Goal: Transaction & Acquisition: Obtain resource

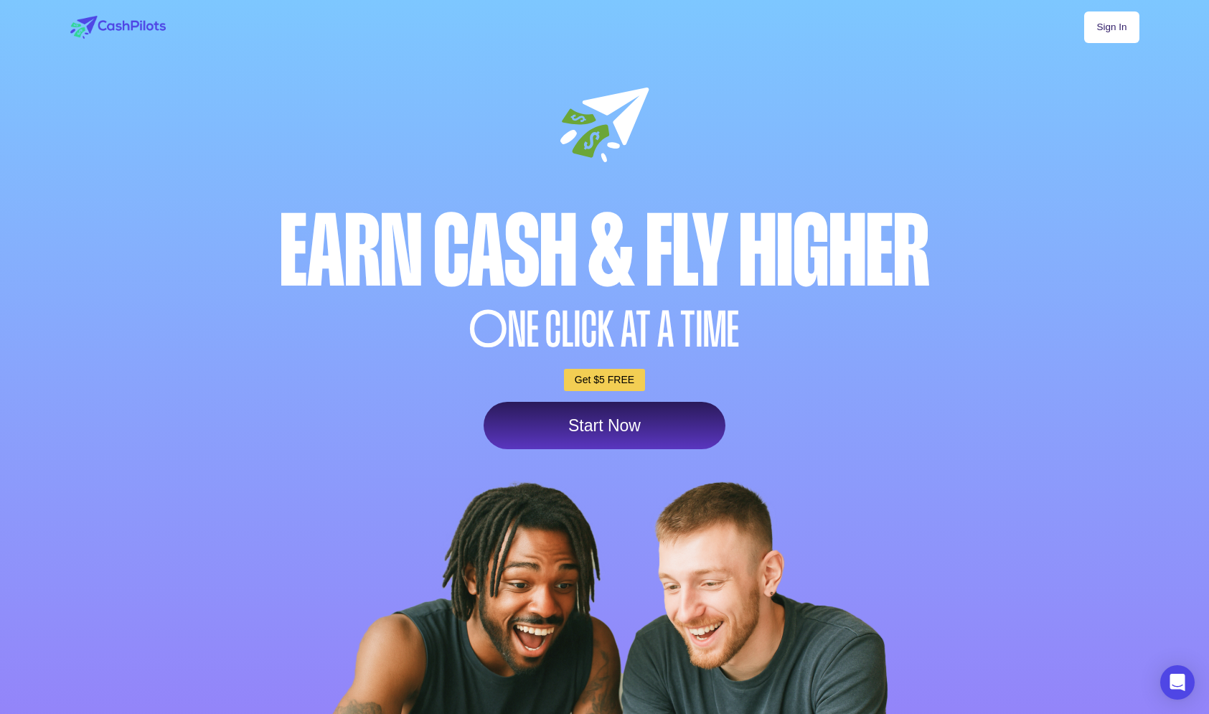
click at [1101, 36] on link "Sign In" at bounding box center [1112, 27] width 55 height 32
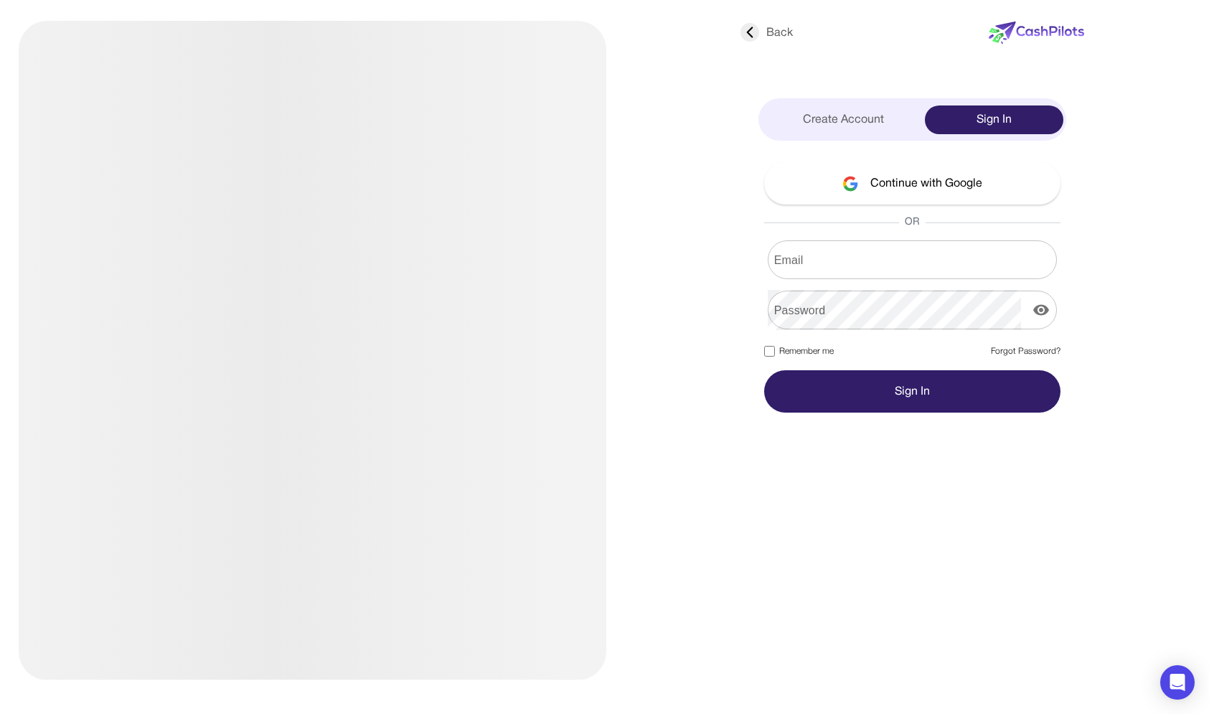
click at [839, 266] on input "Email" at bounding box center [912, 260] width 289 height 40
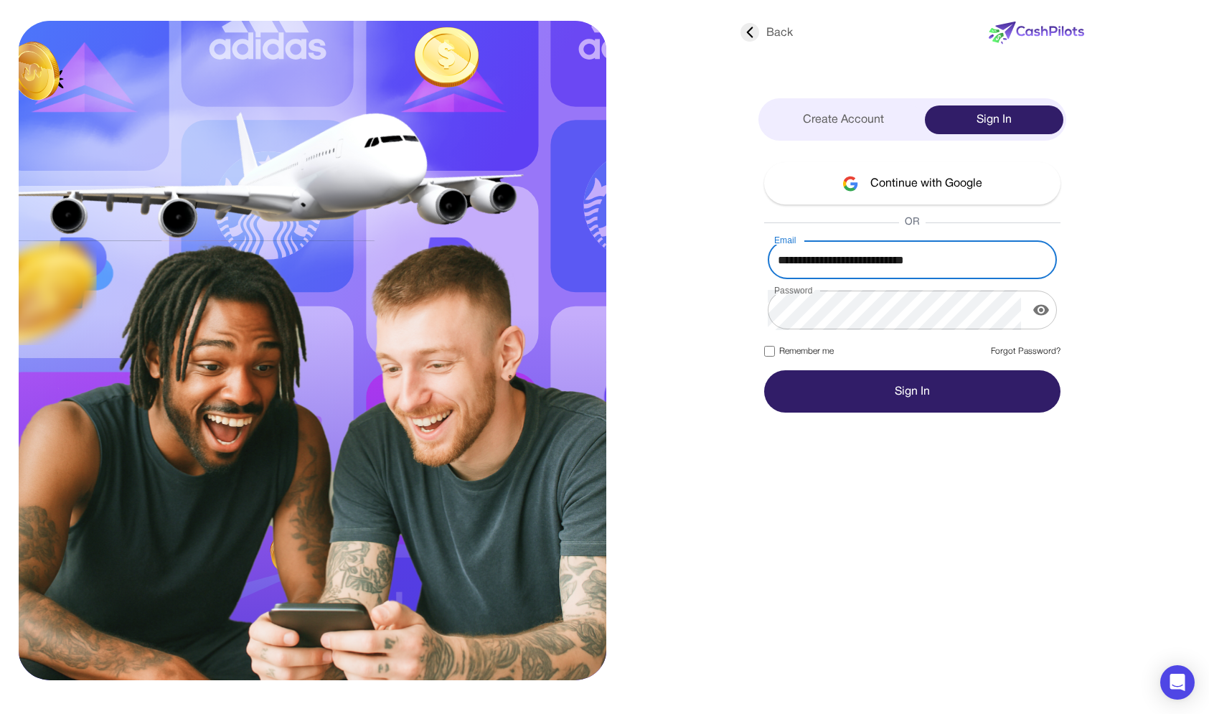
type input "**********"
click at [764, 370] on button "Sign In" at bounding box center [912, 391] width 296 height 42
click at [795, 383] on button "Sign In" at bounding box center [912, 391] width 296 height 42
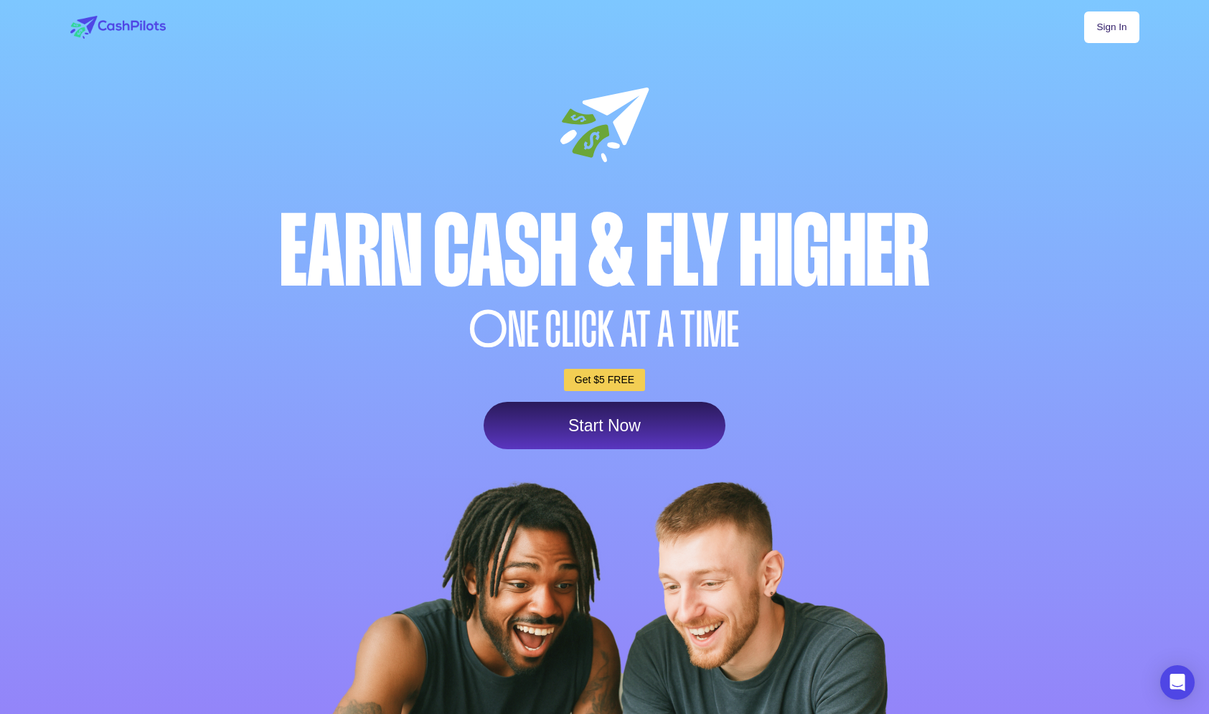
click at [1123, 35] on link "Sign In" at bounding box center [1112, 27] width 55 height 32
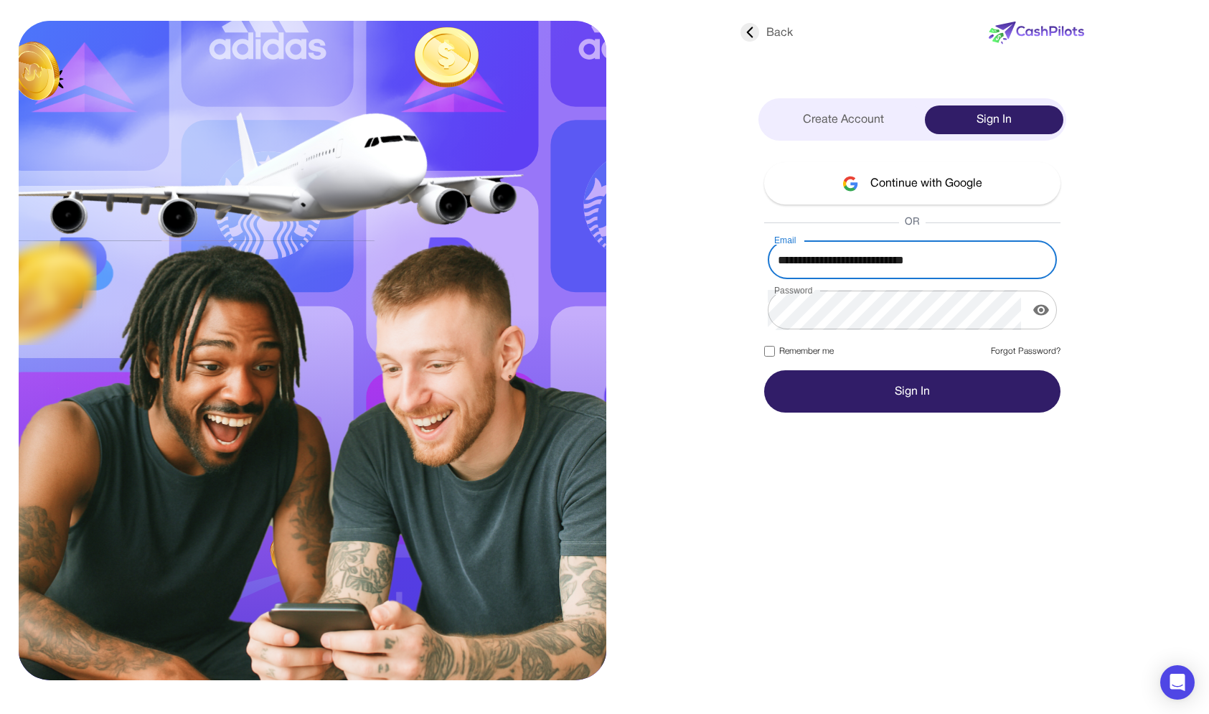
type input "**********"
click at [850, 385] on button "Sign In" at bounding box center [912, 391] width 296 height 42
type input "**********"
click at [764, 370] on button "Sign In" at bounding box center [912, 391] width 296 height 42
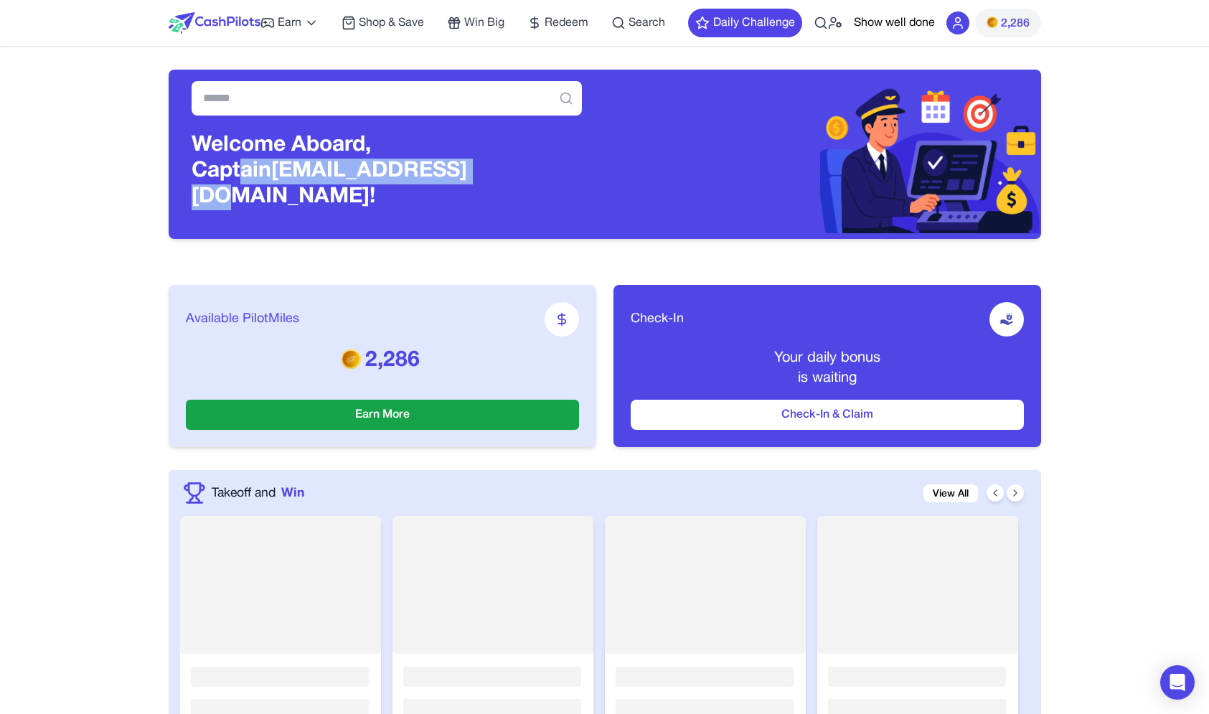
drag, startPoint x: 427, startPoint y: 155, endPoint x: 413, endPoint y: 176, distance: 25.3
click at [413, 177] on h3 "Welcome Aboard, Captain awagucwbgjrmhmrtdc@fxavaj.com!" at bounding box center [387, 172] width 390 height 78
drag, startPoint x: 406, startPoint y: 154, endPoint x: 406, endPoint y: 171, distance: 17.2
click at [406, 171] on h3 "Welcome Aboard, Captain awagucwbgjrmhmrtdc@fxavaj.com!" at bounding box center [387, 172] width 390 height 78
click at [423, 165] on h3 "Welcome Aboard, Captain awagucwbgjrmhmrtdc@fxavaj.com!" at bounding box center [387, 172] width 390 height 78
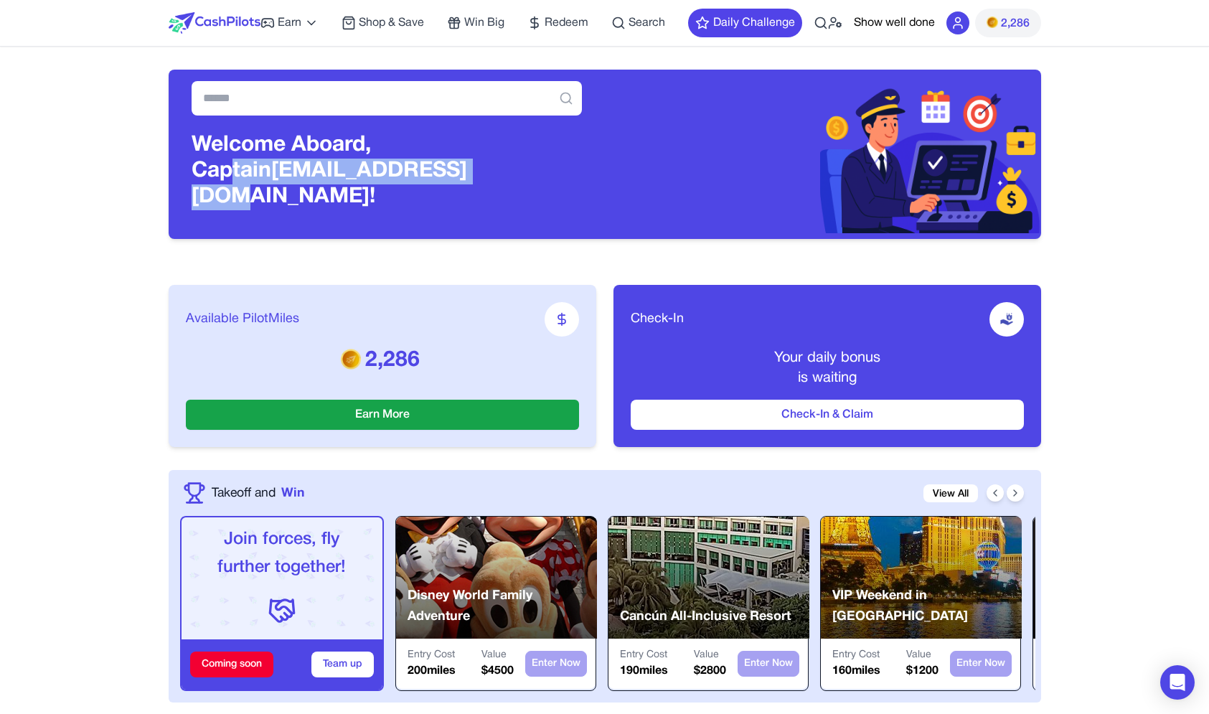
drag, startPoint x: 419, startPoint y: 177, endPoint x: 419, endPoint y: 164, distance: 13.6
click at [419, 164] on h3 "Welcome Aboard, Captain awagucwbgjrmhmrtdc@fxavaj.com!" at bounding box center [387, 172] width 390 height 78
drag, startPoint x: 402, startPoint y: 154, endPoint x: 402, endPoint y: 176, distance: 22.3
click at [402, 176] on h3 "Welcome Aboard, Captain awagucwbgjrmhmrtdc@fxavaj.com!" at bounding box center [387, 172] width 390 height 78
click at [454, 164] on h3 "Welcome Aboard, Captain awagucwbgjrmhmrtdc@fxavaj.com!" at bounding box center [387, 172] width 390 height 78
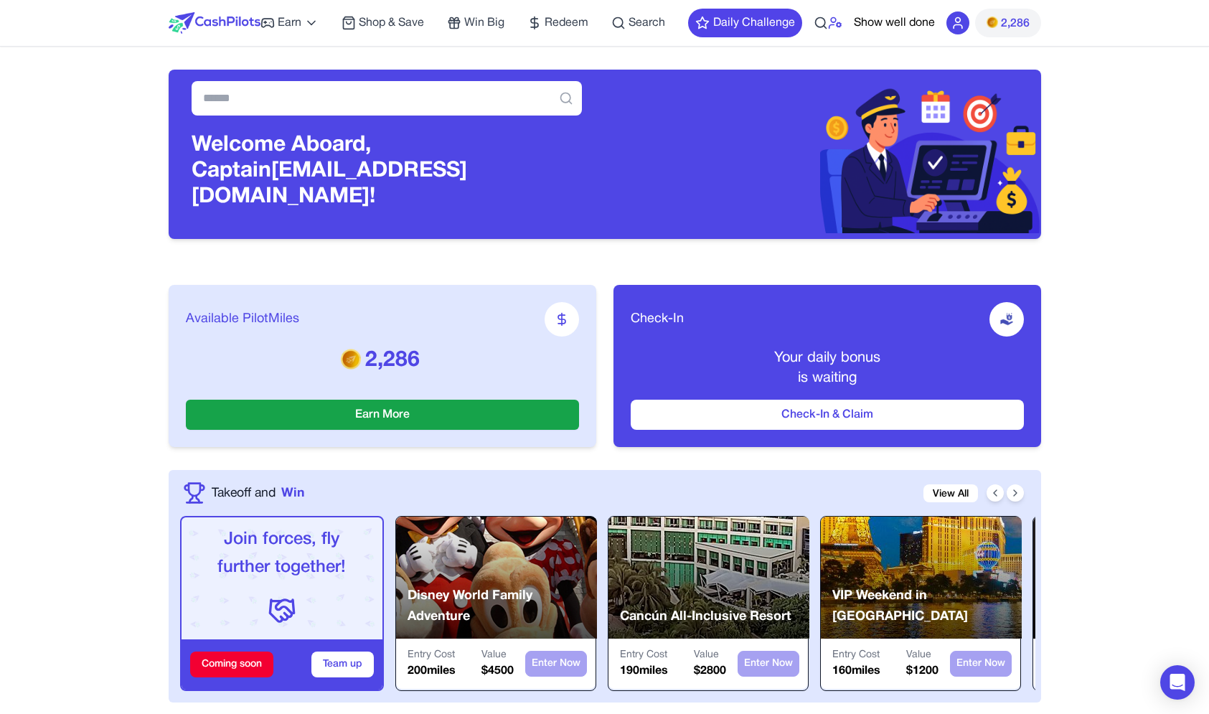
click at [838, 23] on icon at bounding box center [835, 23] width 14 height 14
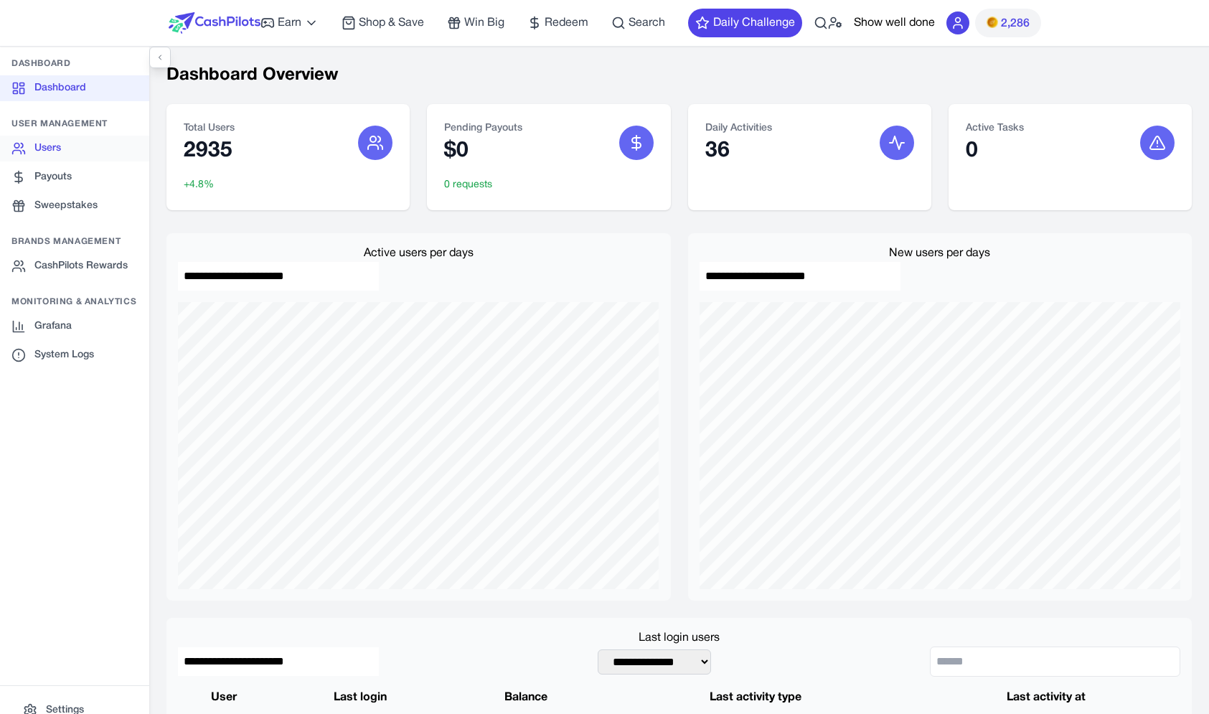
click at [102, 154] on link "Users" at bounding box center [74, 149] width 149 height 26
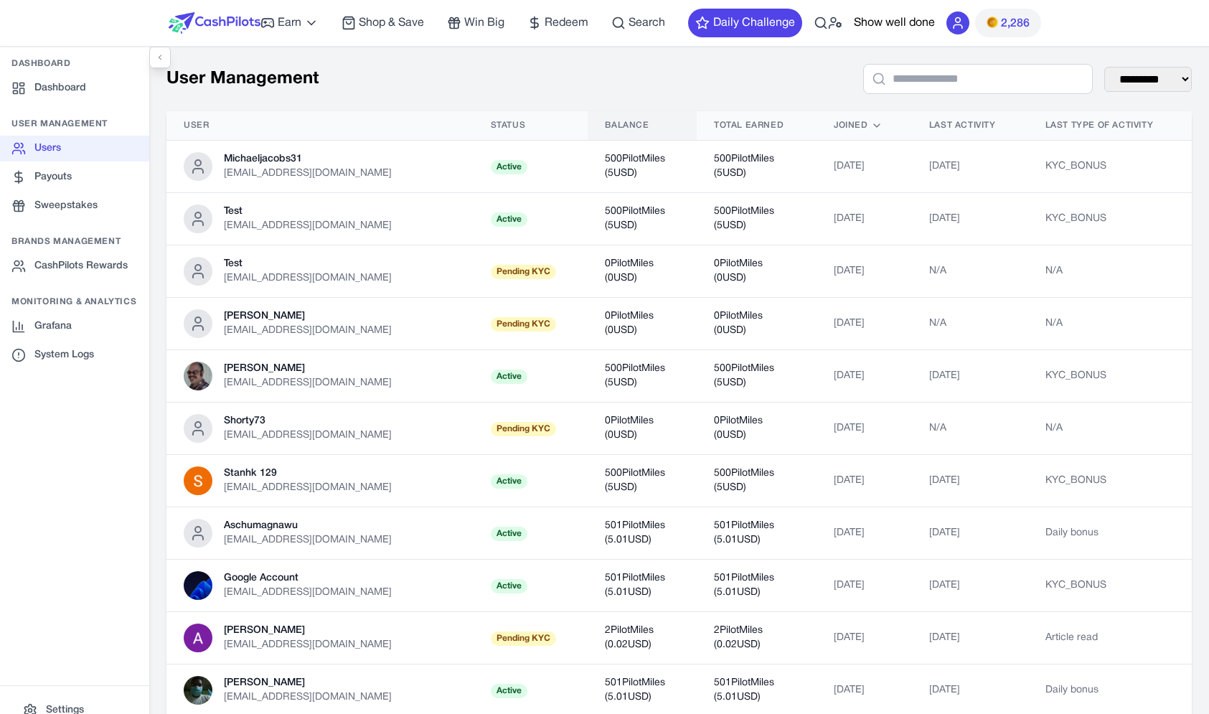
click at [619, 116] on th "Balance" at bounding box center [642, 125] width 109 height 29
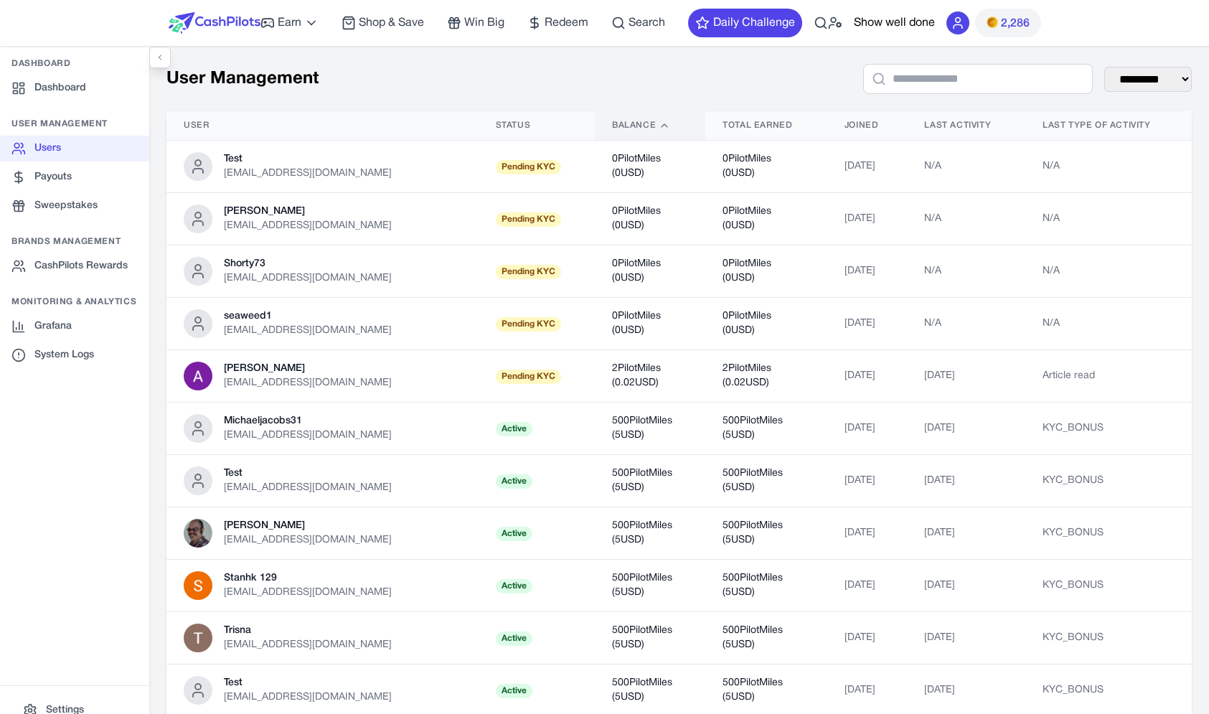
click at [638, 129] on div "Balance" at bounding box center [650, 125] width 76 height 11
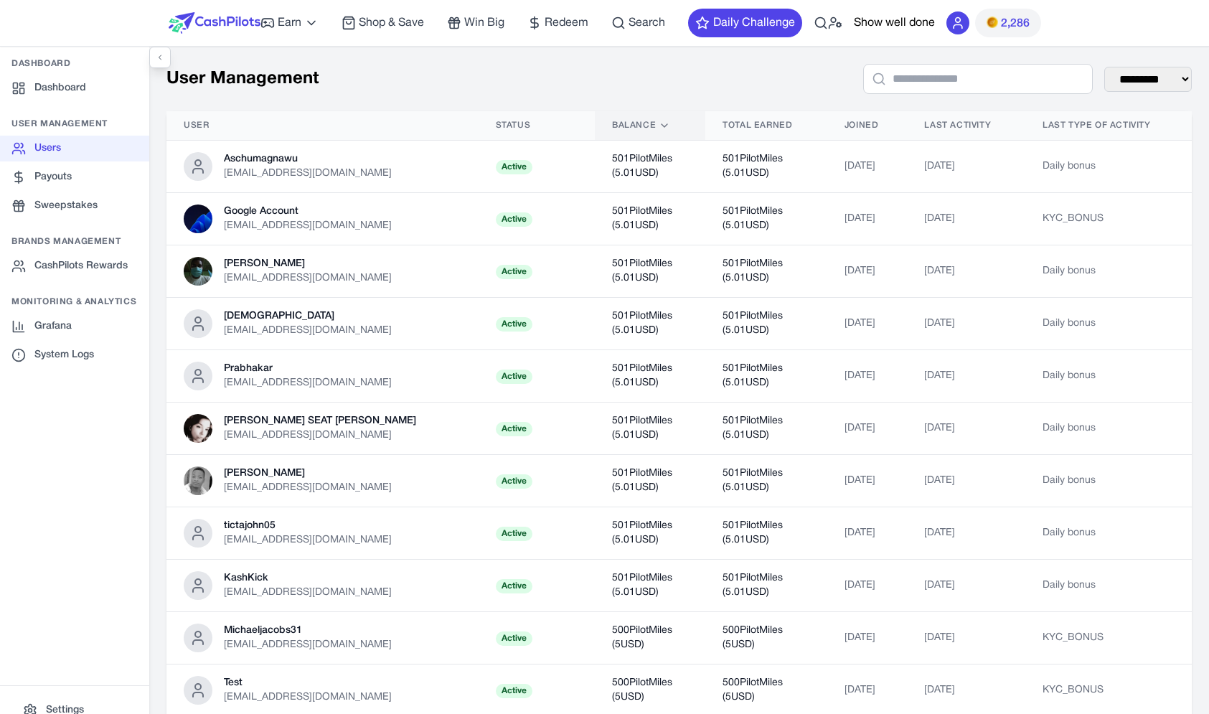
click at [638, 129] on div "Balance" at bounding box center [650, 125] width 76 height 11
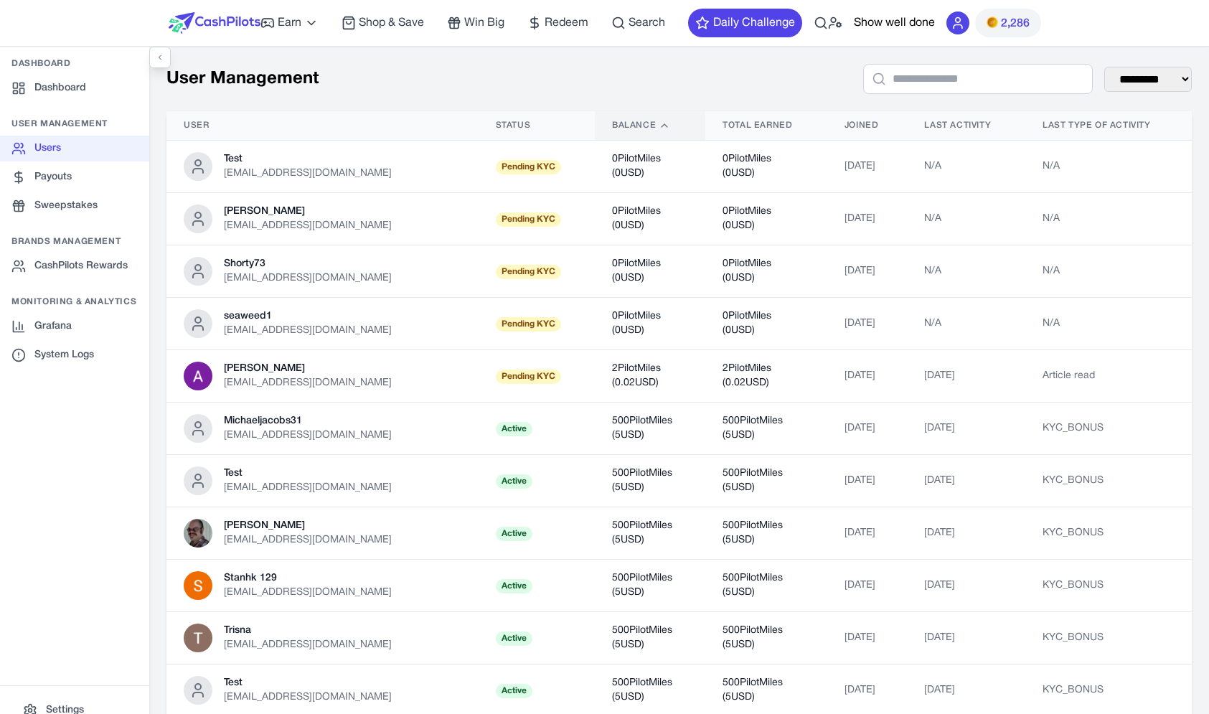
click at [638, 129] on div "Balance" at bounding box center [650, 125] width 76 height 11
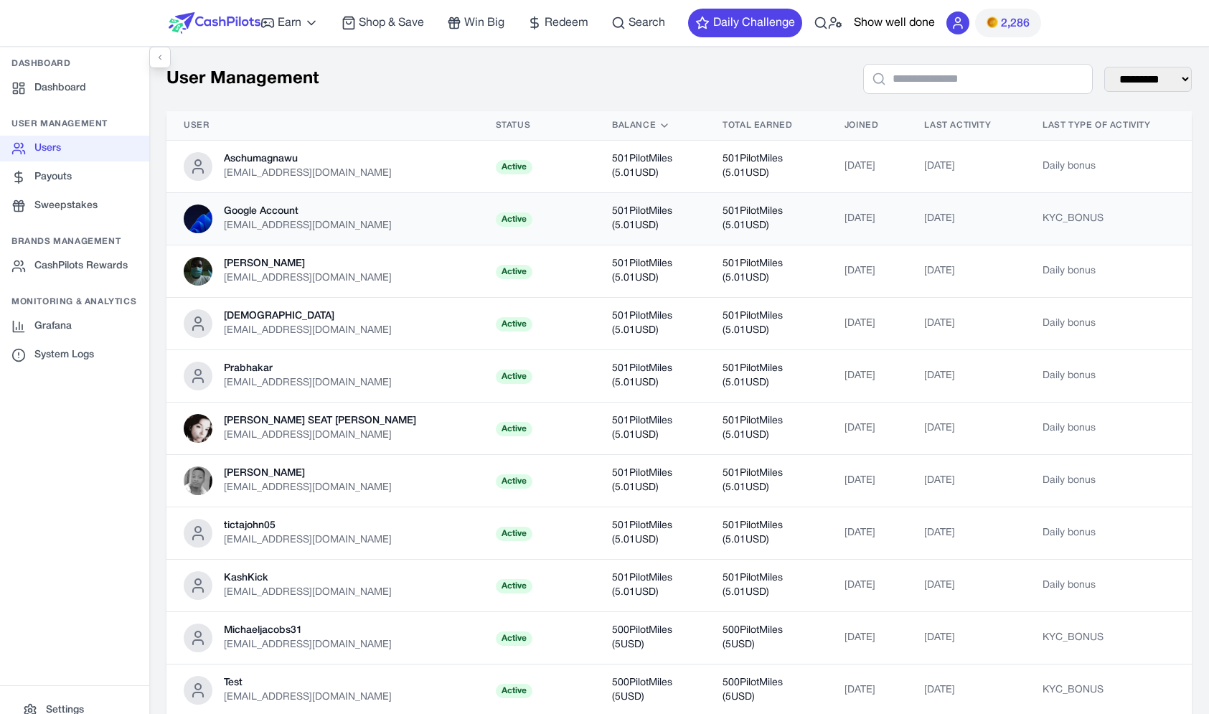
click at [420, 201] on td "Google Account new284832@gmail.com" at bounding box center [323, 219] width 312 height 52
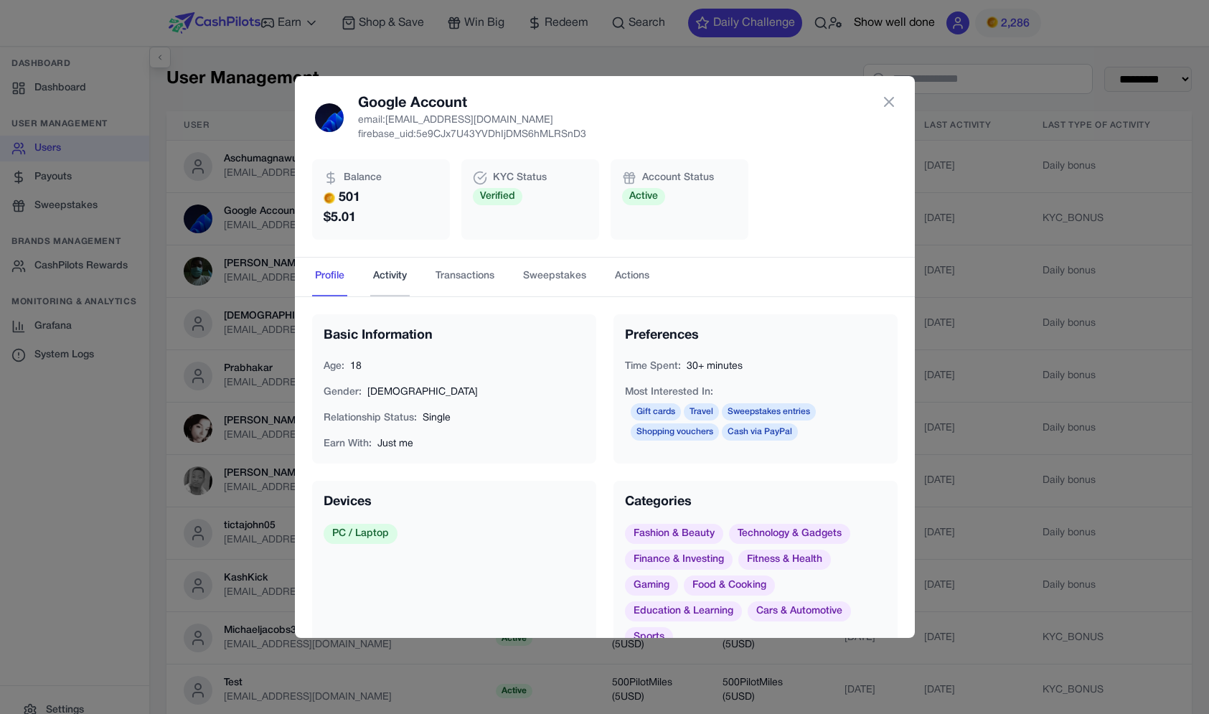
click at [375, 279] on button "Activity" at bounding box center [389, 277] width 39 height 39
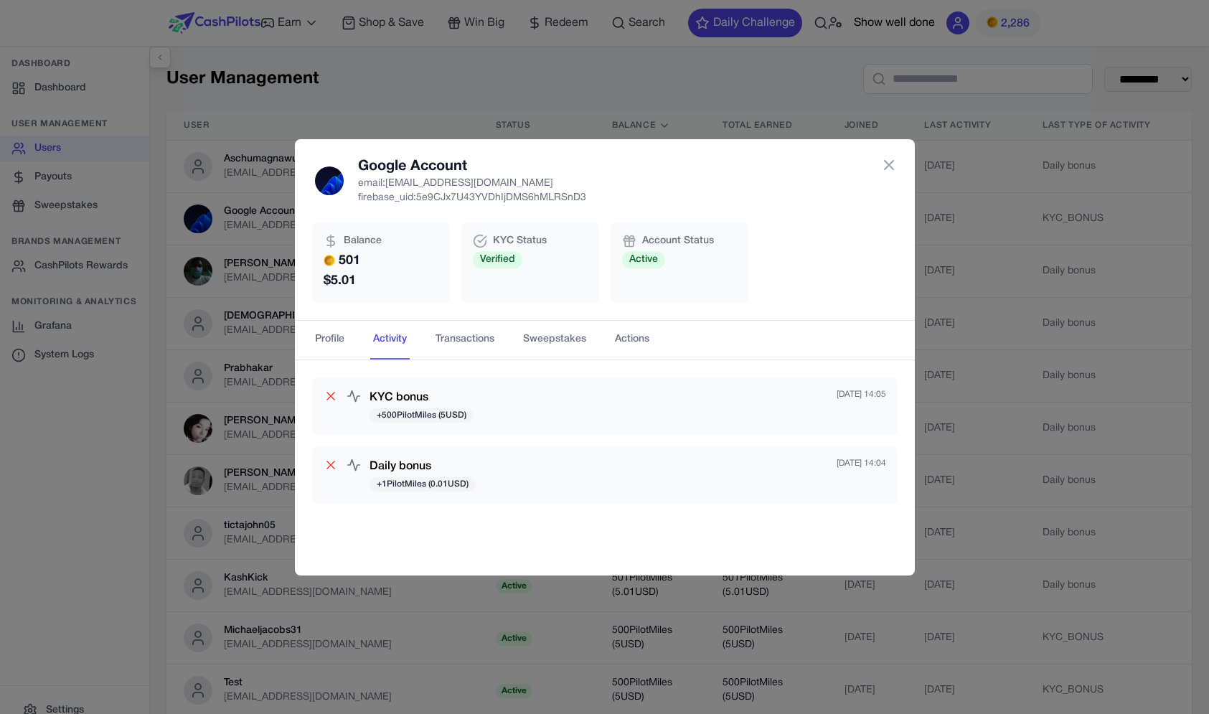
click at [209, 343] on div "Google Account email: new284832@gmail.com firebase_uid: 5e9CJx7U43YVDhIjDMS6hML…" at bounding box center [604, 357] width 1209 height 714
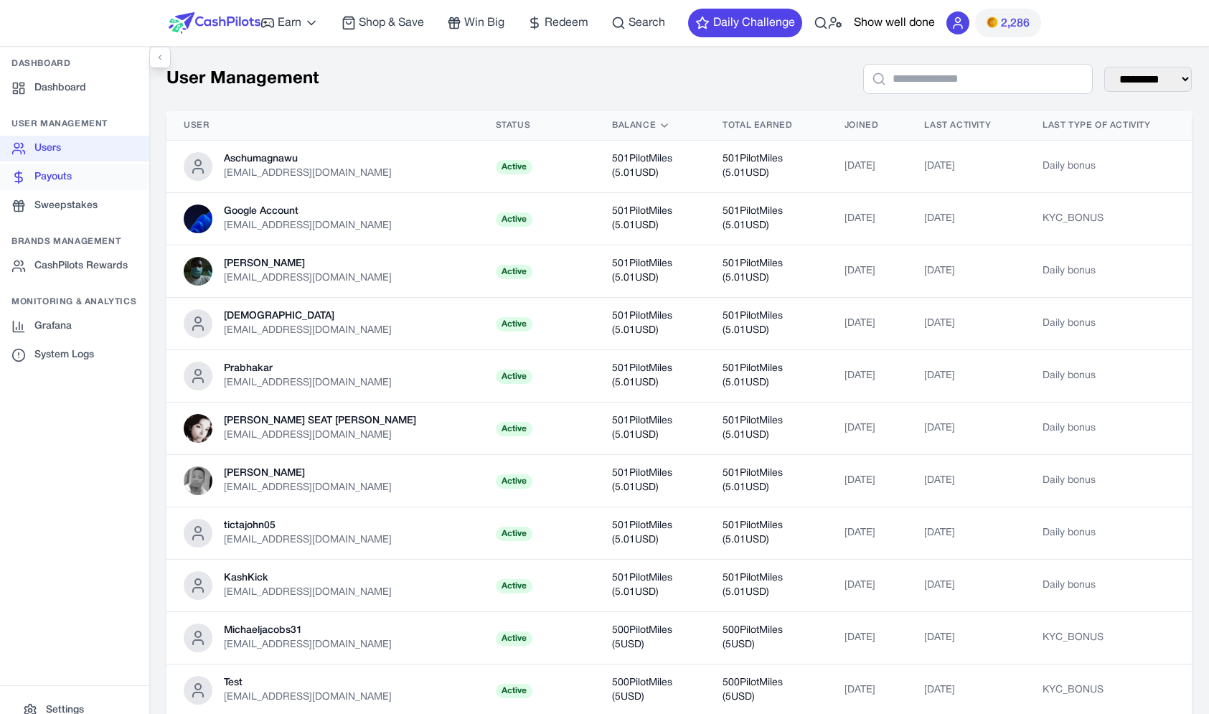
click at [108, 181] on link "Payouts" at bounding box center [74, 177] width 149 height 26
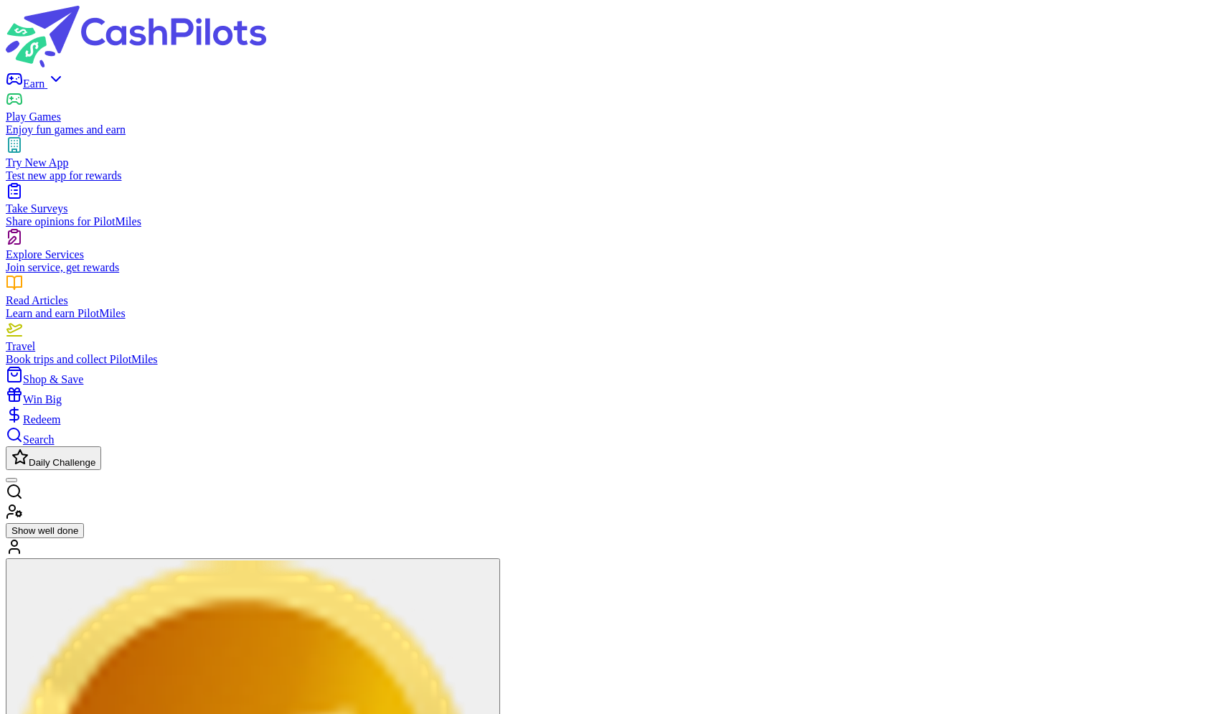
type input "****"
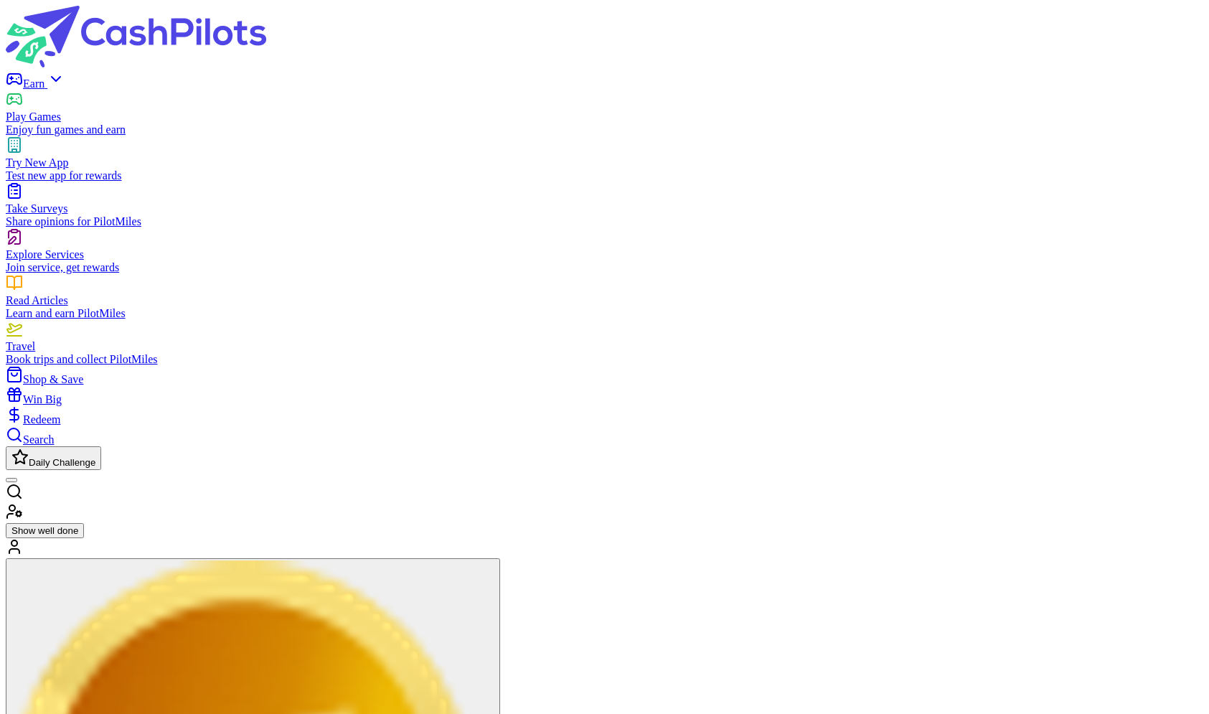
type input "**********"
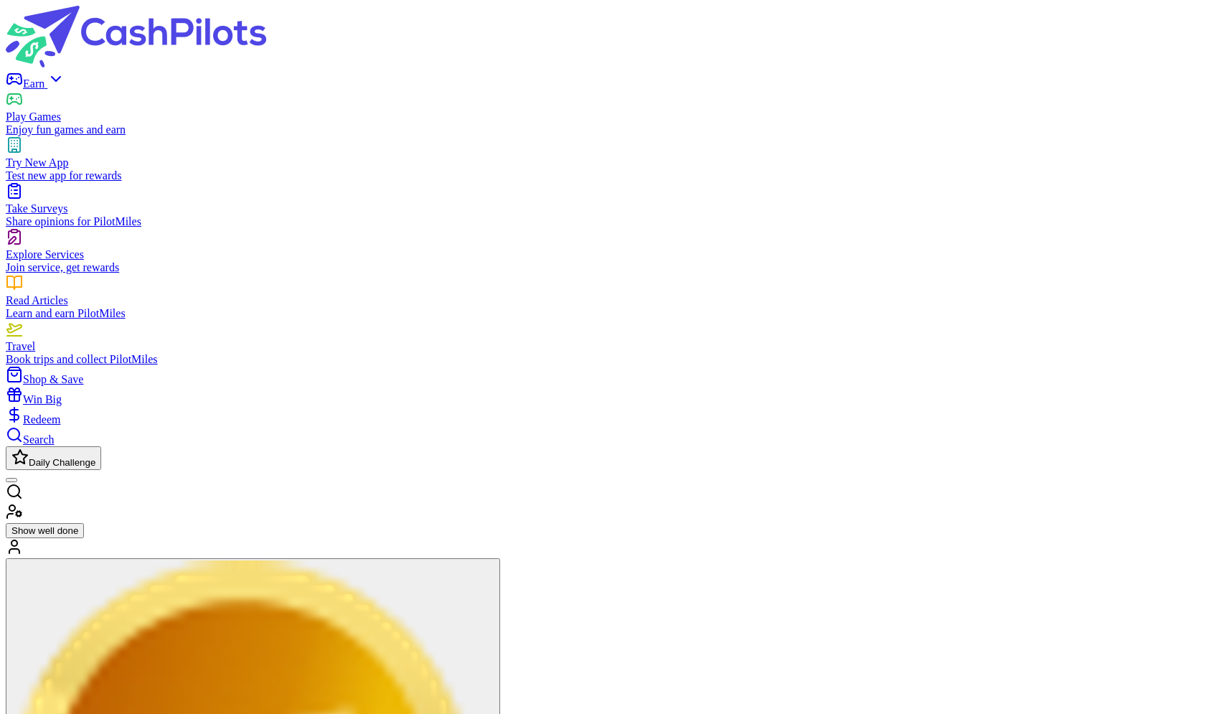
drag, startPoint x: 469, startPoint y: 365, endPoint x: 462, endPoint y: 382, distance: 18.9
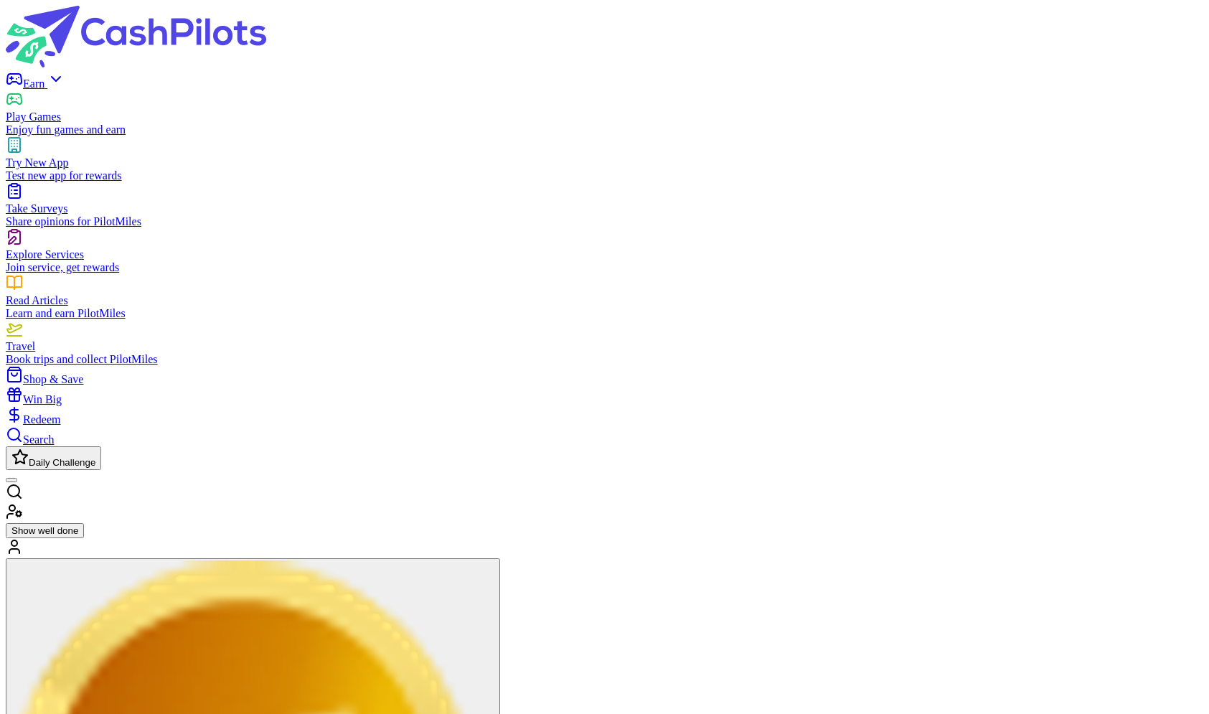
type input "******"
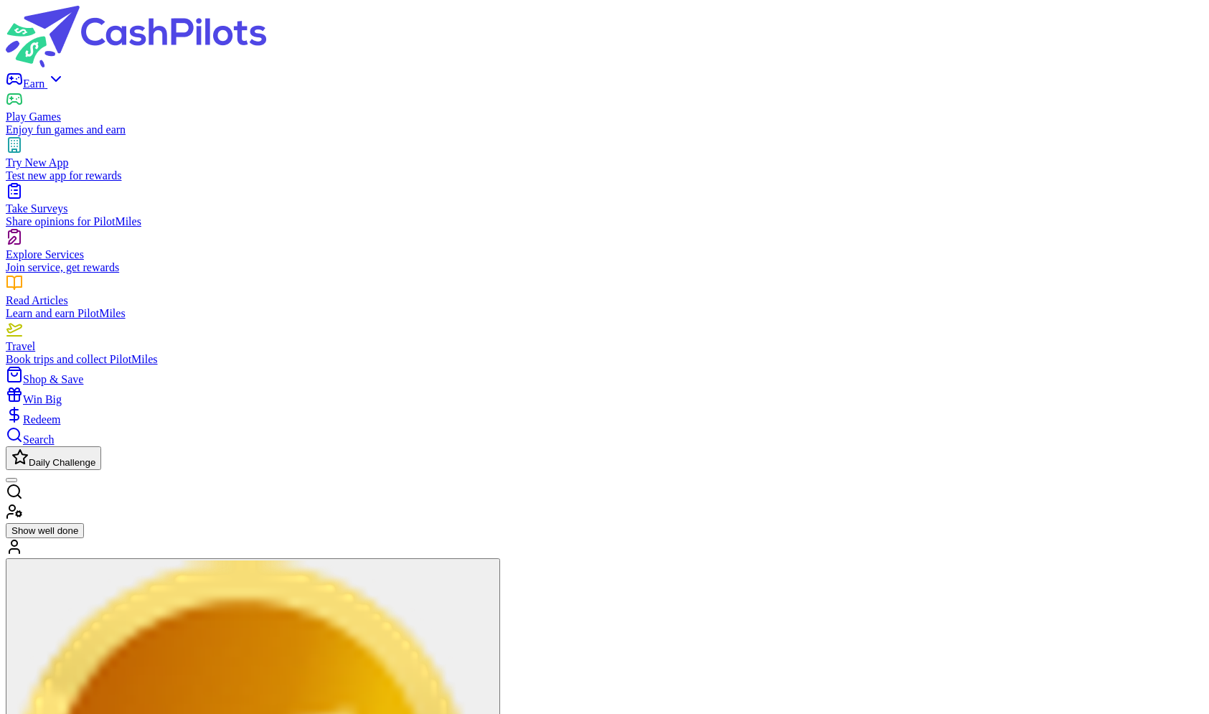
select select "**********"
click option "**********" at bounding box center [0, 0] width 0 height 0
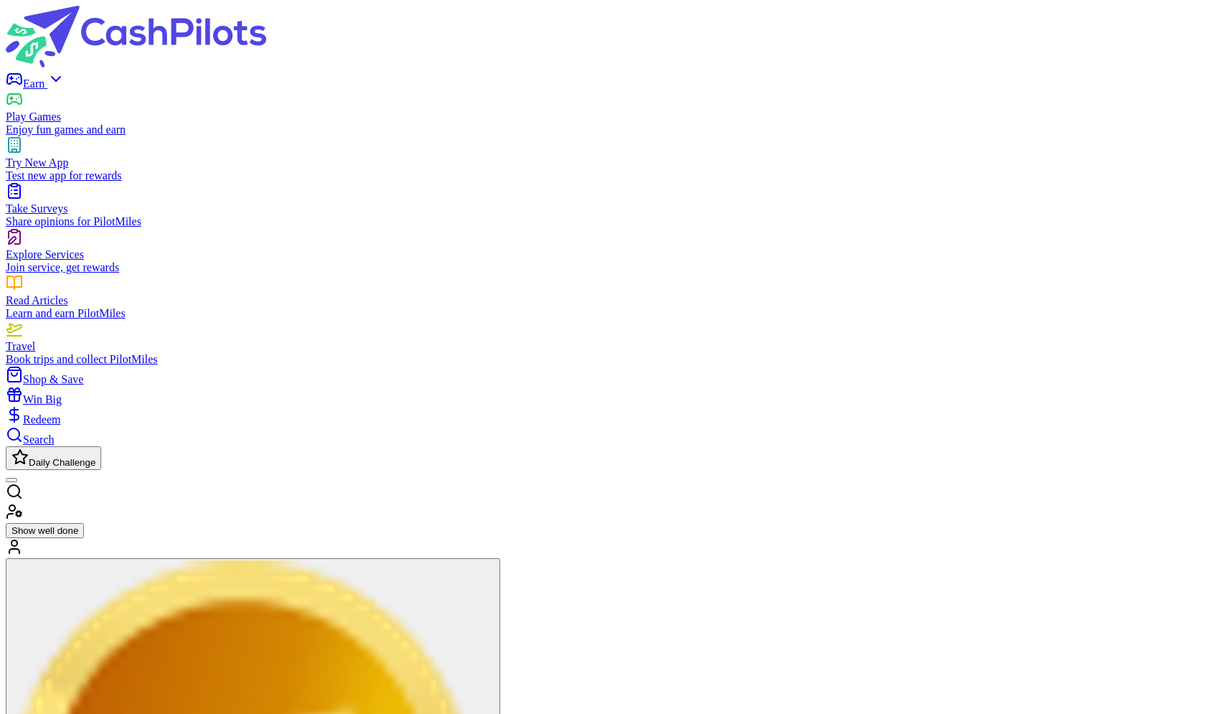
select select "******"
click option "******" at bounding box center [0, 0] width 0 height 0
select select
click option "**********" at bounding box center [0, 0] width 0 height 0
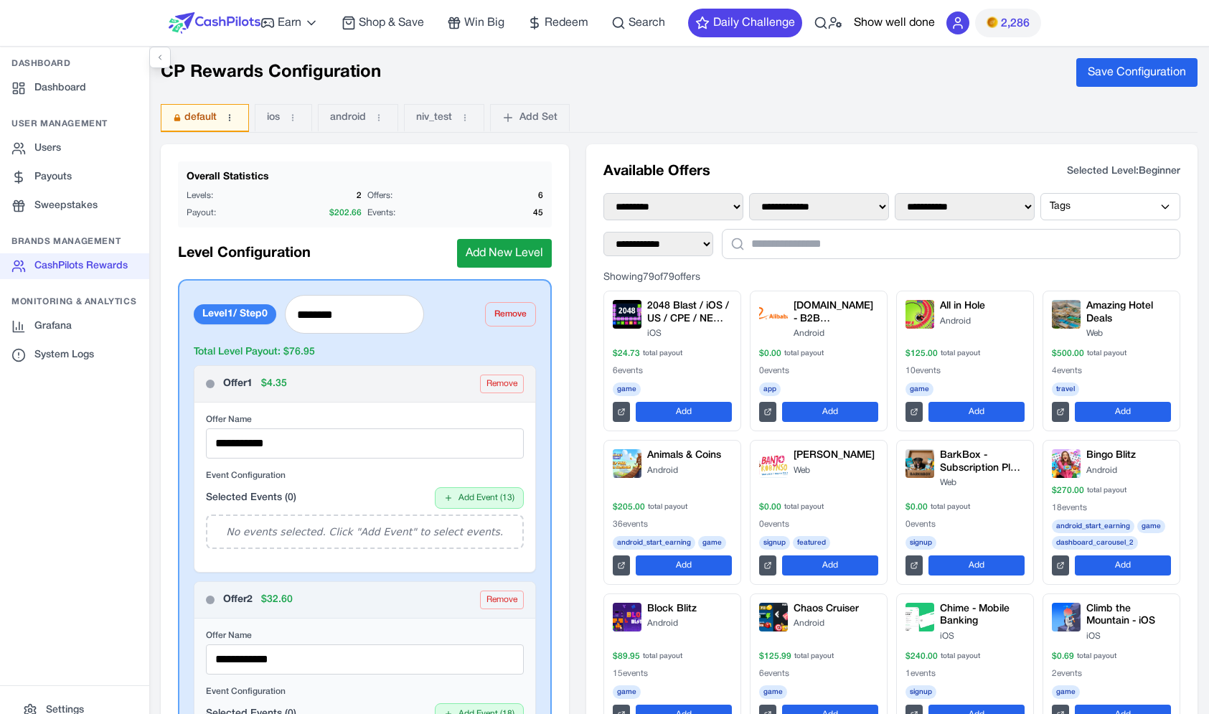
click at [235, 116] on button at bounding box center [230, 118] width 14 height 14
click at [235, 144] on button "Open Set" at bounding box center [203, 152] width 85 height 26
click at [99, 146] on link "Users" at bounding box center [74, 149] width 149 height 26
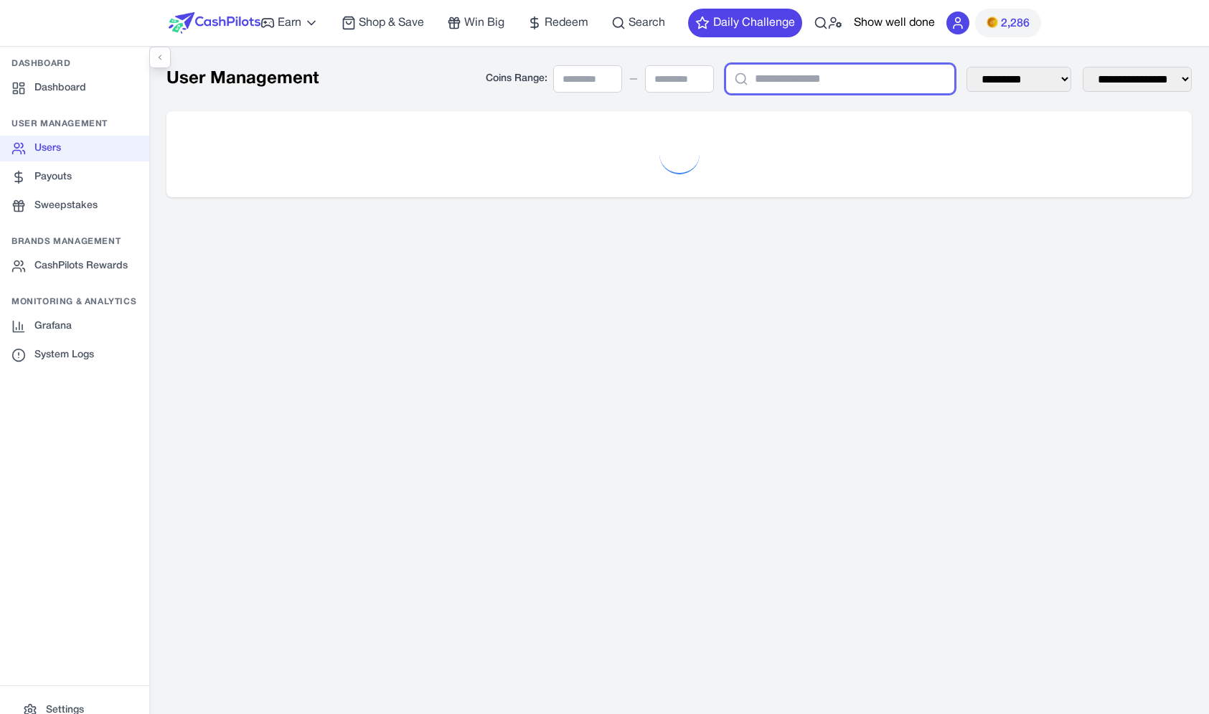
click at [843, 74] on input "text" at bounding box center [841, 79] width 230 height 30
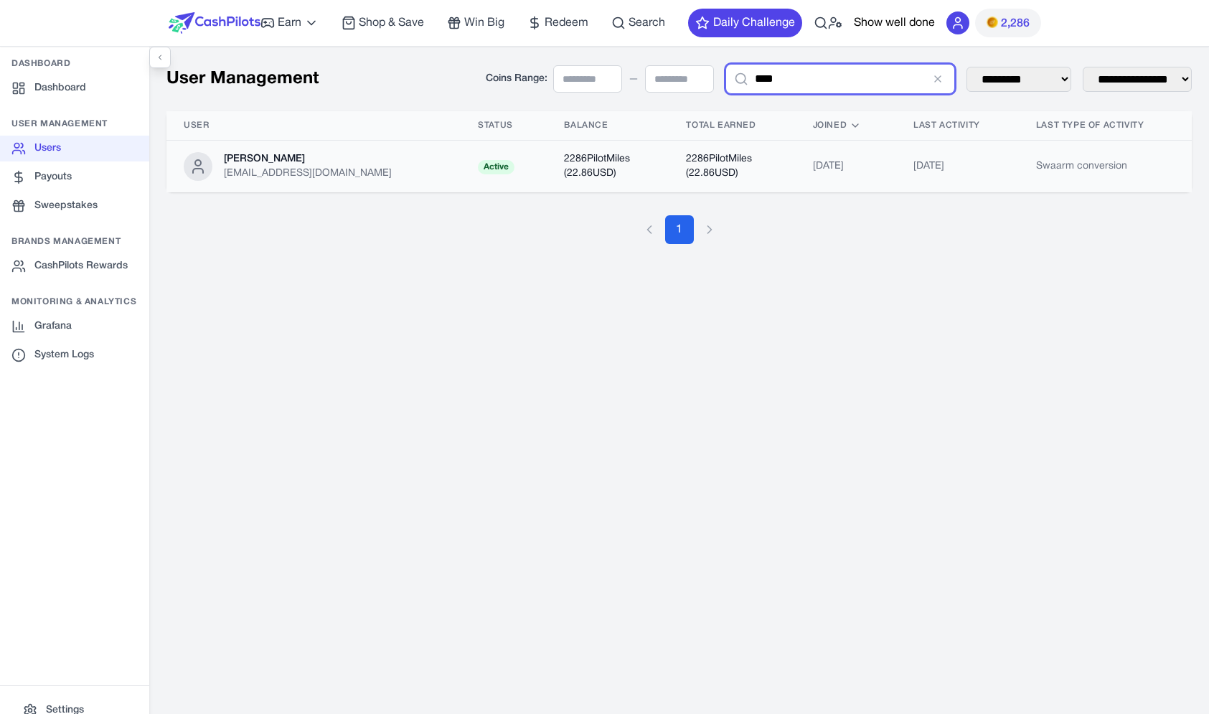
type input "****"
click at [640, 176] on td "2286 PilotMiles ( 22.86 USD)" at bounding box center [608, 167] width 122 height 52
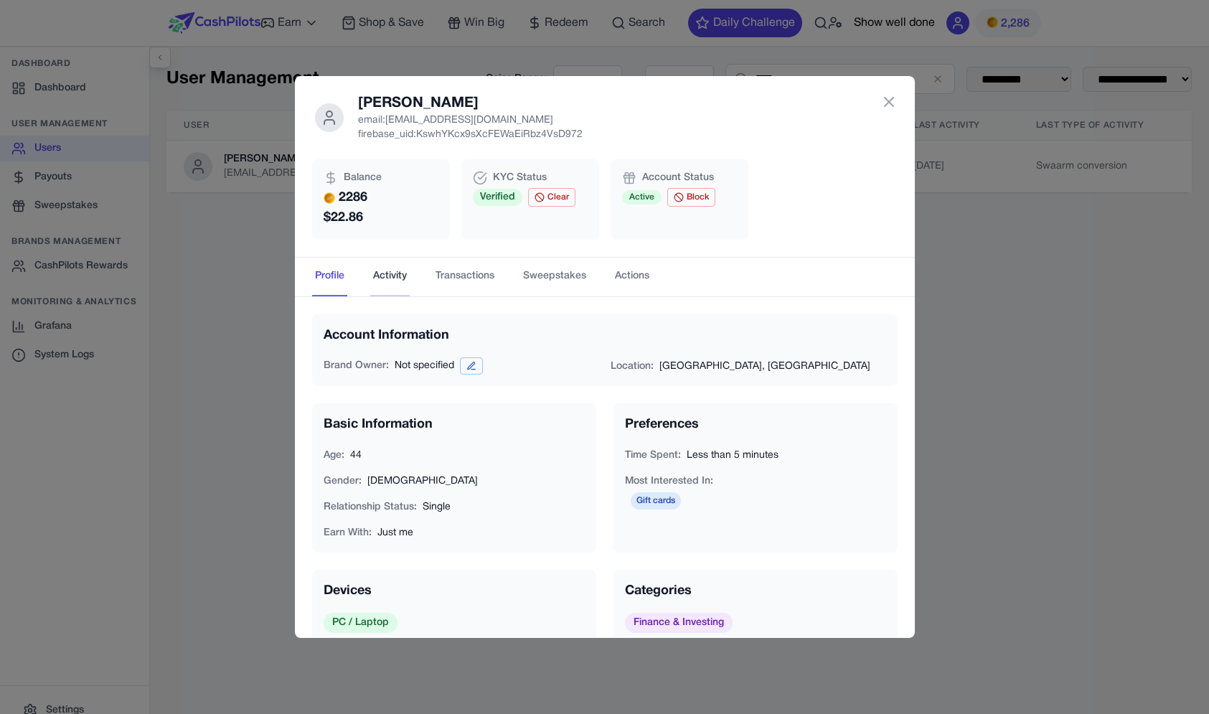
click at [401, 273] on button "Activity" at bounding box center [389, 277] width 39 height 39
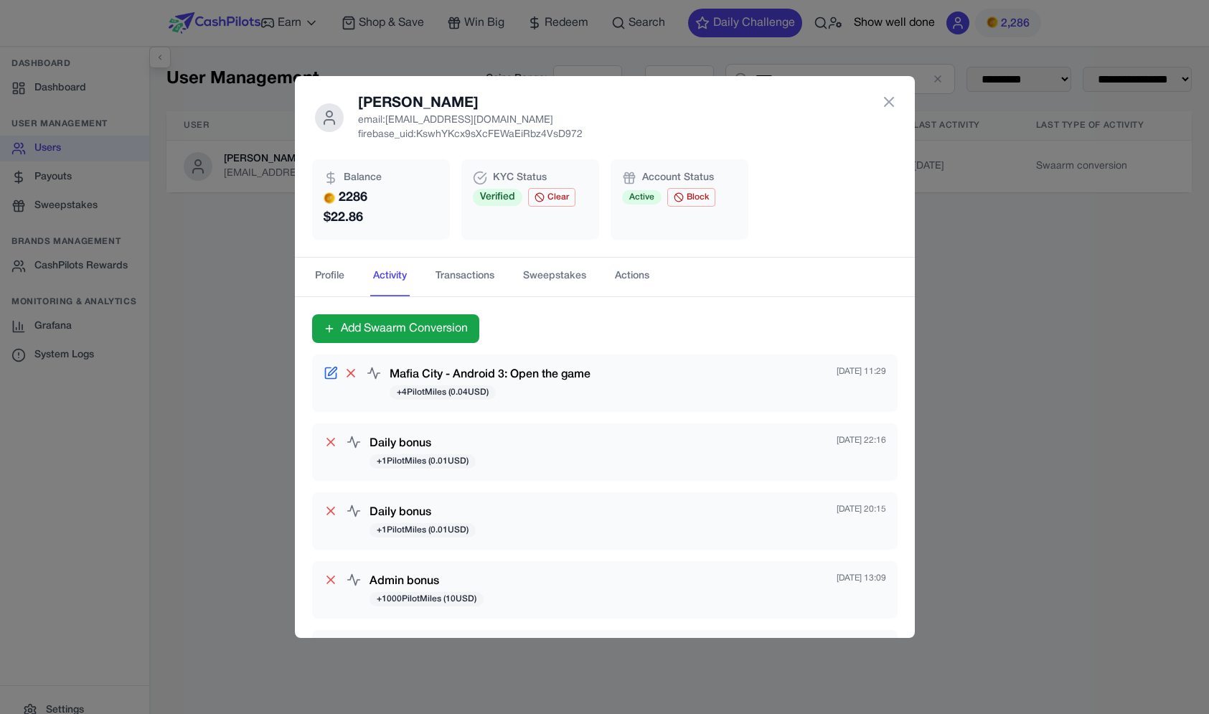
click at [335, 371] on icon at bounding box center [332, 371] width 9 height 9
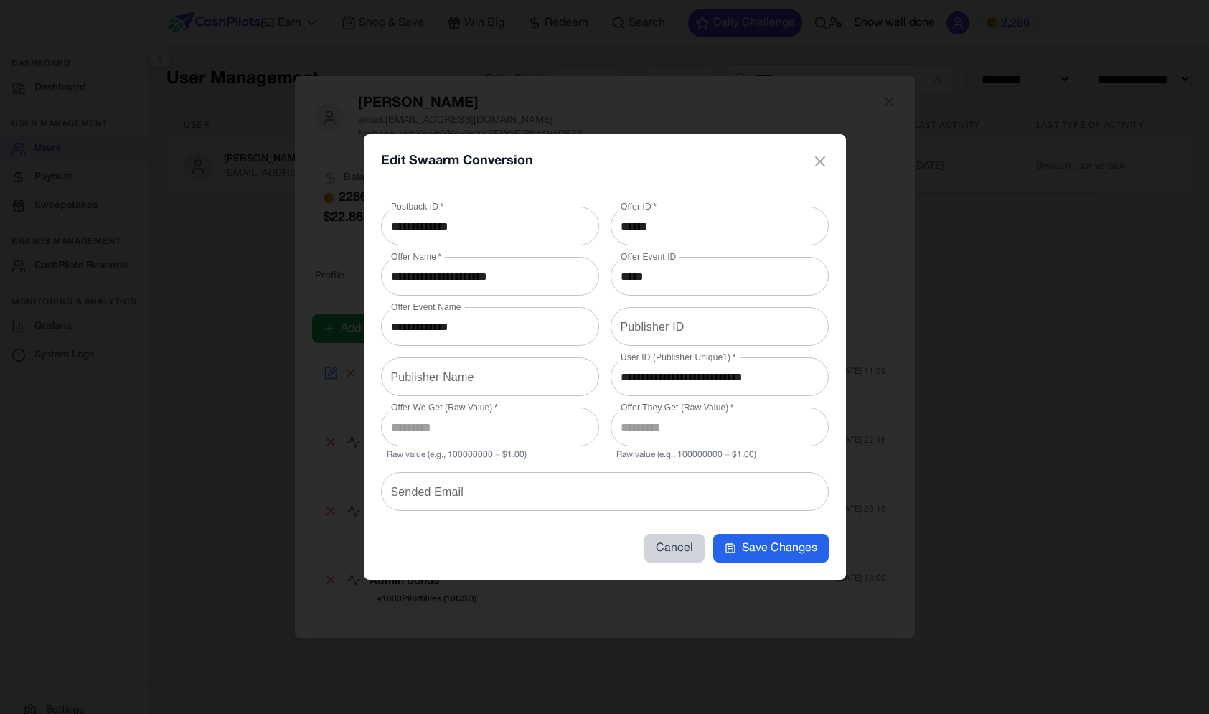
click at [692, 549] on button "Cancel" at bounding box center [675, 548] width 60 height 29
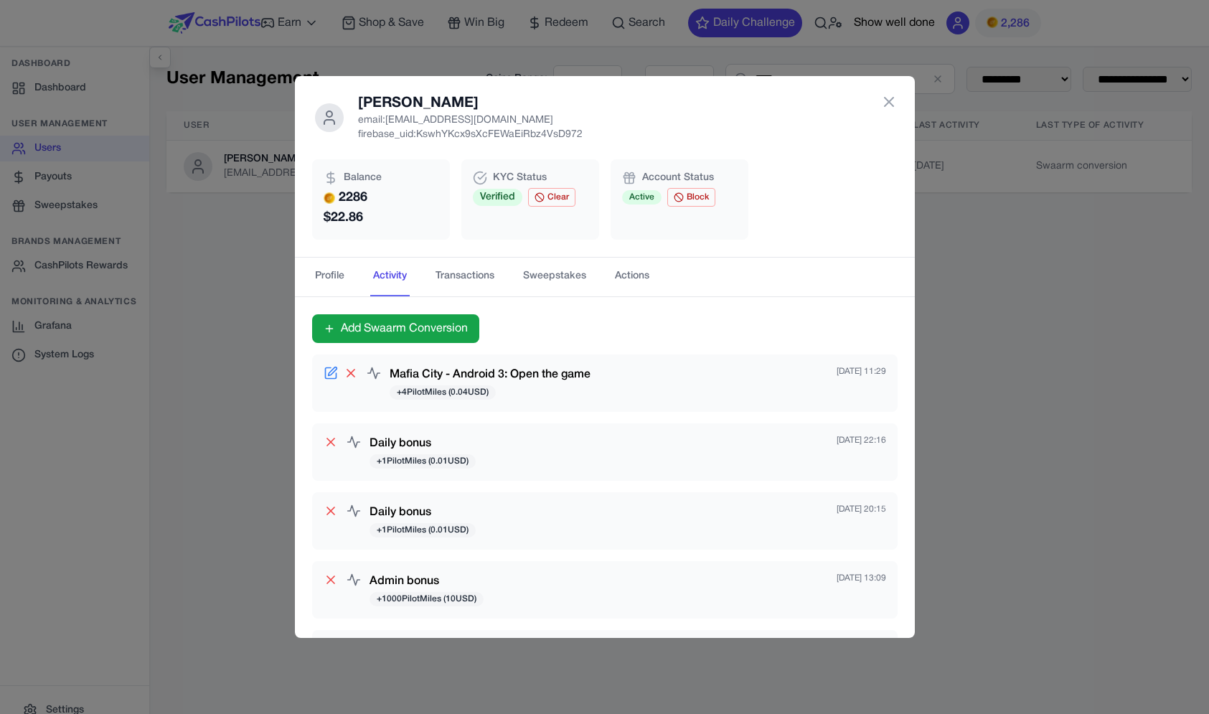
click at [202, 266] on div "Niv Leibovici email: awagucwbgjrmhmrtdc@fxavaj.com firebase_uid: KswhYKcx9sXcFE…" at bounding box center [604, 357] width 1209 height 714
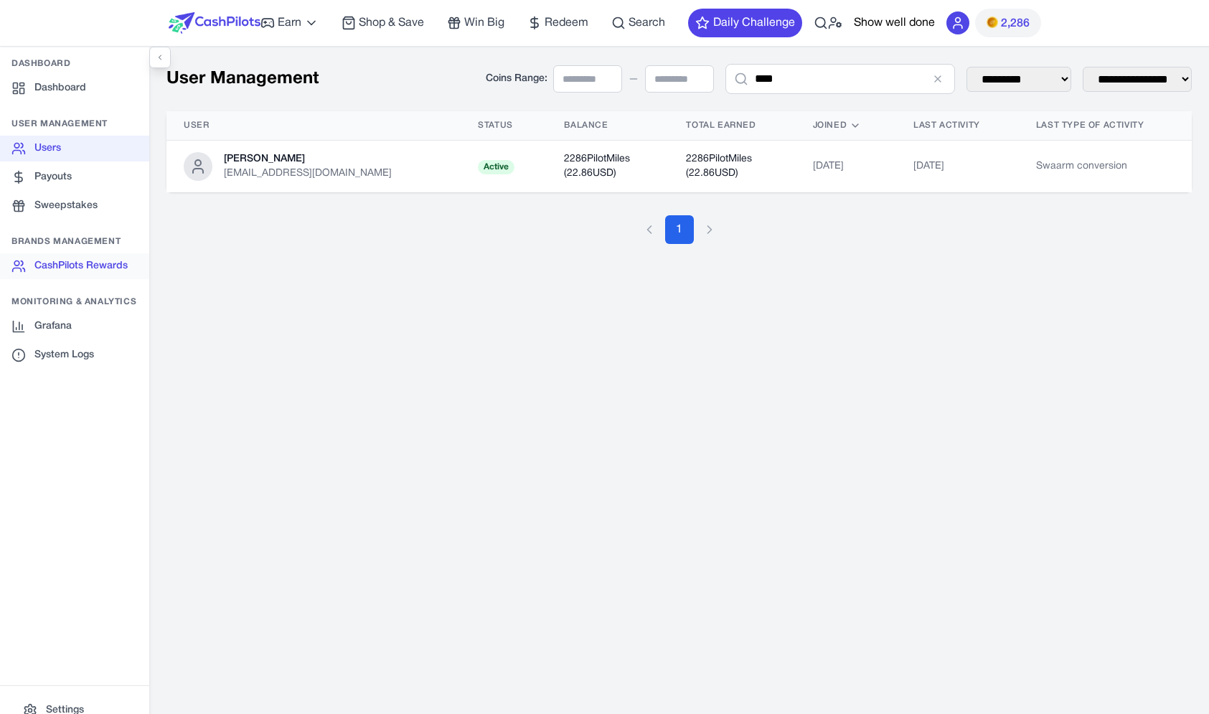
click at [57, 257] on link "CashPilots Rewards" at bounding box center [74, 266] width 149 height 26
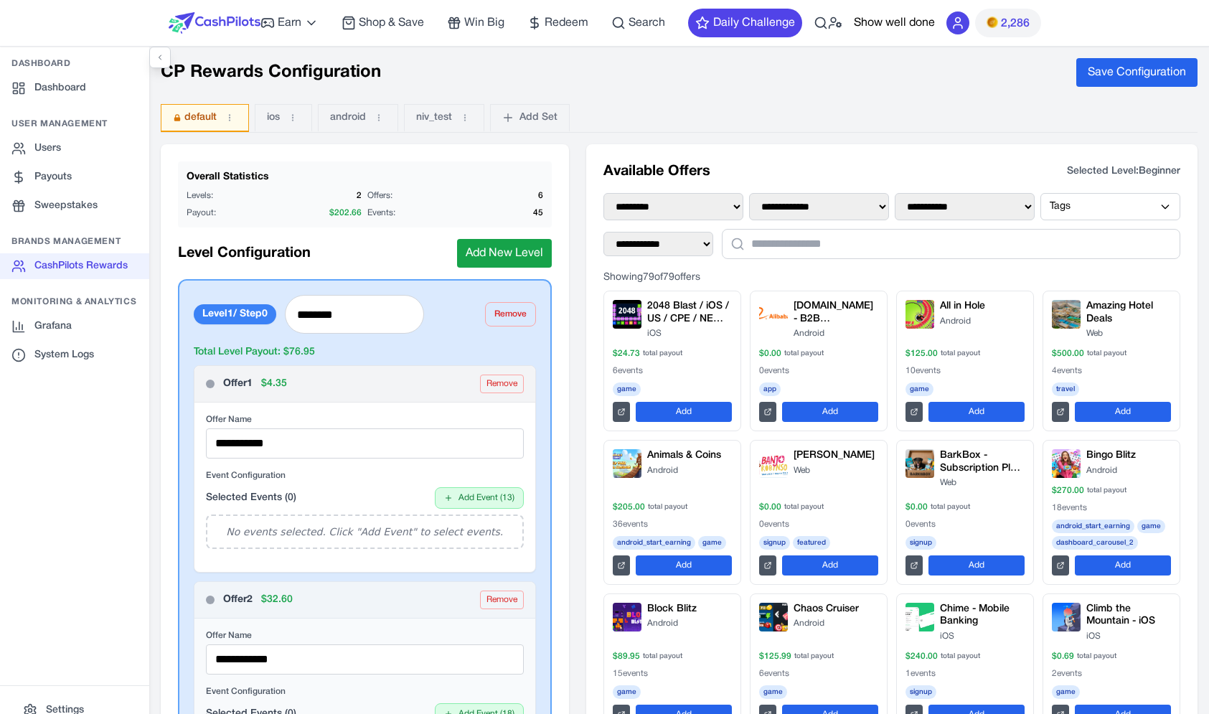
click at [37, 265] on link "CashPilots Rewards" at bounding box center [74, 266] width 149 height 26
click at [58, 188] on link "Payouts" at bounding box center [74, 177] width 149 height 26
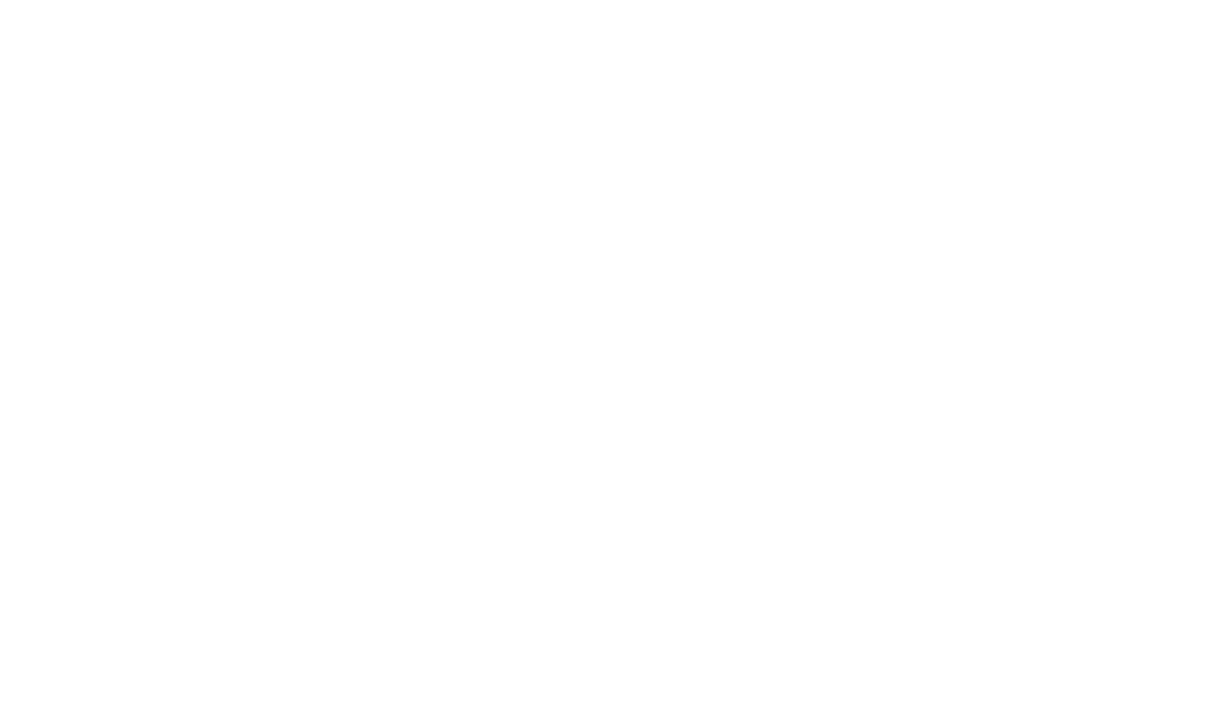
click at [58, 0] on html "**********" at bounding box center [604, 0] width 1209 height 0
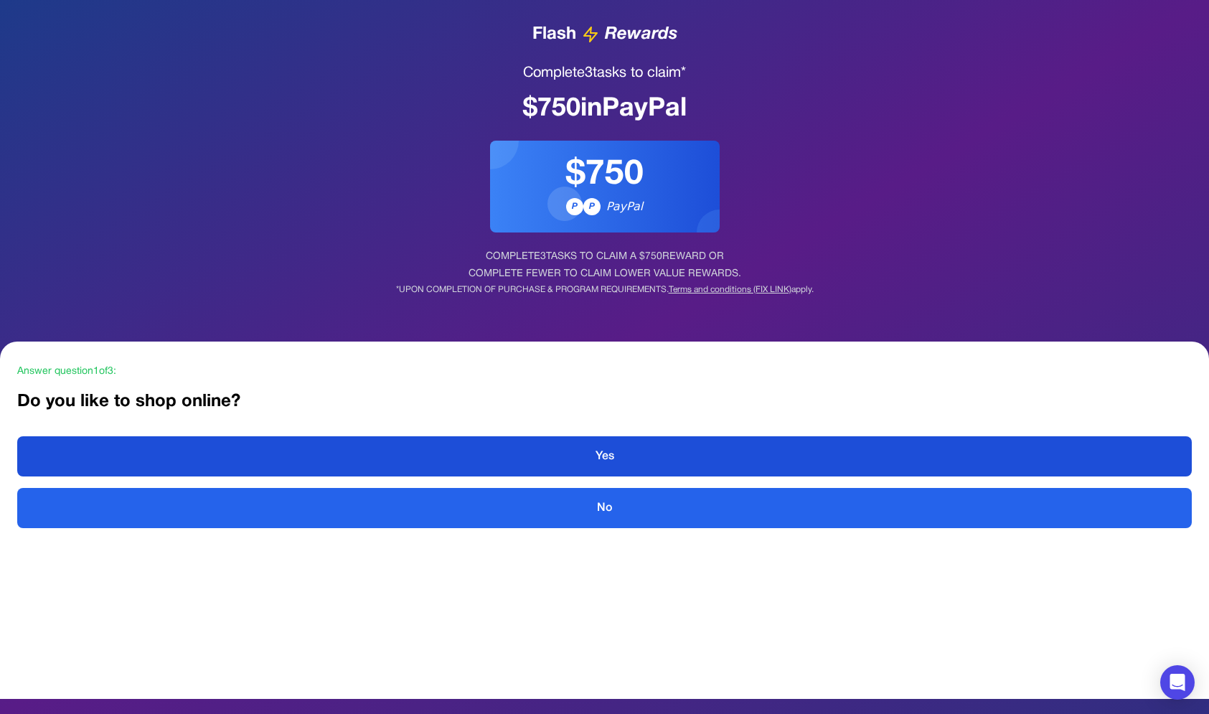
click at [530, 446] on button "Yes" at bounding box center [604, 456] width 1175 height 40
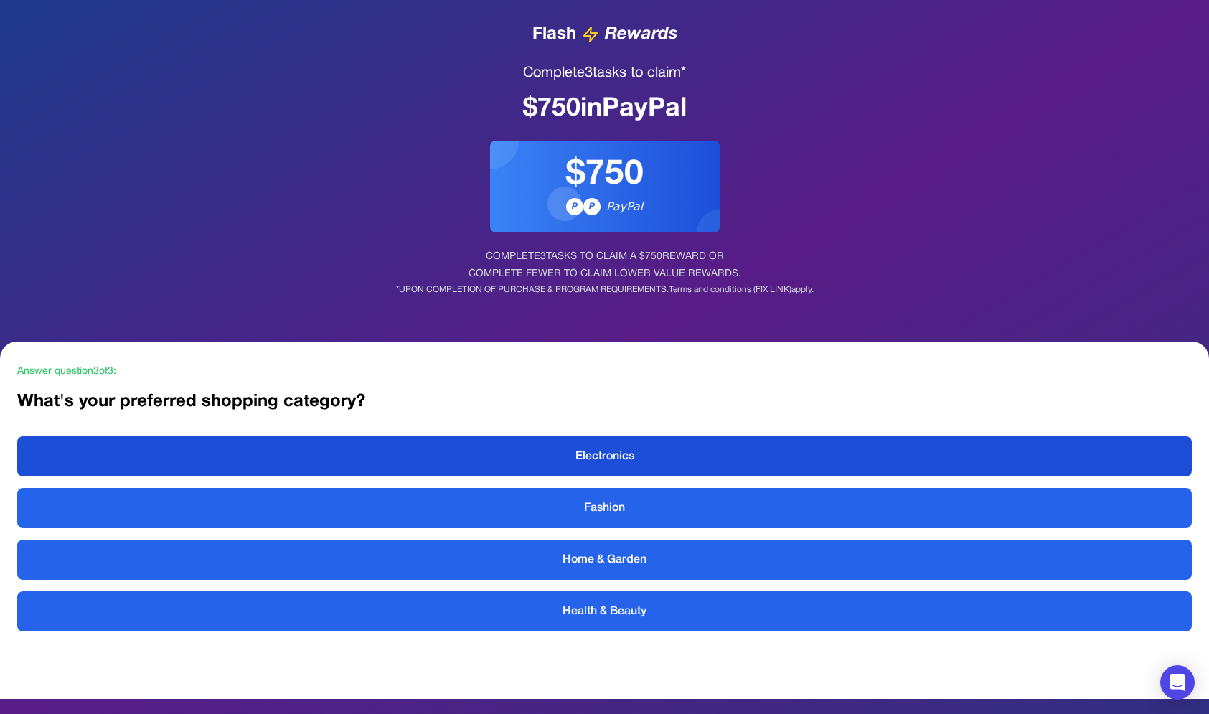
click at [530, 446] on button "Electronics" at bounding box center [604, 456] width 1175 height 40
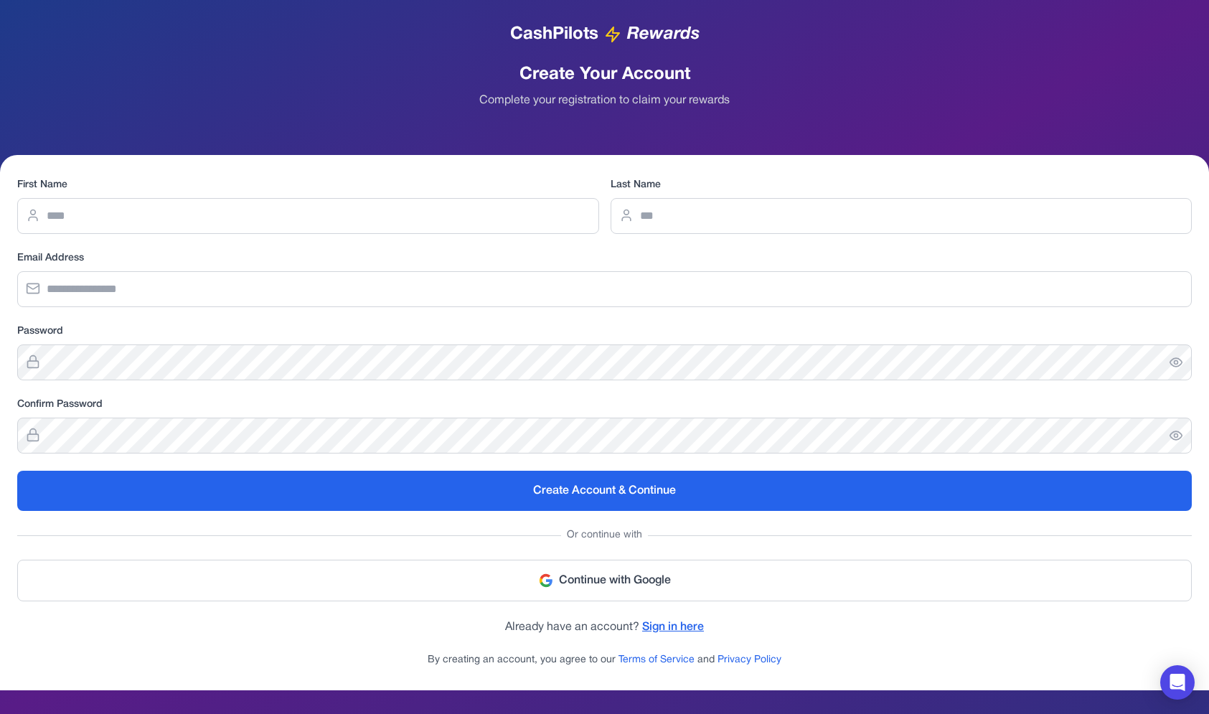
click at [701, 629] on link "Sign in here" at bounding box center [673, 627] width 62 height 10
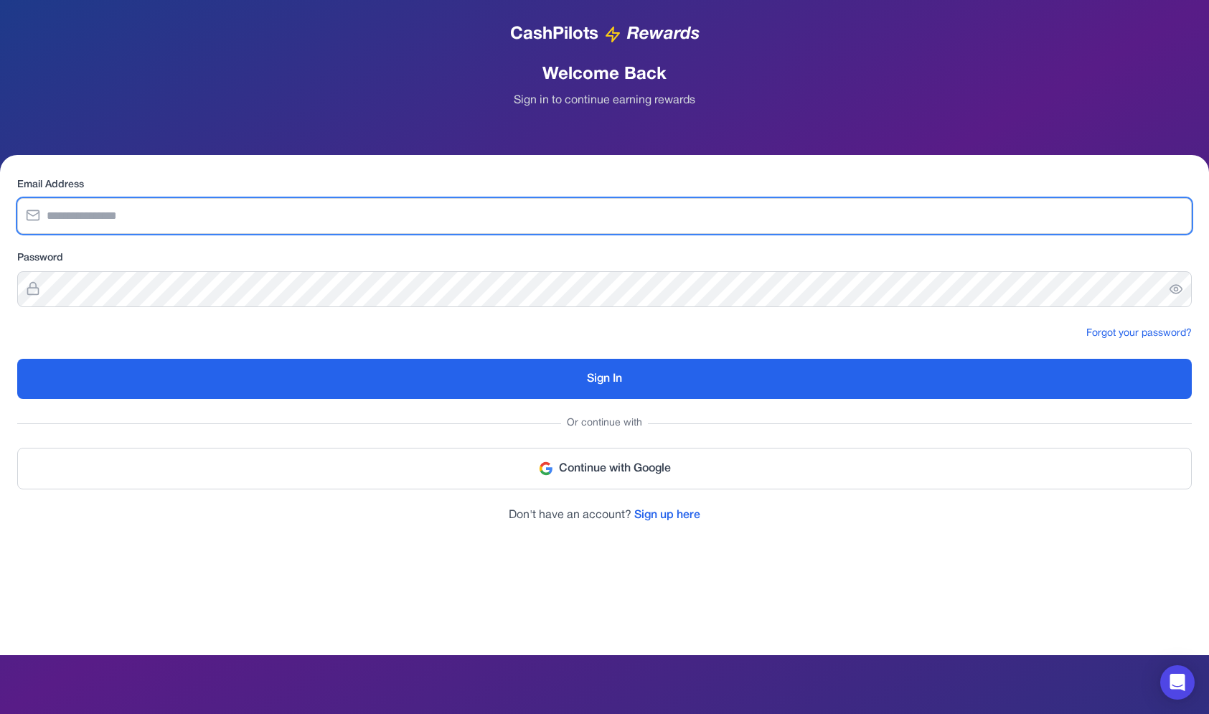
click at [588, 222] on input "email" at bounding box center [604, 216] width 1175 height 36
type input "**********"
click at [17, 359] on button "Sign In" at bounding box center [604, 379] width 1175 height 40
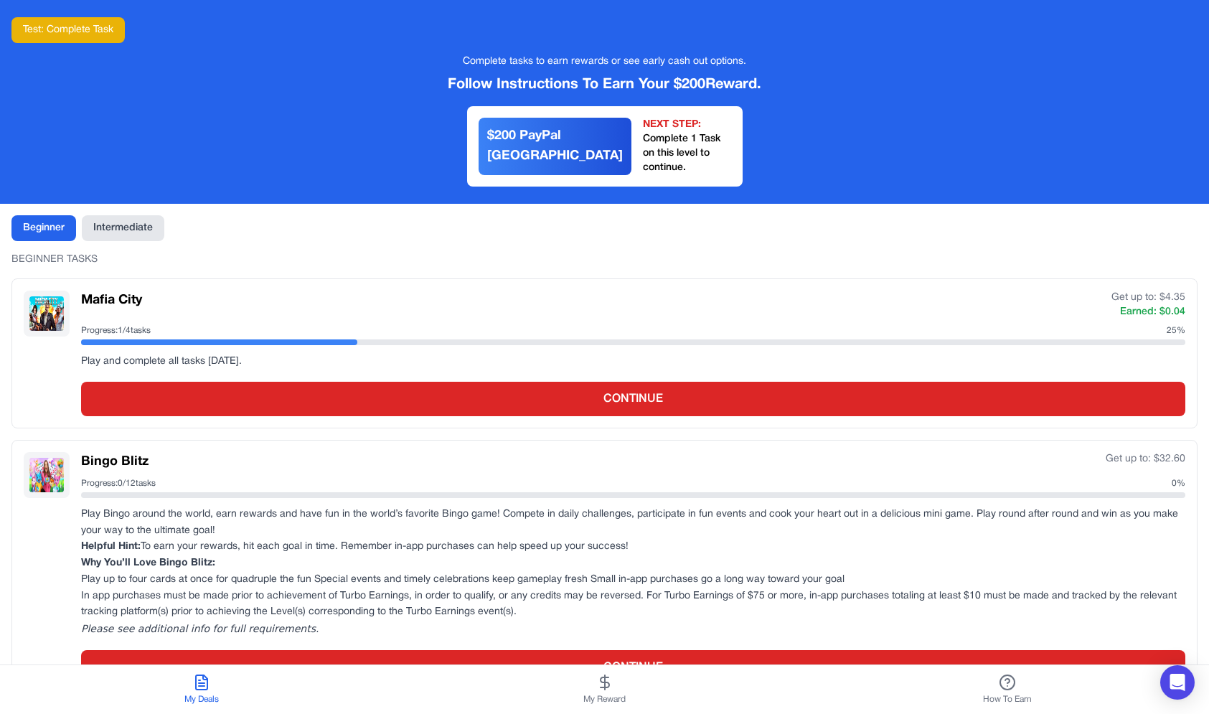
click at [584, 694] on span "My Reward" at bounding box center [605, 699] width 42 height 11
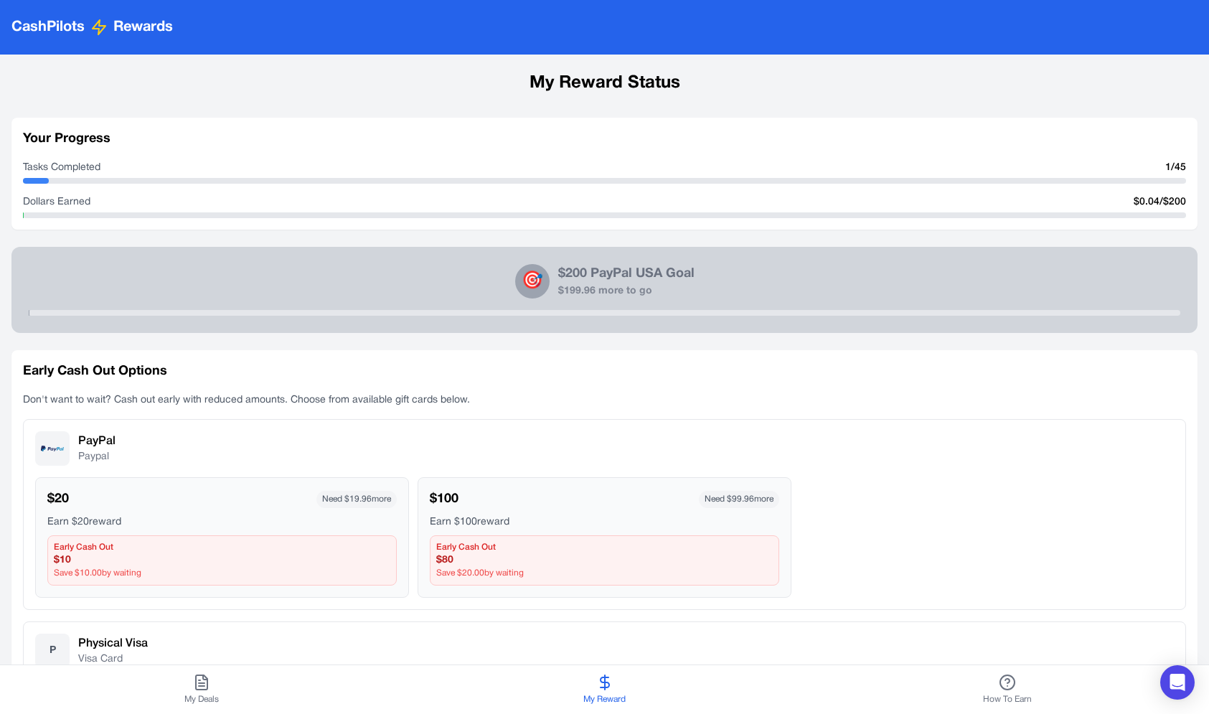
click at [468, 525] on div "Earn $ 100 reward" at bounding box center [605, 522] width 350 height 14
click at [327, 496] on span "Need $ 19.96 more" at bounding box center [357, 499] width 80 height 17
click at [277, 498] on div "$ 20 Need $ 19.96 more" at bounding box center [222, 500] width 350 height 20
click at [463, 472] on div "PayPal Paypal $ 20 Need $ 19.96 more Earn $ 20 reward Early Cash Out $ 10 Save …" at bounding box center [604, 514] width 1163 height 191
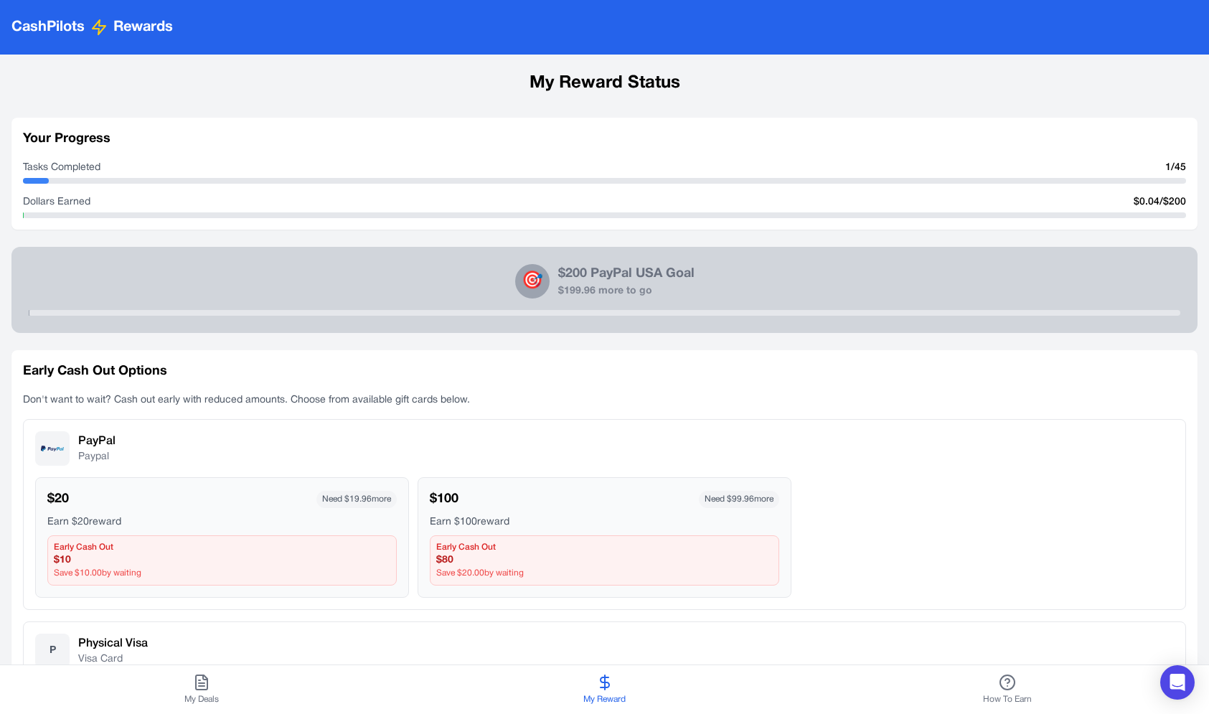
click at [463, 487] on div "$ 100 Need $ 99.96 more Earn $ 100 reward Early Cash Out $ 80 Save $ 20.00 by w…" at bounding box center [605, 537] width 374 height 121
click at [307, 480] on div "$ 20 Need $ 19.96 more Earn $ 20 reward Early Cash Out $ 10 Save $ 10.00 by wai…" at bounding box center [222, 537] width 374 height 121
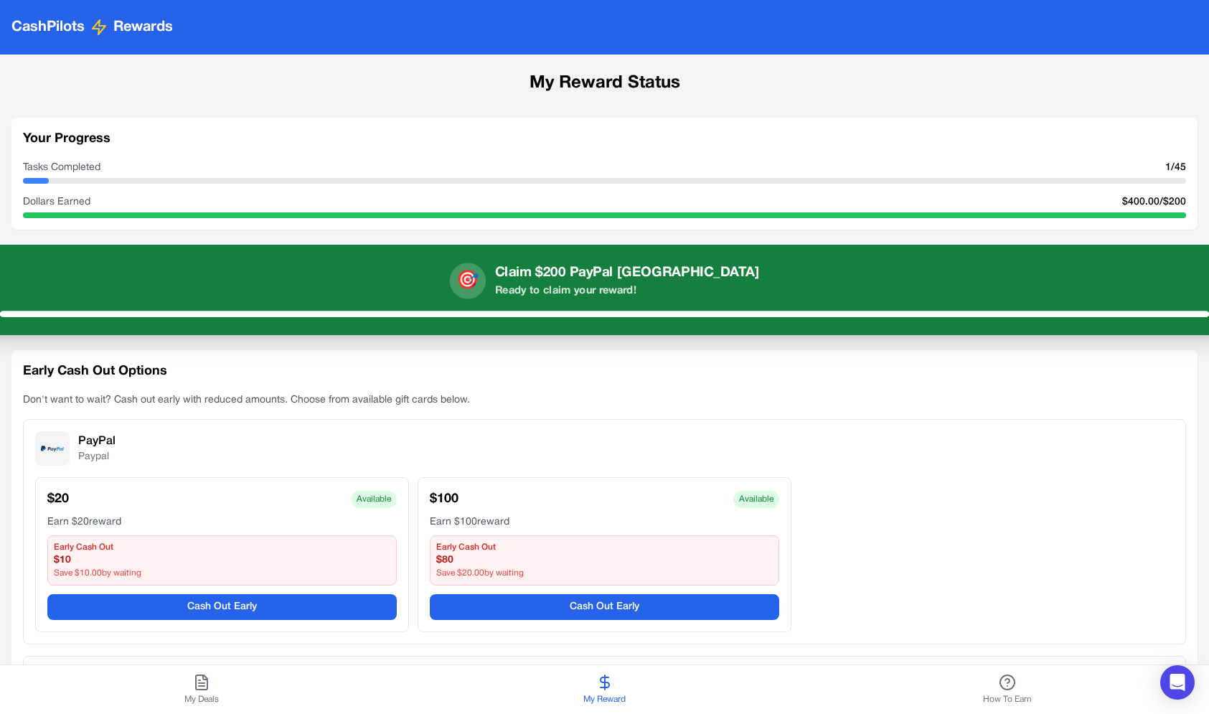
click at [365, 271] on div "🎯 Claim $200 PayPal [GEOGRAPHIC_DATA] Ready to claim your reward!" at bounding box center [604, 281] width 1209 height 36
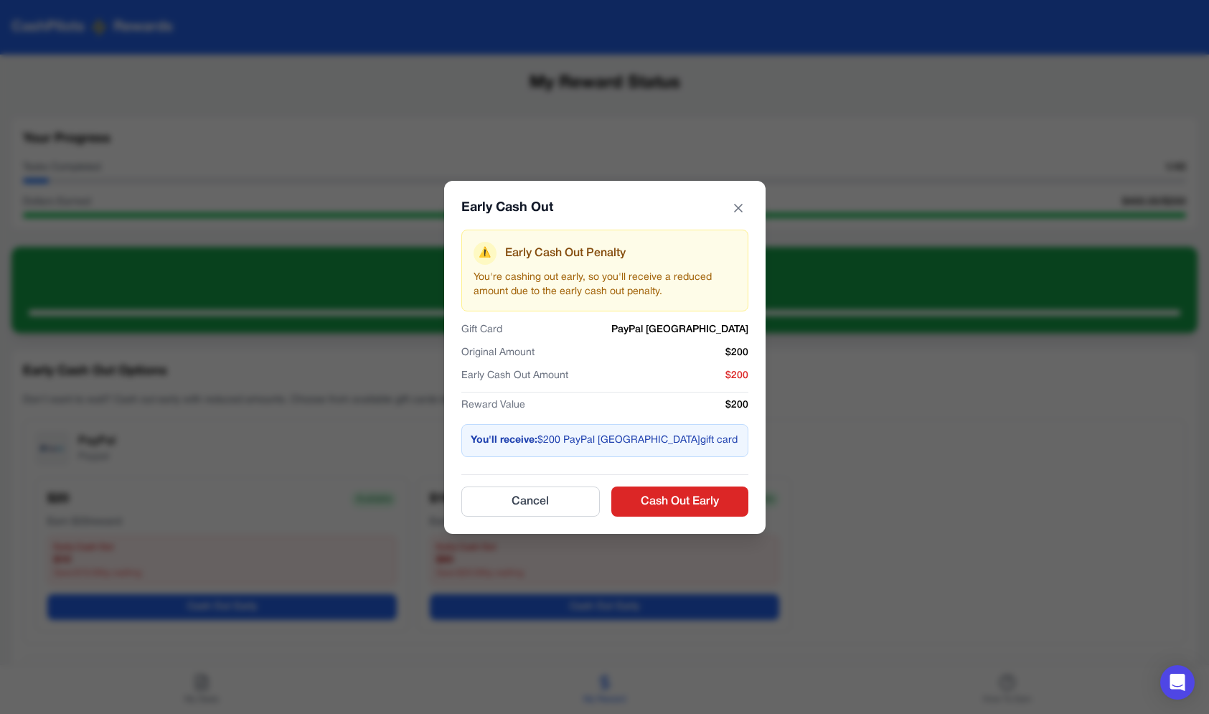
click at [375, 352] on div "Early Cash Out ⚠️ Early Cash Out Penalty You're cashing out early, so you'll re…" at bounding box center [604, 357] width 1209 height 714
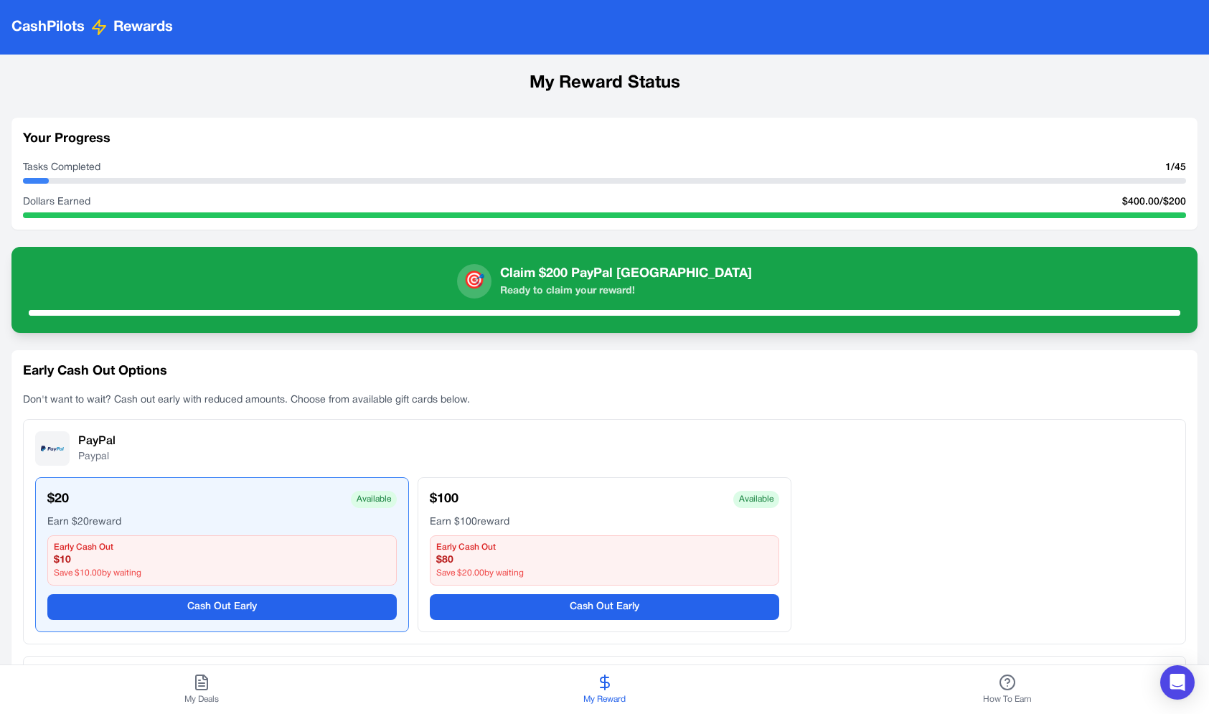
click at [344, 519] on div "Earn $ 20 reward" at bounding box center [222, 522] width 350 height 14
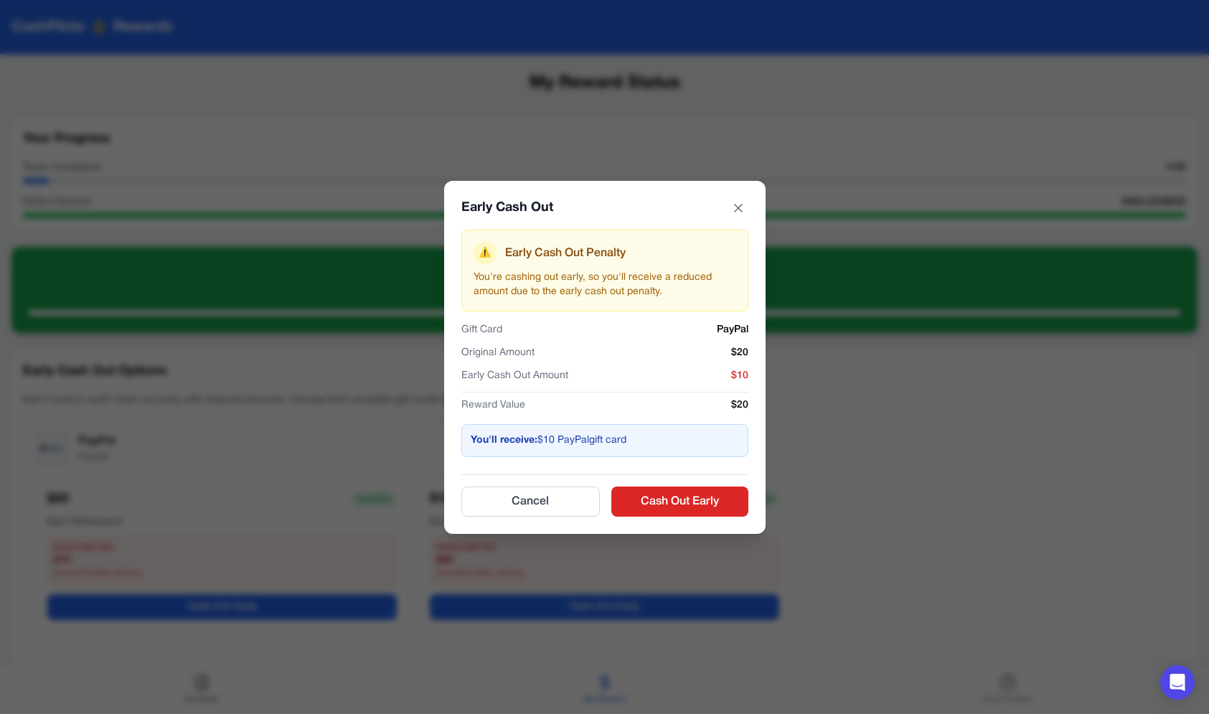
click at [433, 548] on div "Early Cash Out ⚠️ Early Cash Out Penalty You're cashing out early, so you'll re…" at bounding box center [604, 357] width 1209 height 714
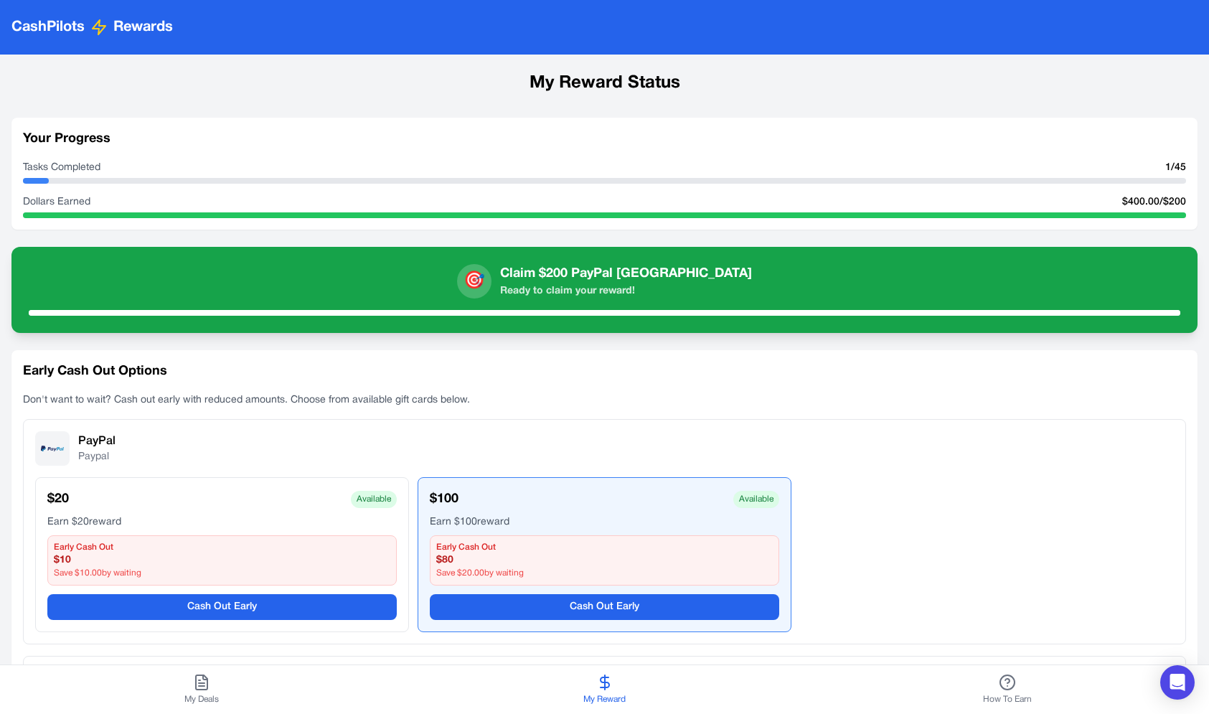
click at [497, 545] on div "Early Cash Out" at bounding box center [604, 547] width 337 height 11
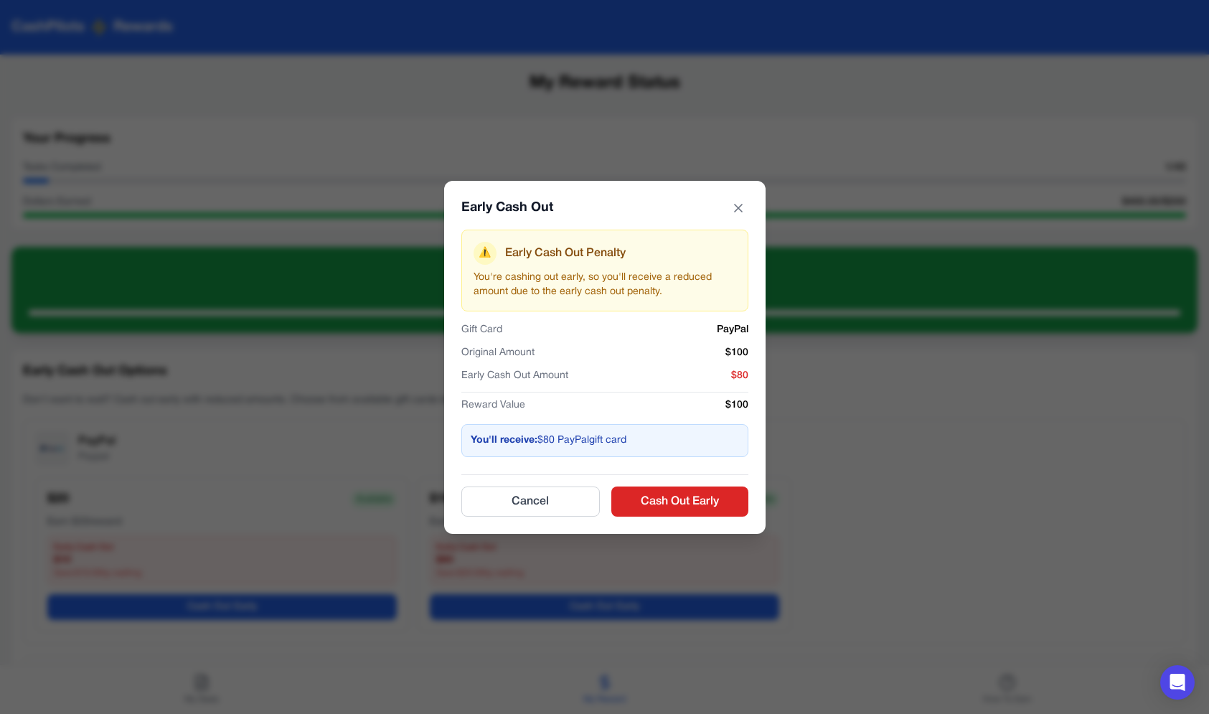
click at [347, 431] on div "Early Cash Out ⚠️ Early Cash Out Penalty You're cashing out early, so you'll re…" at bounding box center [604, 357] width 1209 height 714
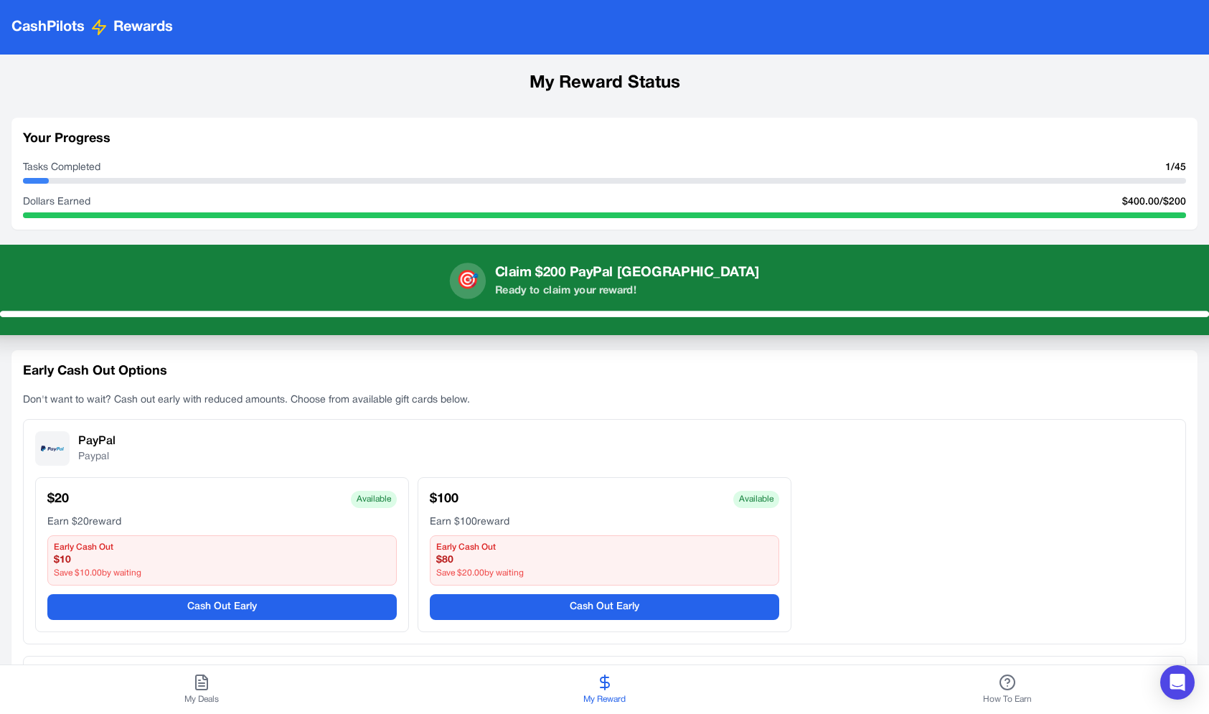
click at [382, 300] on button "🎯 Claim $200 PayPal [GEOGRAPHIC_DATA] Ready to claim your reward!" at bounding box center [605, 290] width 1246 height 90
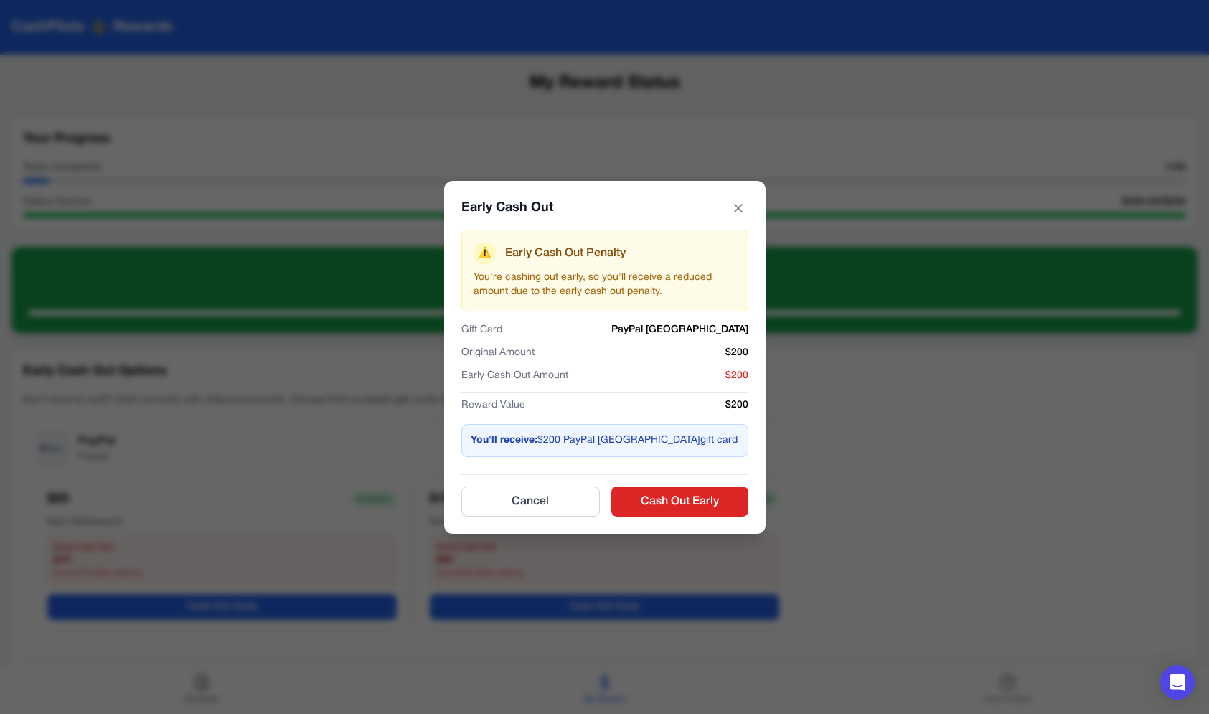
click at [358, 317] on div "Early Cash Out ⚠️ Early Cash Out Penalty You're cashing out early, so you'll re…" at bounding box center [604, 357] width 1209 height 714
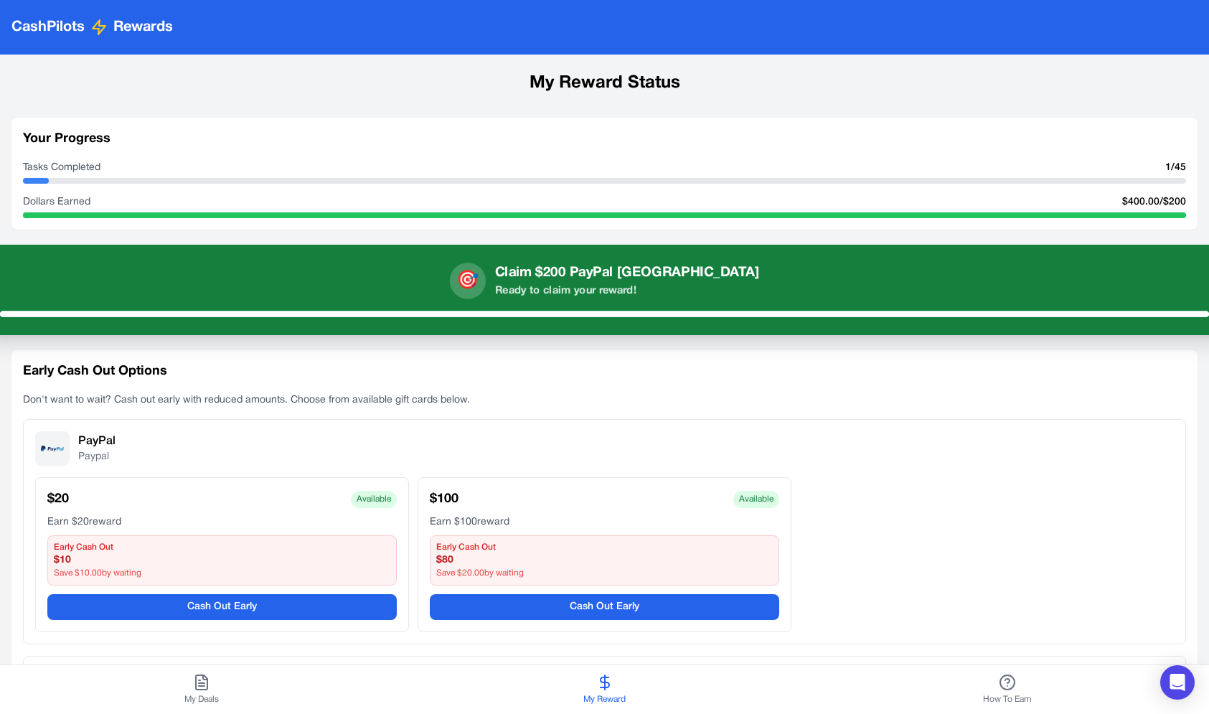
click at [432, 294] on div "🎯 Claim $200 PayPal [GEOGRAPHIC_DATA] Ready to claim your reward!" at bounding box center [604, 281] width 1209 height 36
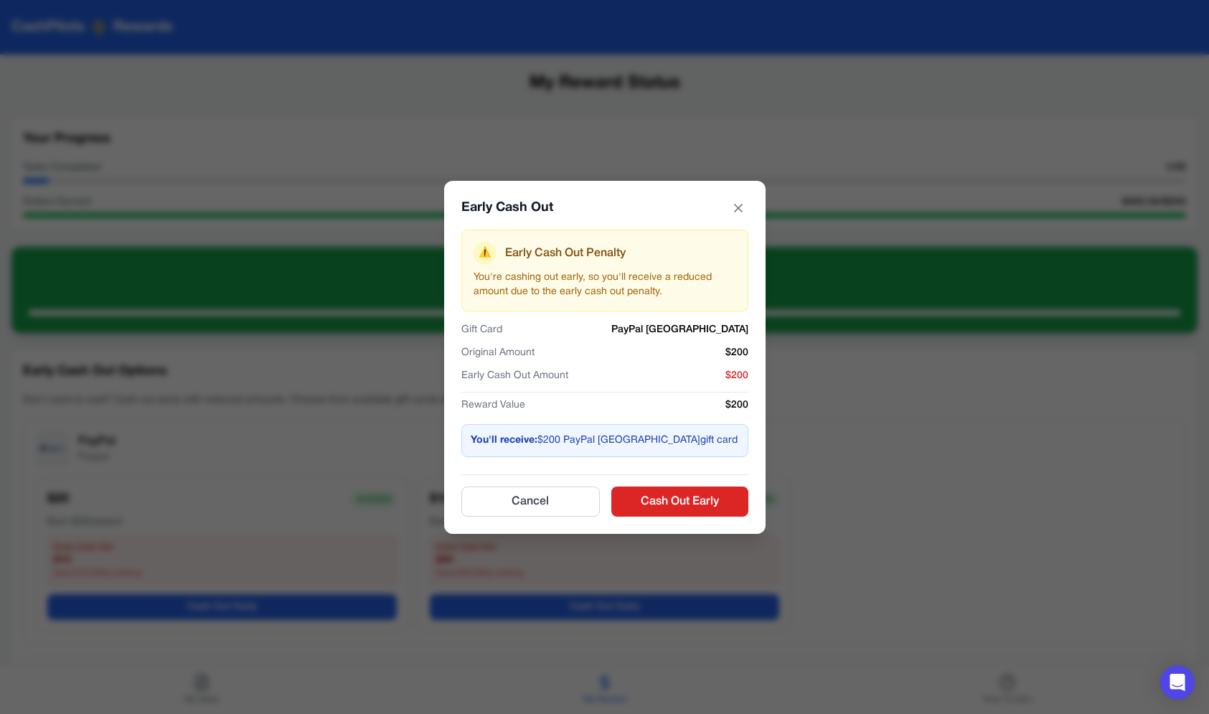
click at [398, 299] on div "Early Cash Out ⚠️ Early Cash Out Penalty You're cashing out early, so you'll re…" at bounding box center [604, 357] width 1209 height 714
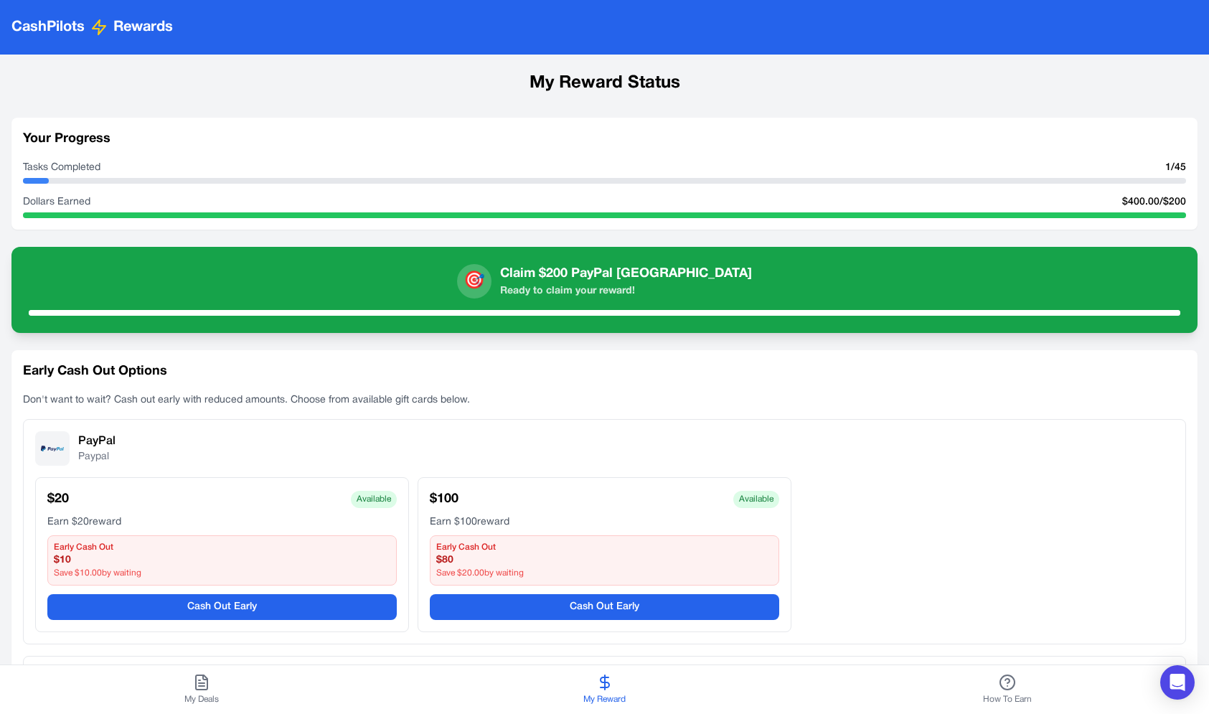
click at [82, 674] on button "My Deals" at bounding box center [201, 689] width 403 height 49
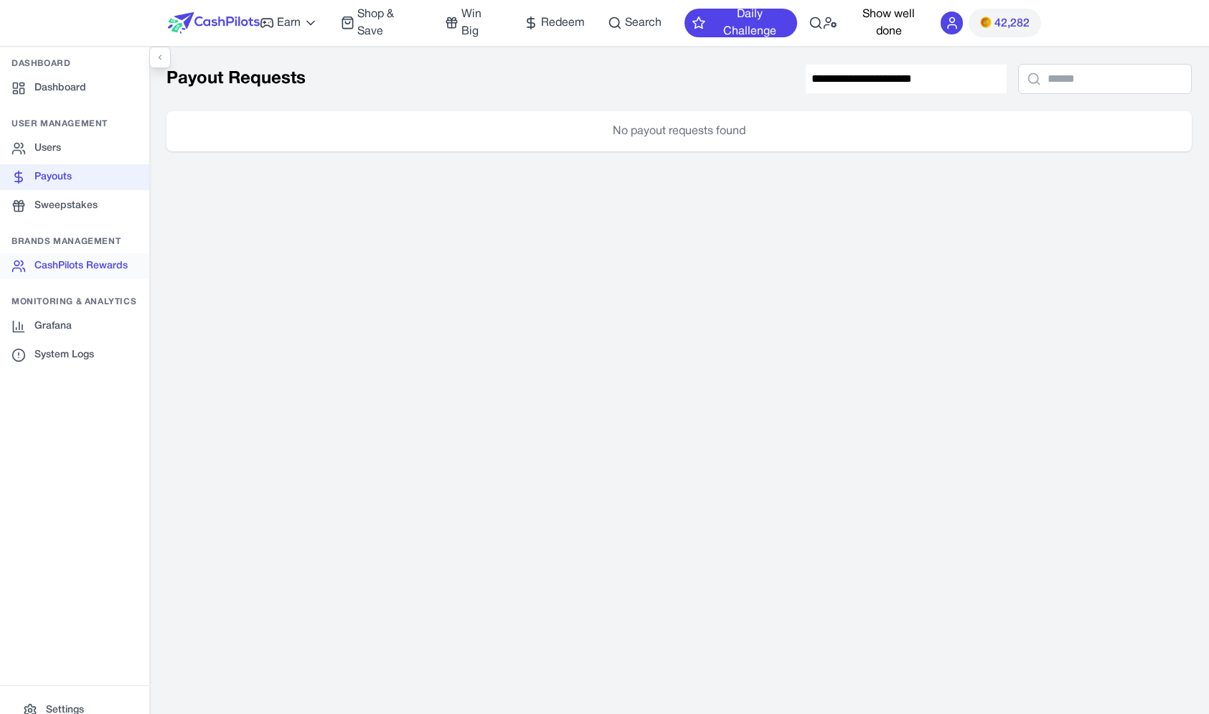
click at [80, 261] on link "CashPilots Rewards" at bounding box center [74, 266] width 149 height 26
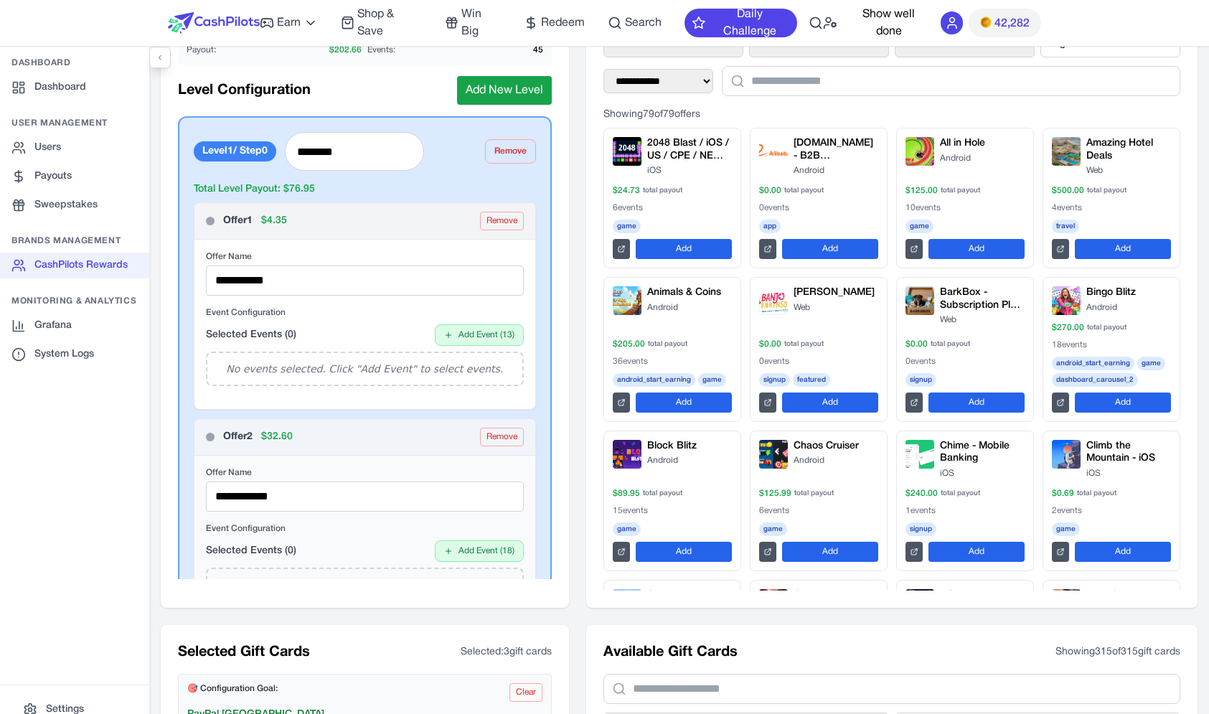
scroll to position [161, 0]
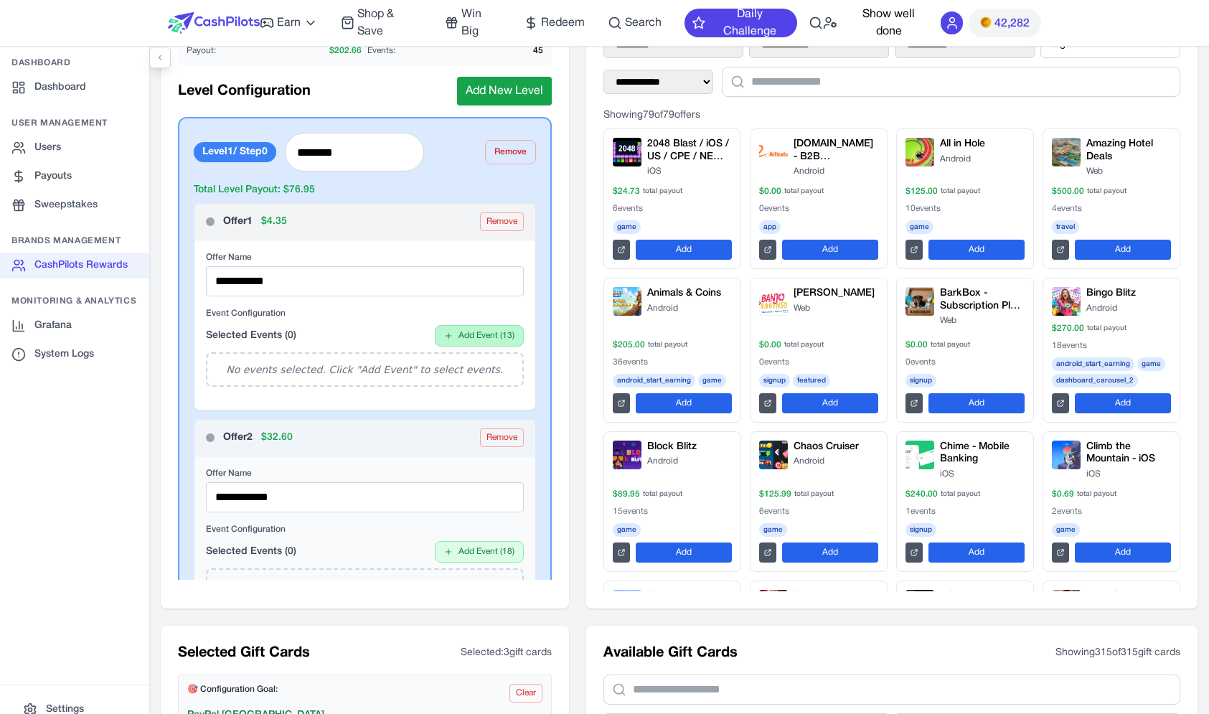
click at [482, 342] on button "Add Event ( 13 )" at bounding box center [479, 336] width 89 height 22
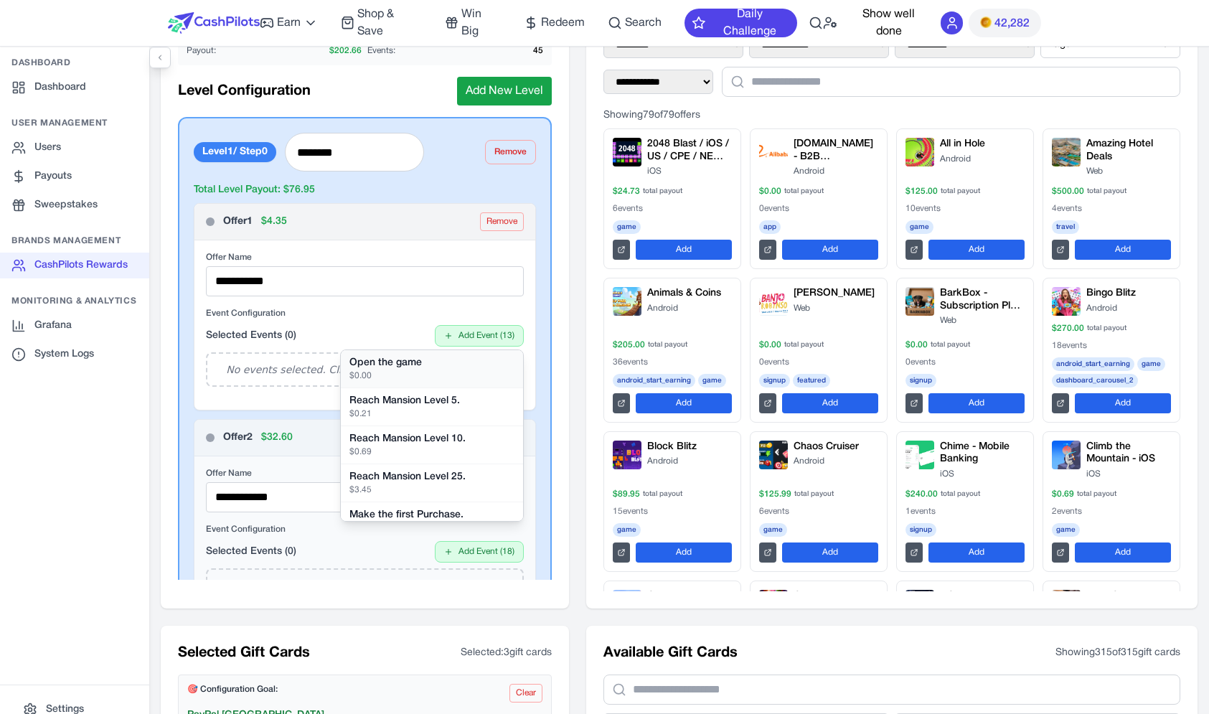
click at [474, 362] on div "Open the game" at bounding box center [432, 363] width 165 height 14
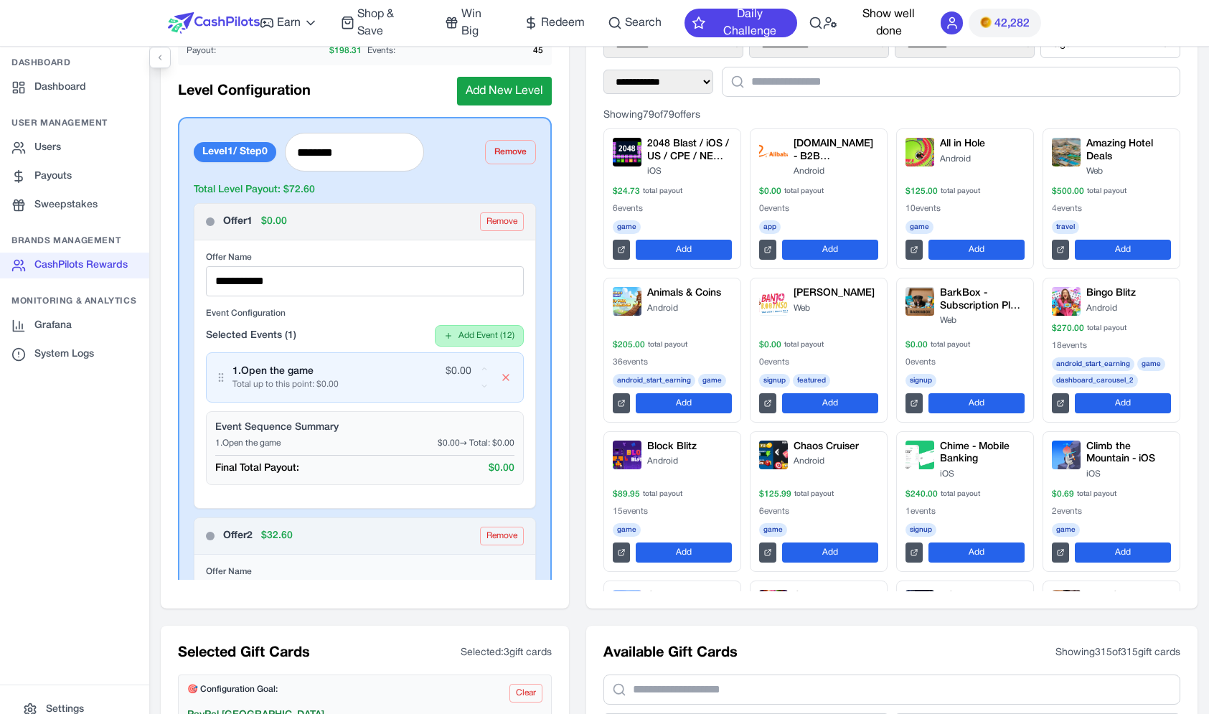
click at [495, 341] on button "Add Event ( 12 )" at bounding box center [479, 336] width 89 height 22
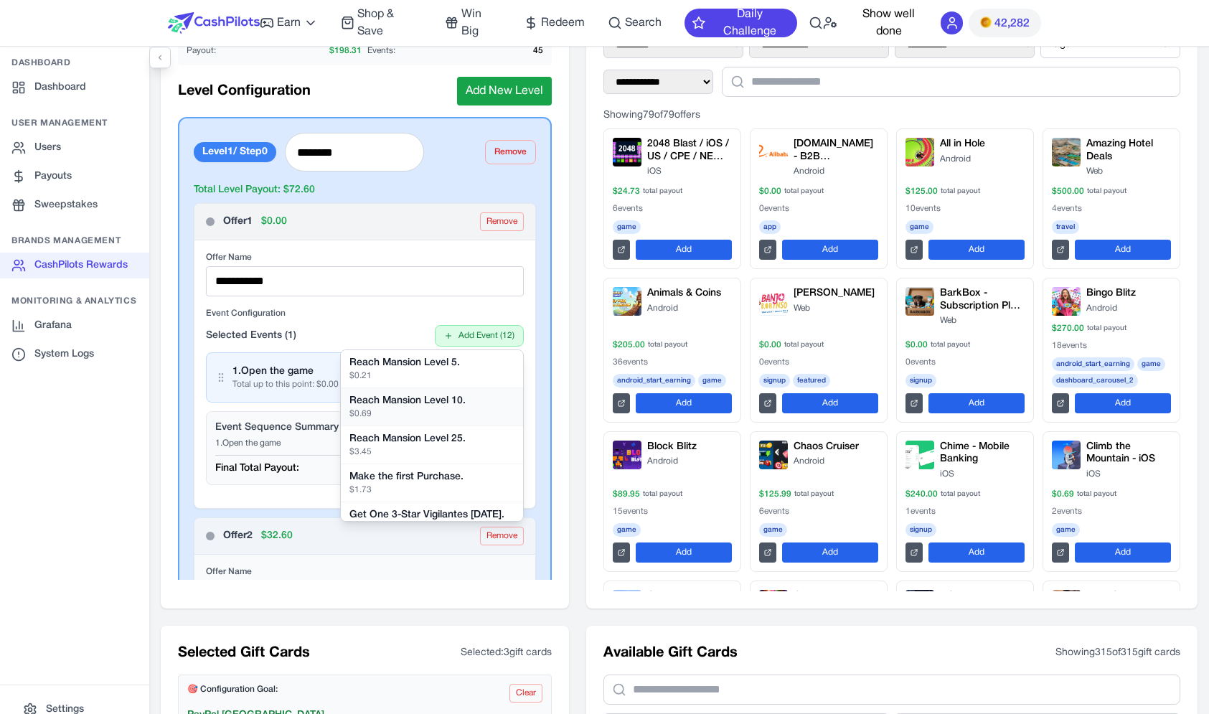
click at [483, 405] on div "Reach Mansion Level 10." at bounding box center [432, 401] width 165 height 14
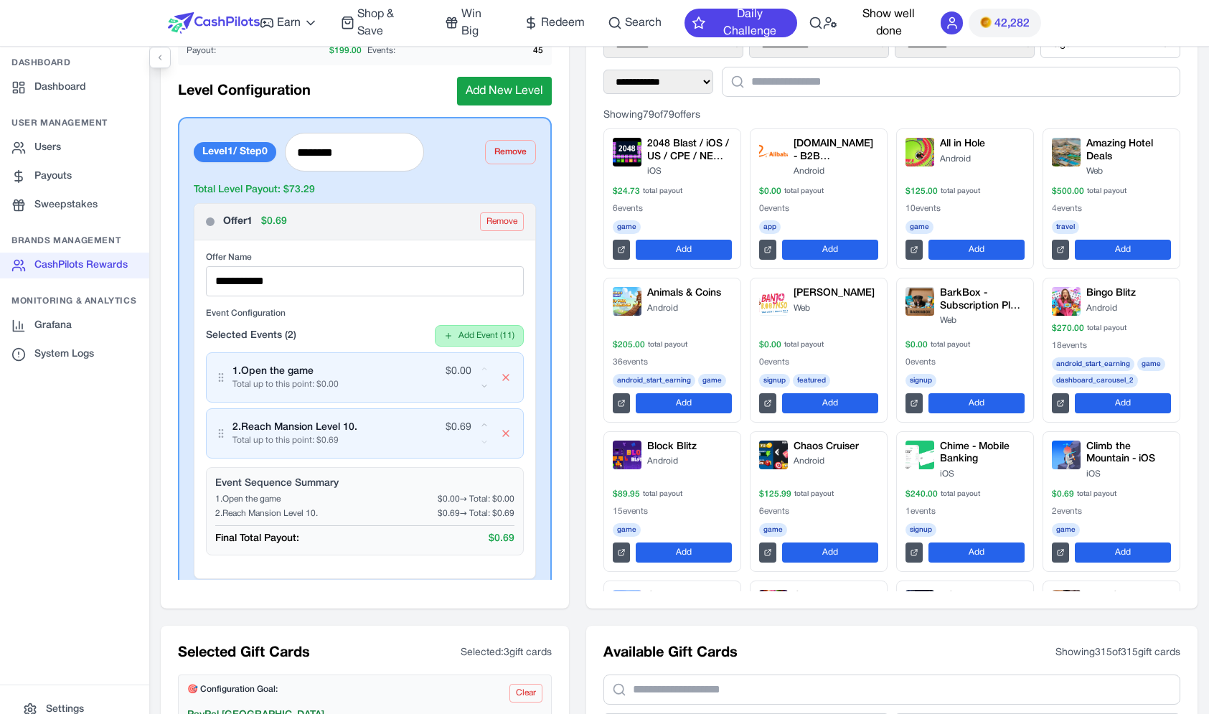
click at [490, 339] on button "Add Event ( 11 )" at bounding box center [479, 336] width 89 height 22
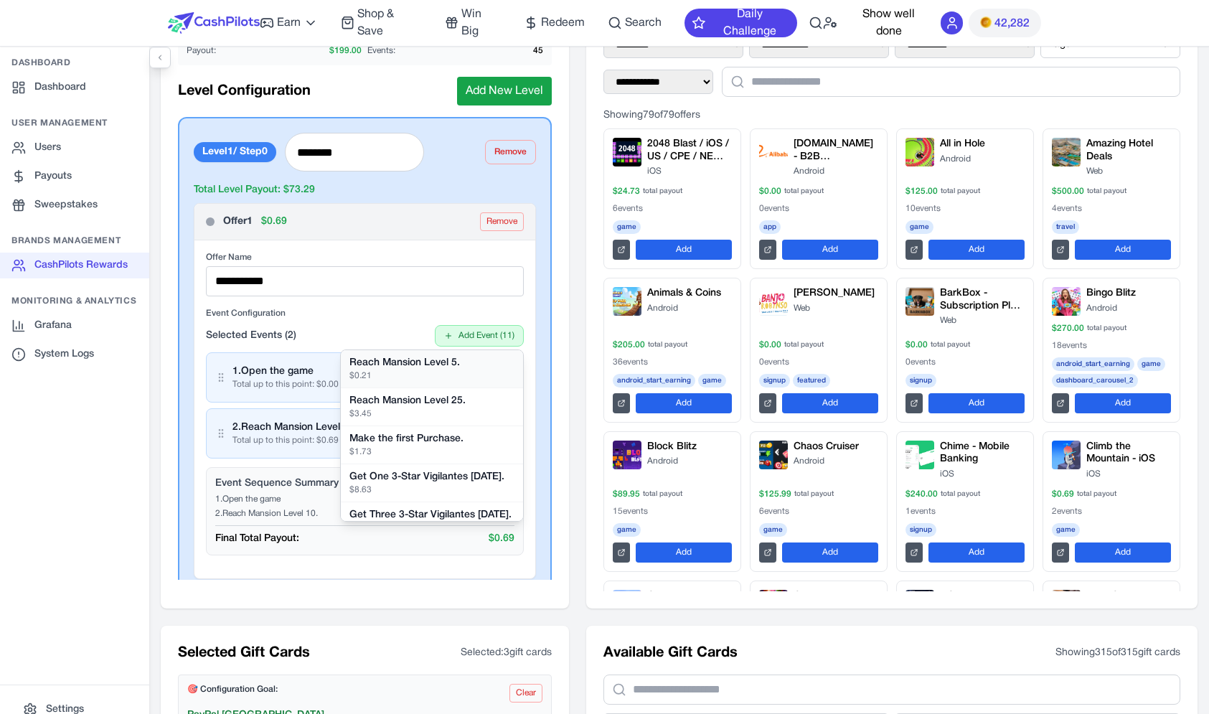
click at [483, 379] on div "$ 0.21" at bounding box center [432, 375] width 165 height 11
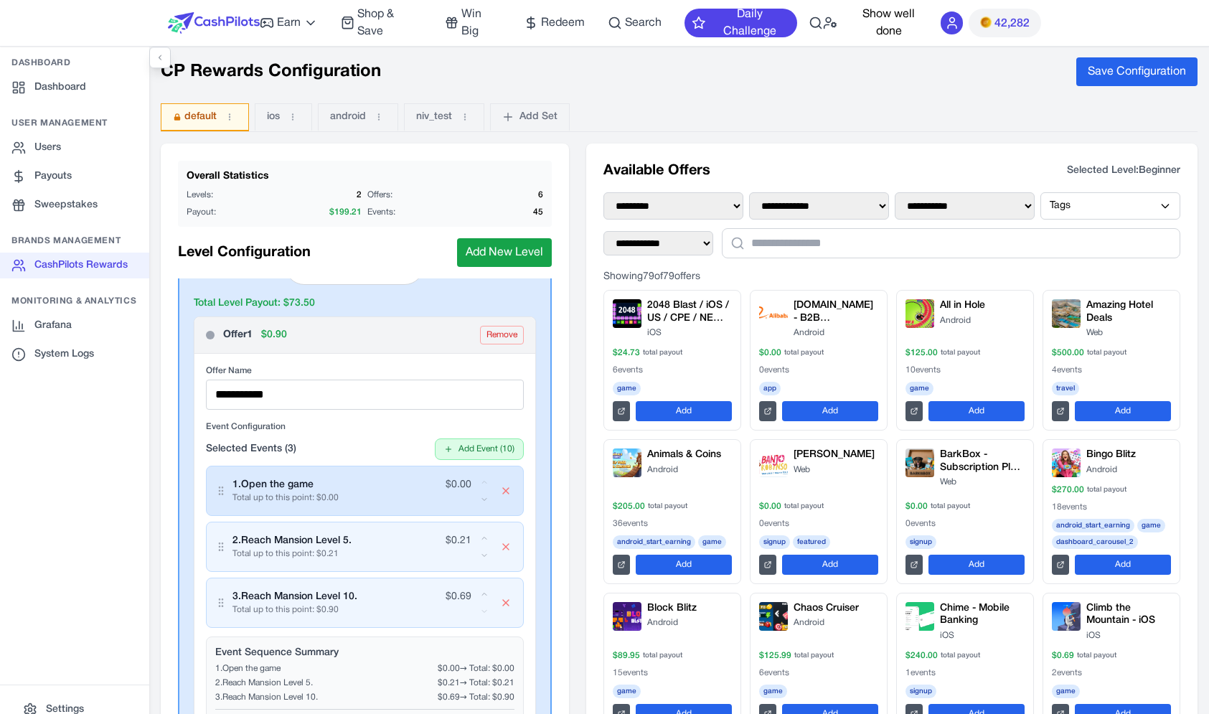
scroll to position [37, 0]
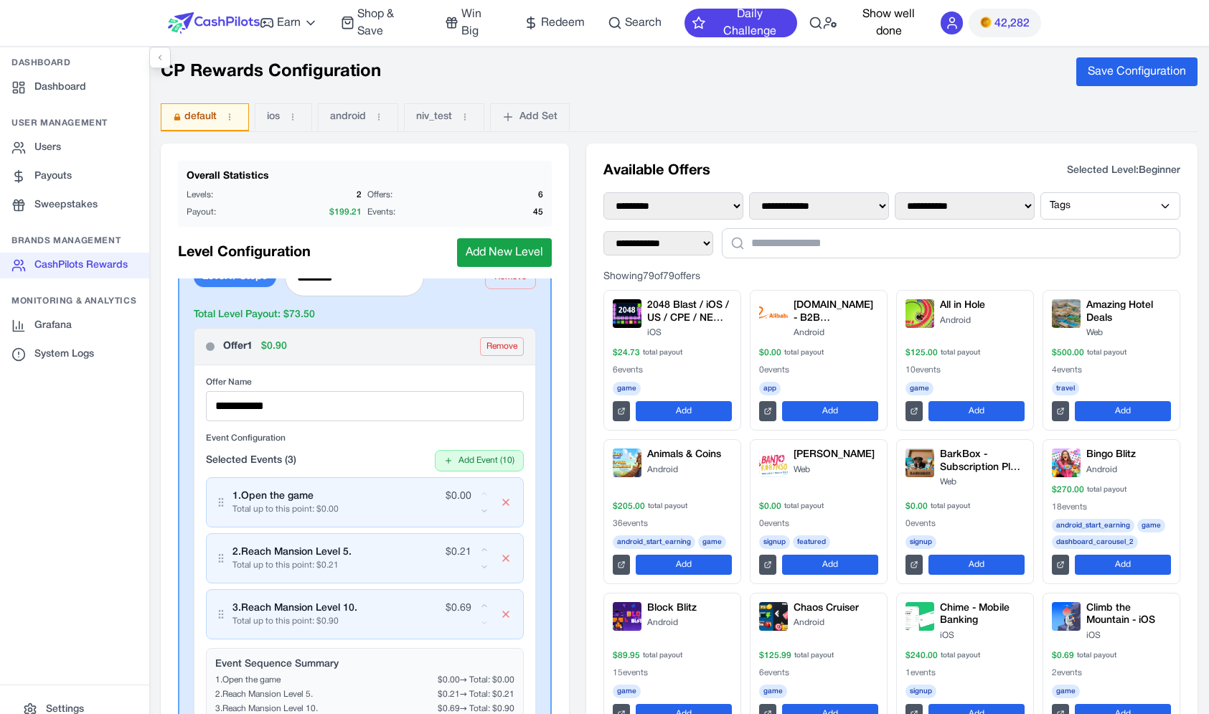
click at [232, 349] on span "Offer 1" at bounding box center [237, 347] width 29 height 14
drag, startPoint x: 232, startPoint y: 349, endPoint x: 250, endPoint y: 345, distance: 18.5
click at [250, 345] on span "Offer 1" at bounding box center [237, 347] width 29 height 14
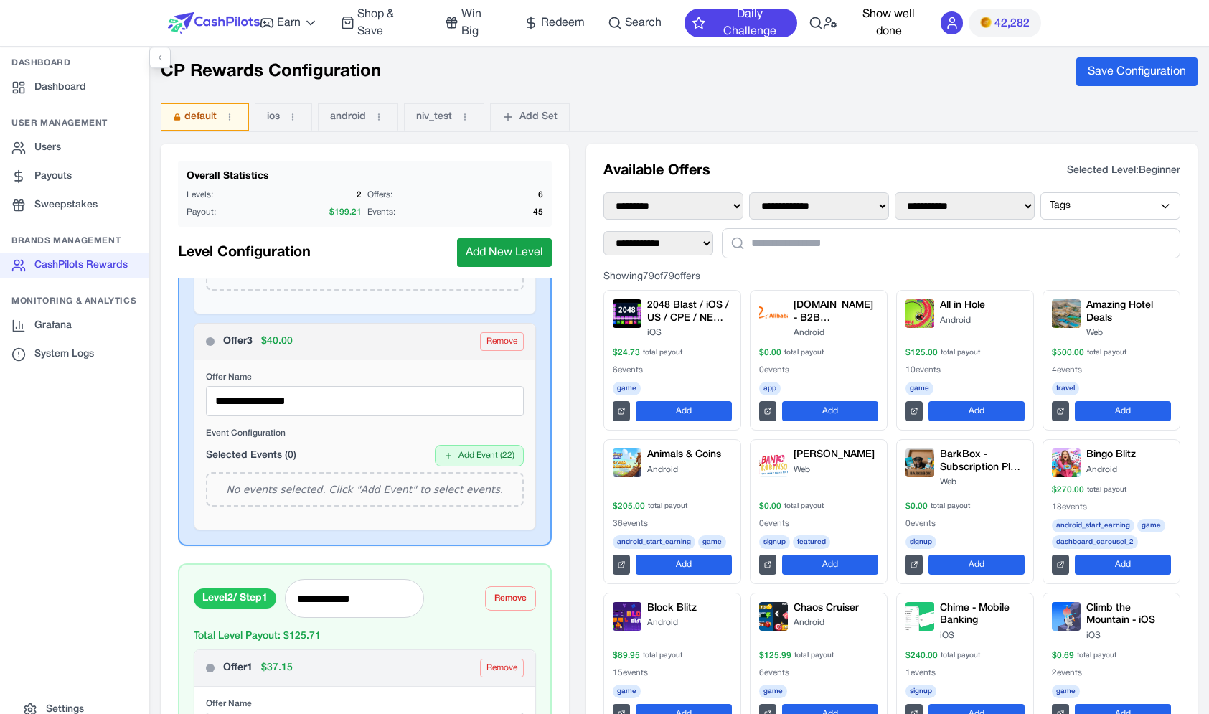
scroll to position [709, 0]
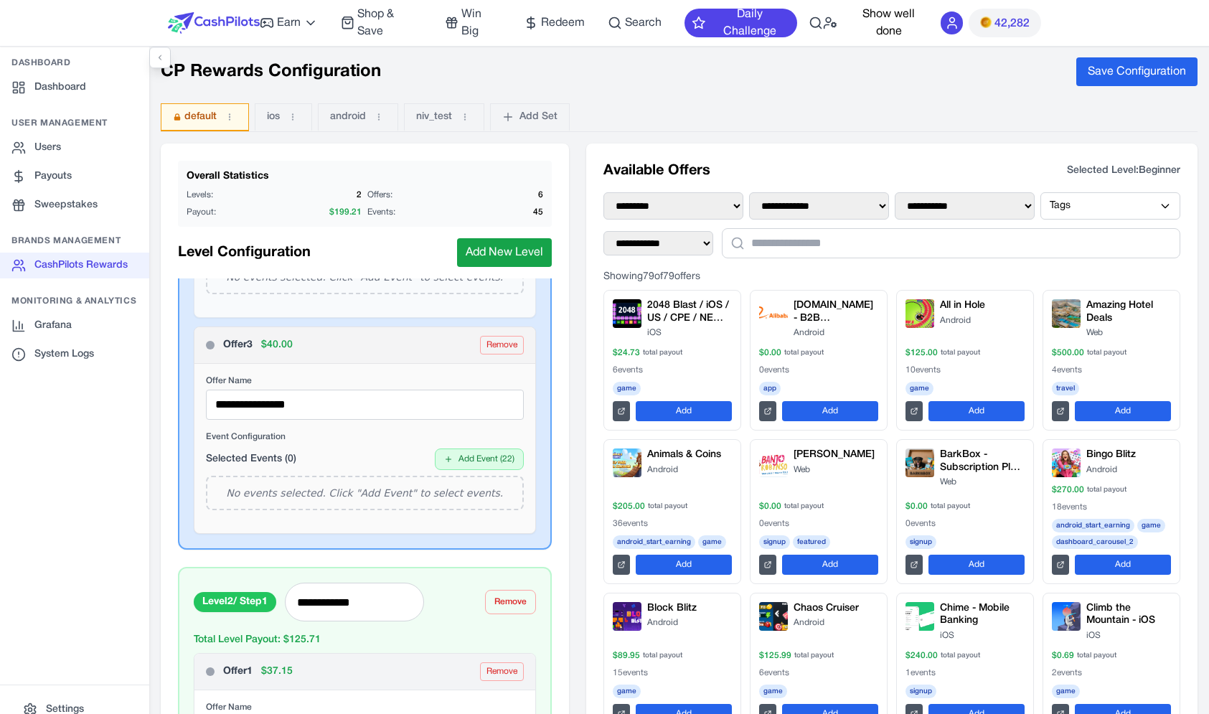
click at [288, 377] on label "Offer Name" at bounding box center [365, 380] width 318 height 11
click at [280, 359] on div "Offer 3 $ 40.00 Remove" at bounding box center [365, 345] width 341 height 37
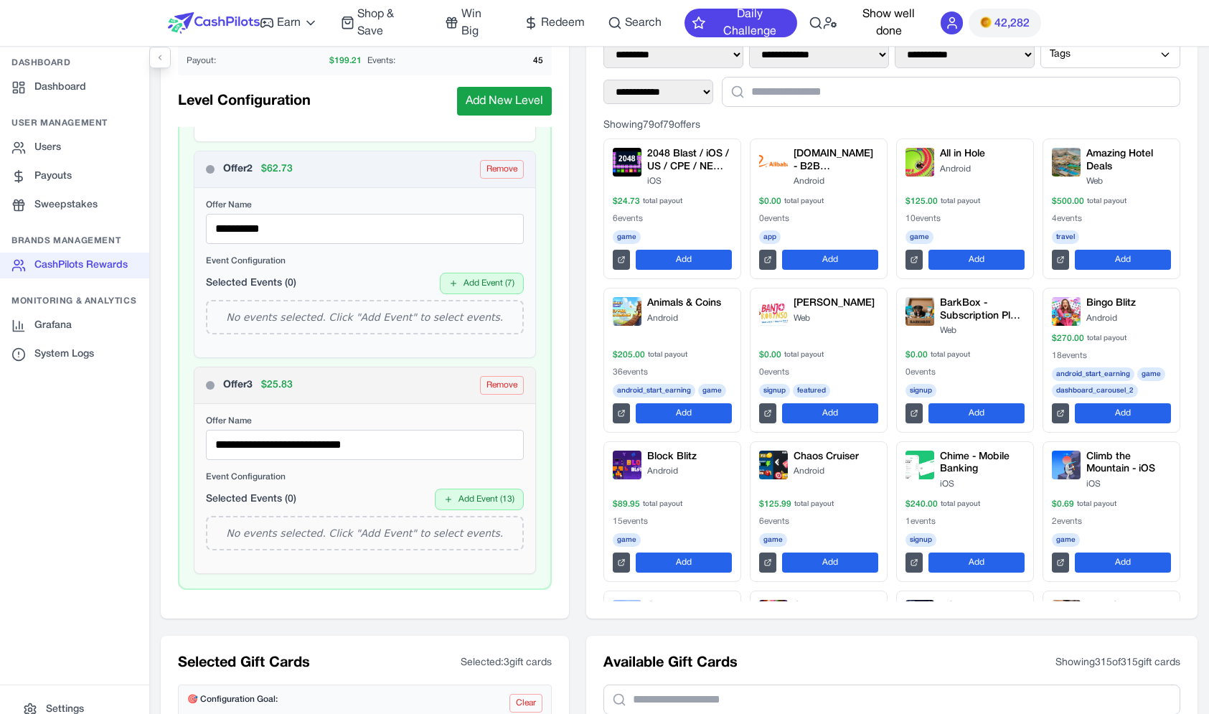
scroll to position [7, 0]
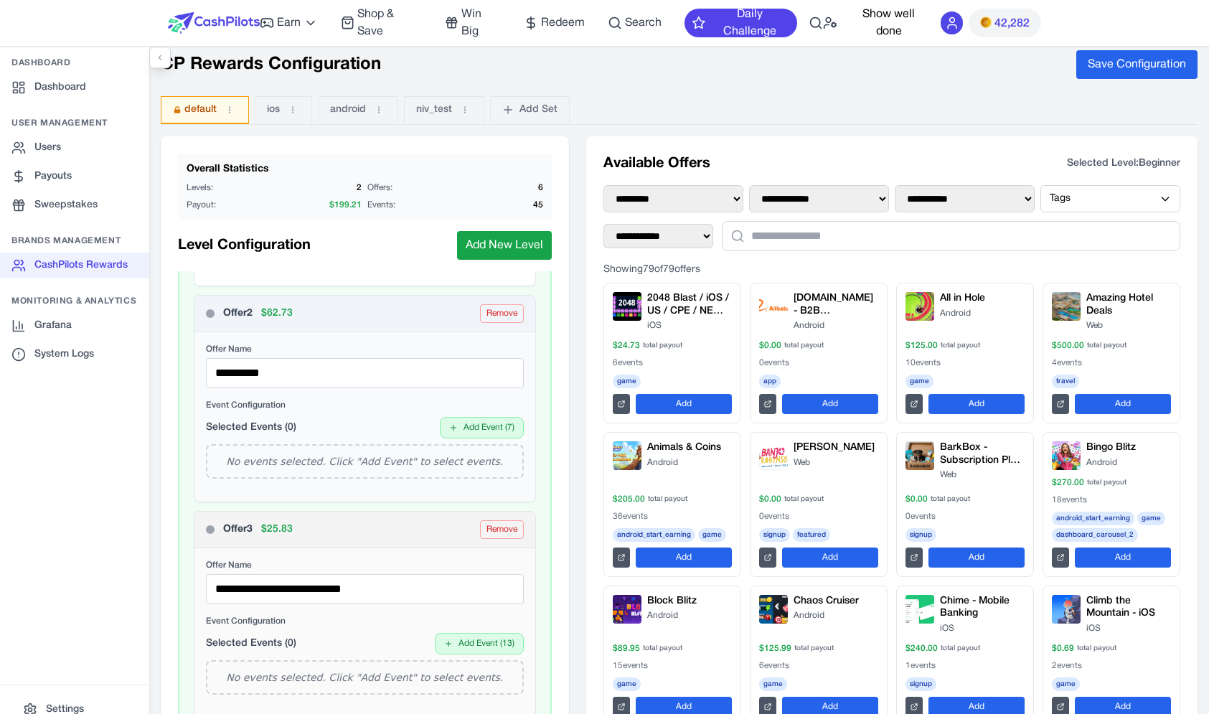
click at [393, 294] on div "**********" at bounding box center [365, 399] width 342 height 640
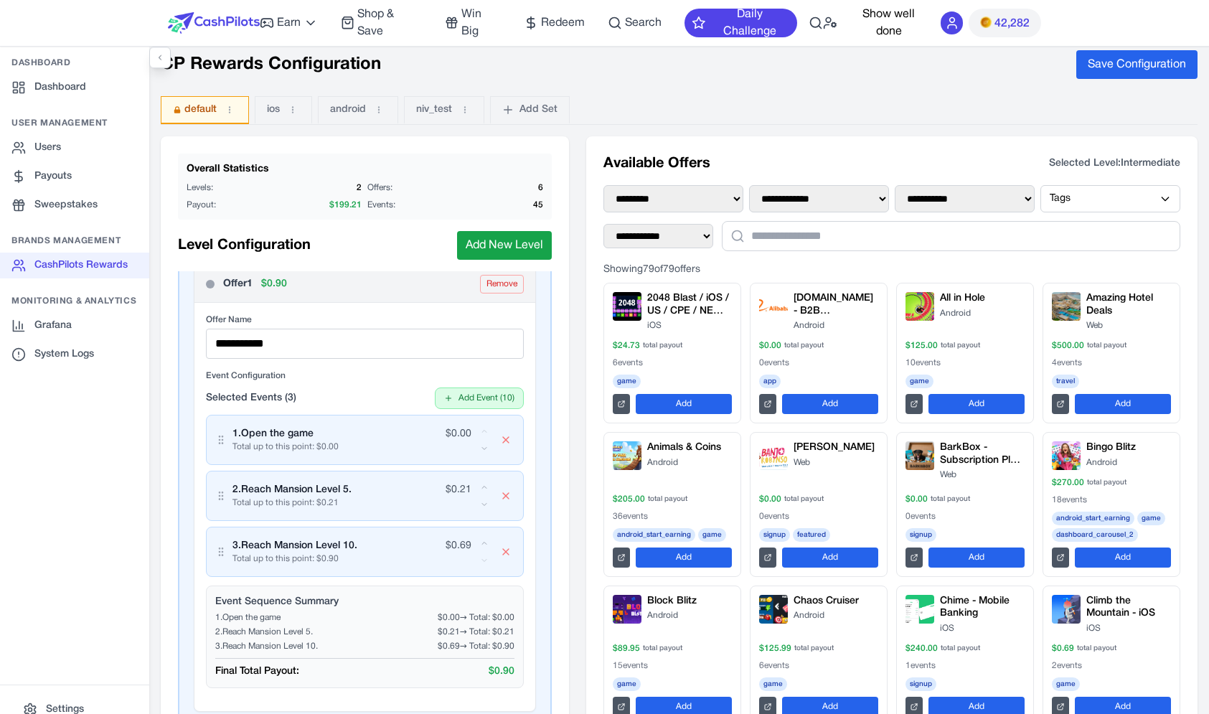
scroll to position [0, 0]
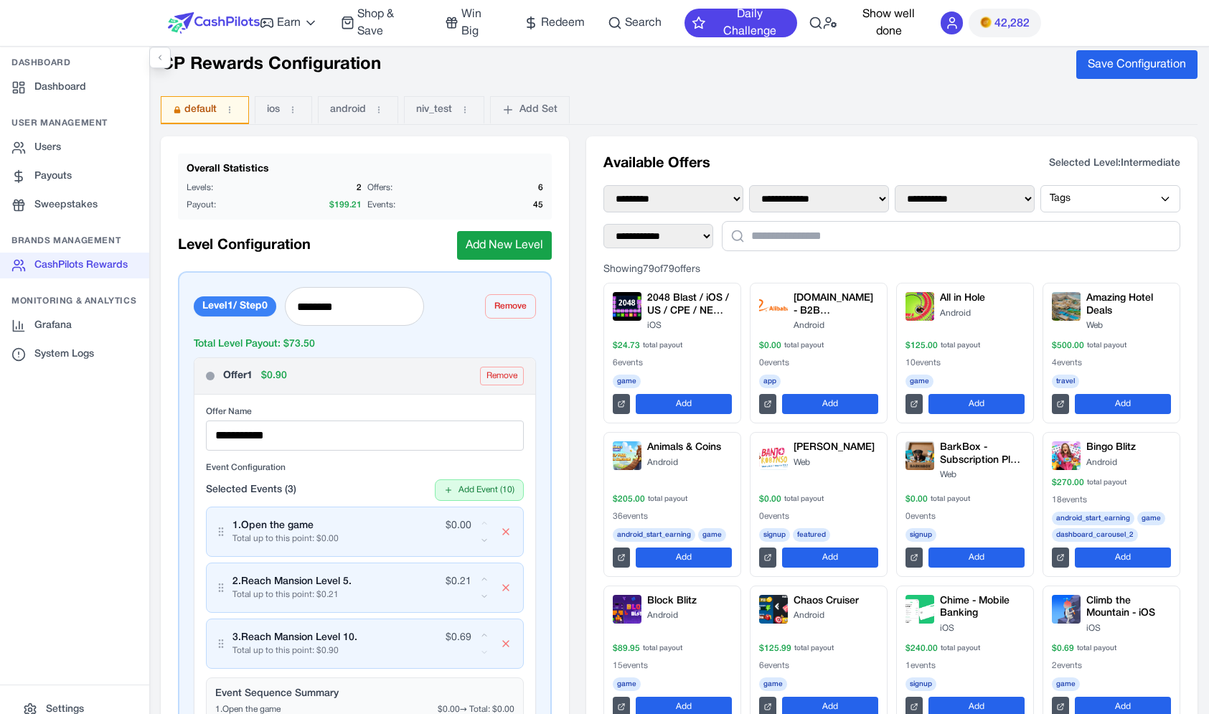
click at [366, 360] on div "Offer 1 $ 0.90 Remove" at bounding box center [365, 376] width 341 height 37
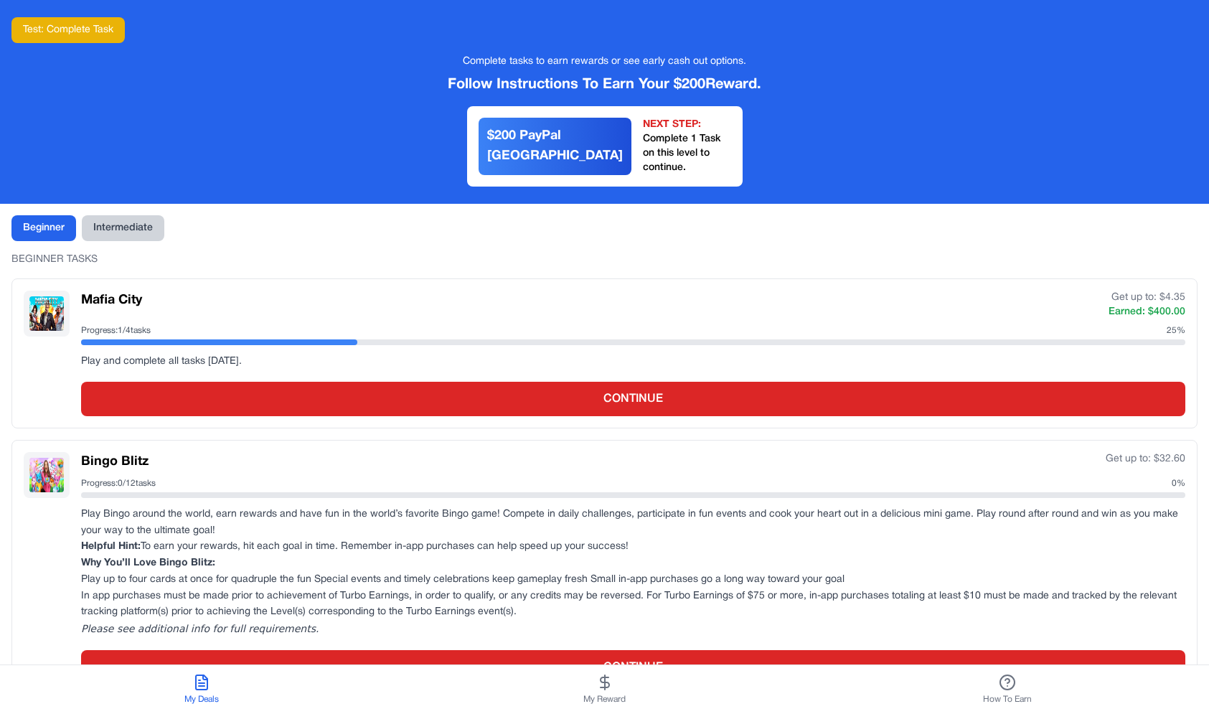
click at [141, 223] on button "Intermediate" at bounding box center [123, 228] width 83 height 26
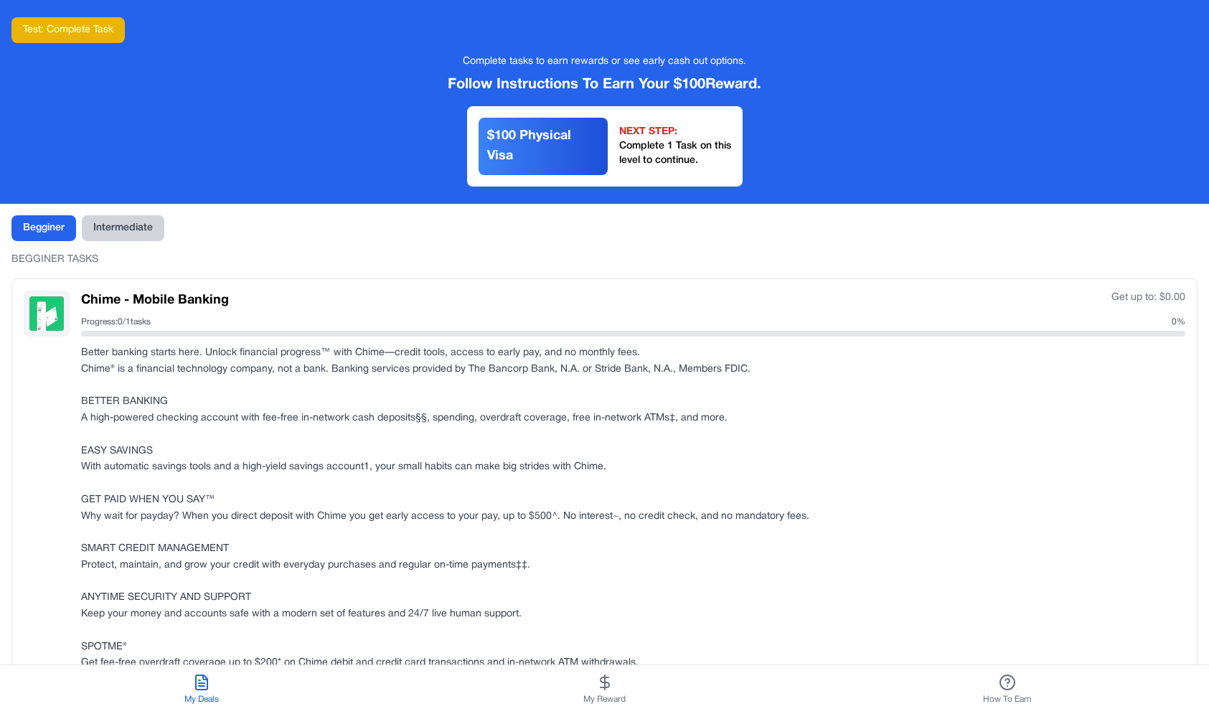
click at [119, 230] on button "Intermediate" at bounding box center [123, 228] width 83 height 26
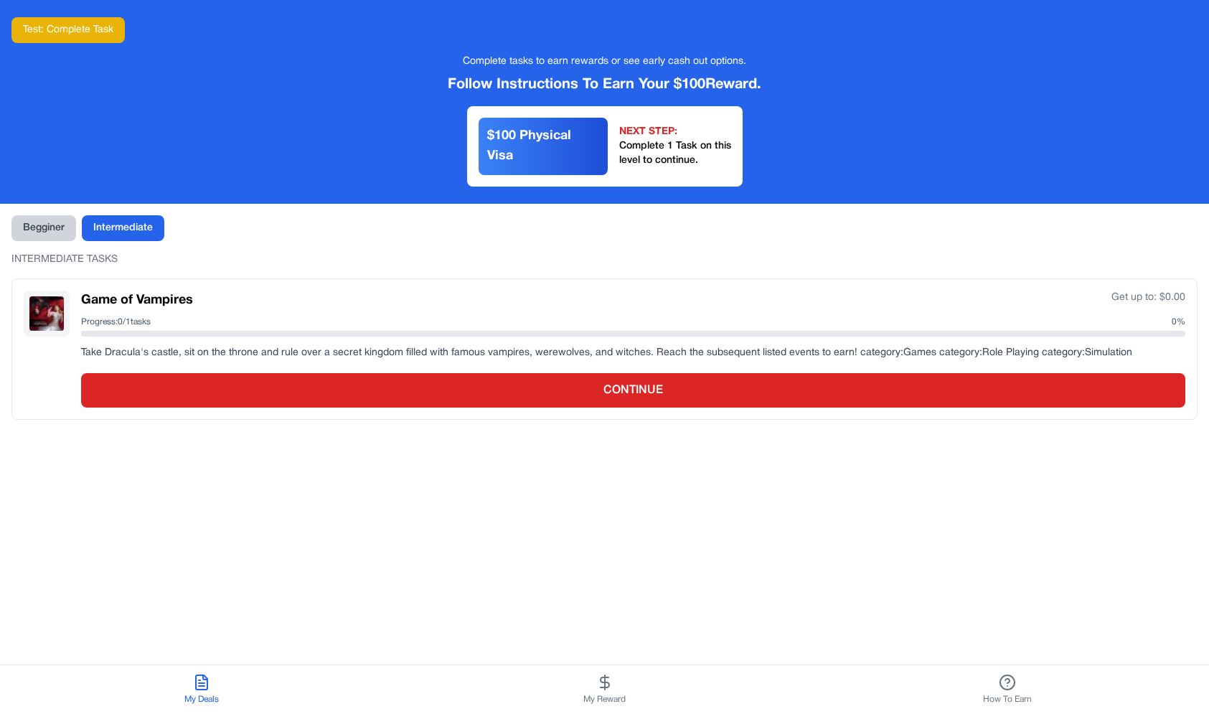
click at [41, 223] on button "Begginer" at bounding box center [43, 228] width 65 height 26
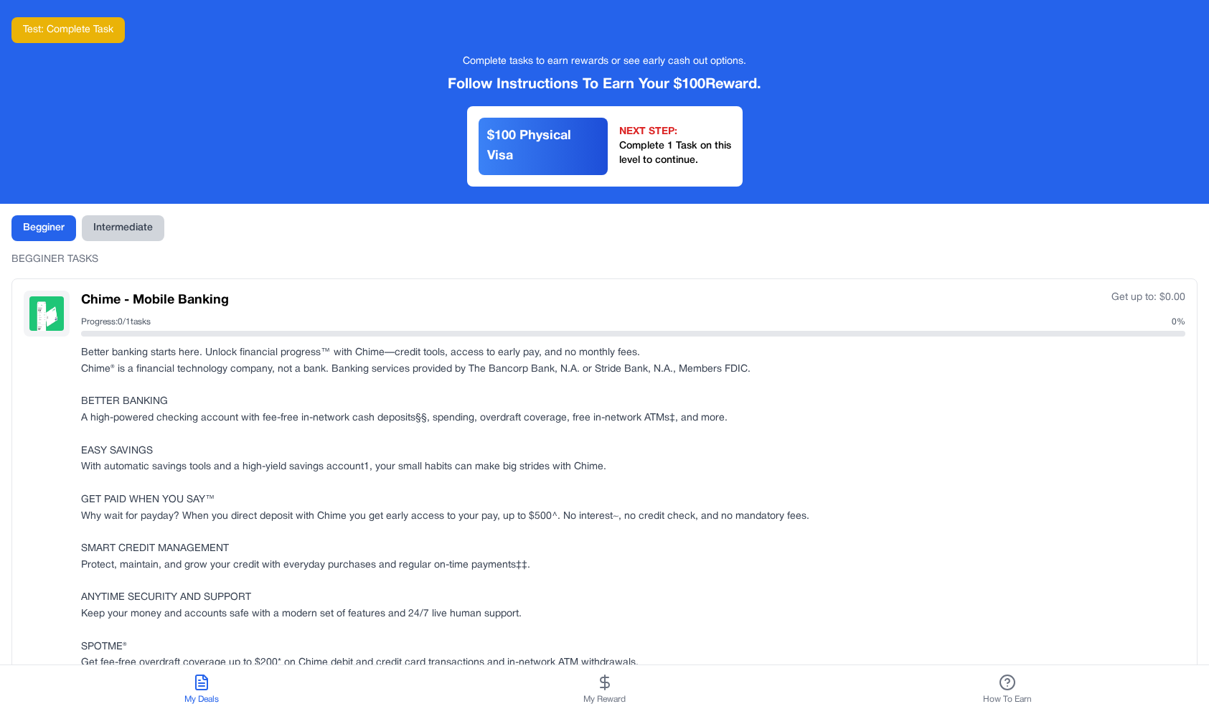
click at [148, 226] on button "Intermediate" at bounding box center [123, 228] width 83 height 26
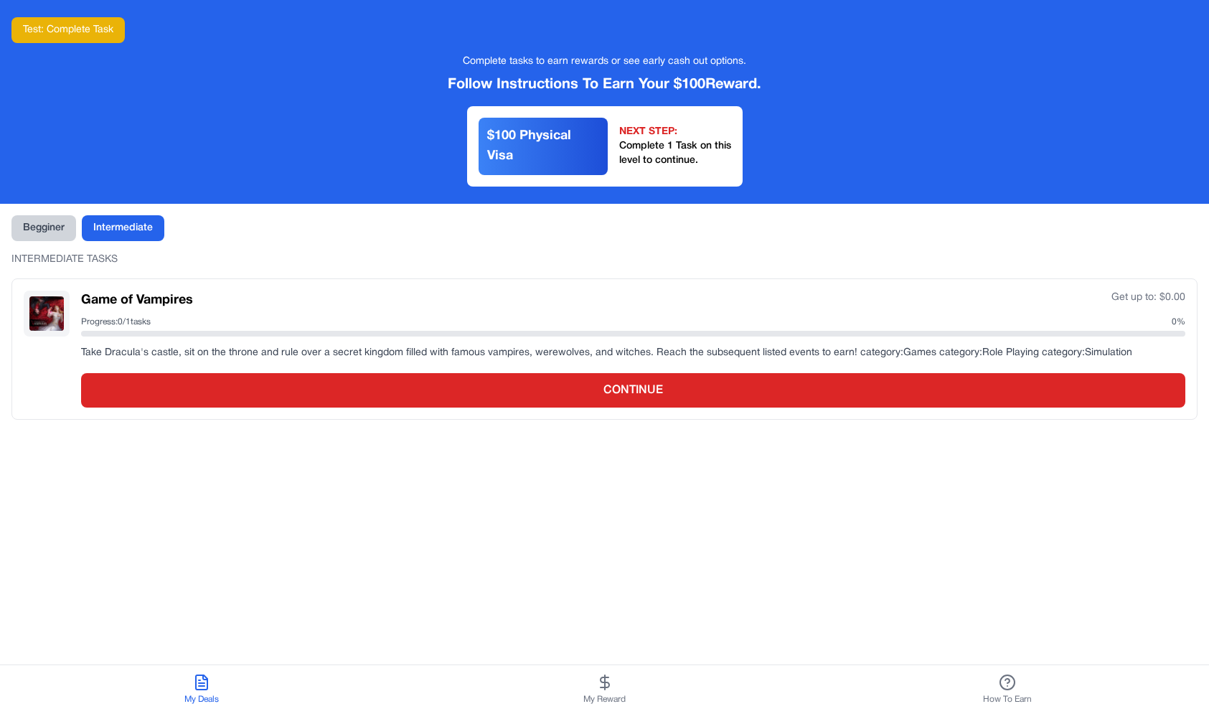
click at [47, 223] on button "Begginer" at bounding box center [43, 228] width 65 height 26
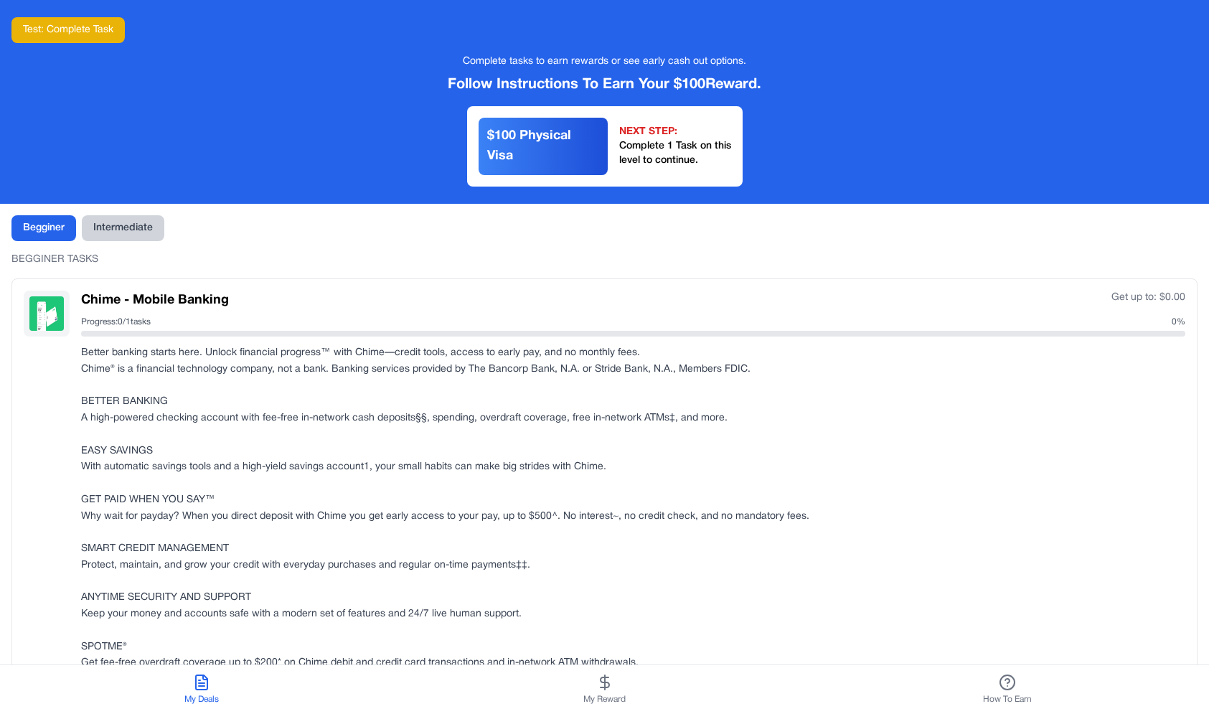
click at [140, 225] on button "Intermediate" at bounding box center [123, 228] width 83 height 26
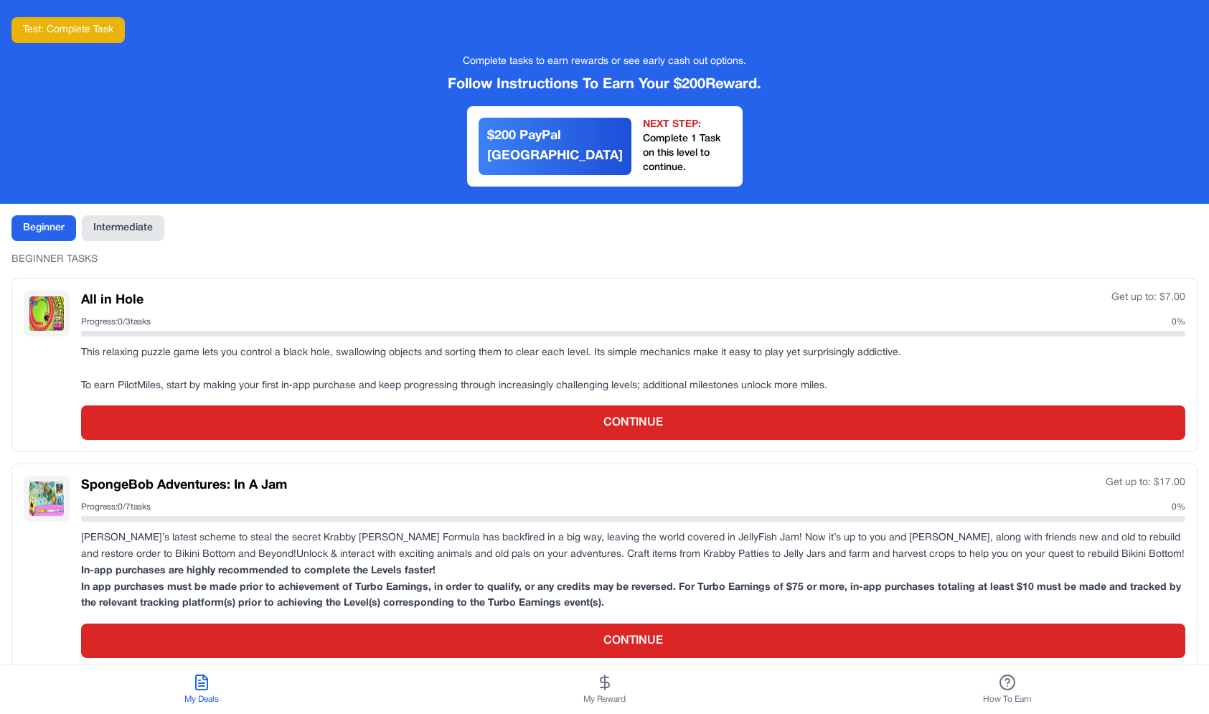
scroll to position [235, 0]
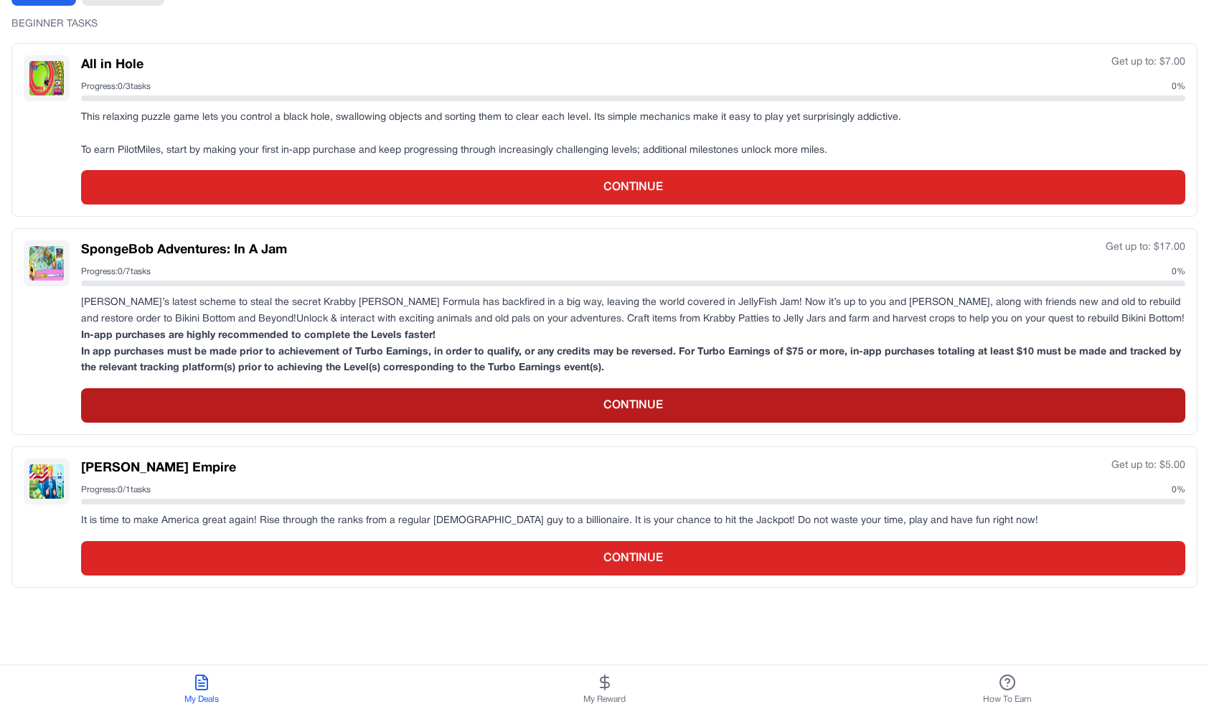
click at [313, 395] on button "CONTINUE" at bounding box center [633, 405] width 1105 height 34
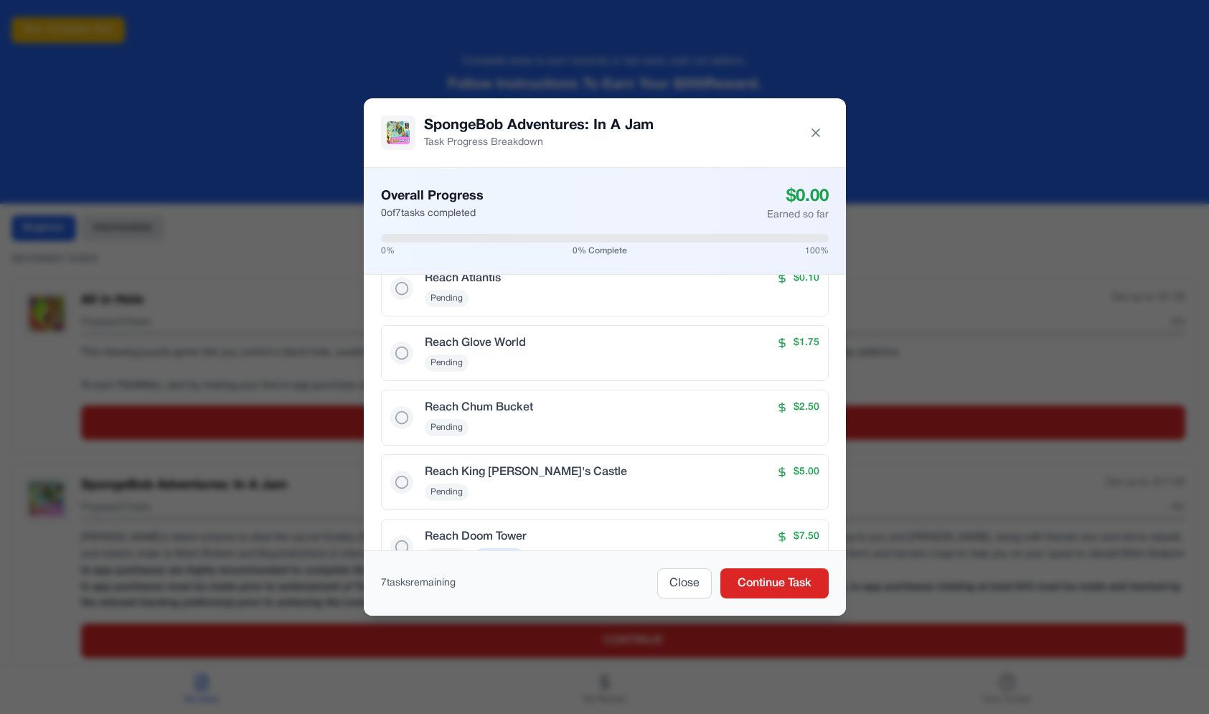
scroll to position [194, 0]
click at [248, 482] on div "SpongeBob Adventures: In A Jam Task Progress Breakdown Overall Progress 0 of 7 …" at bounding box center [604, 357] width 1209 height 714
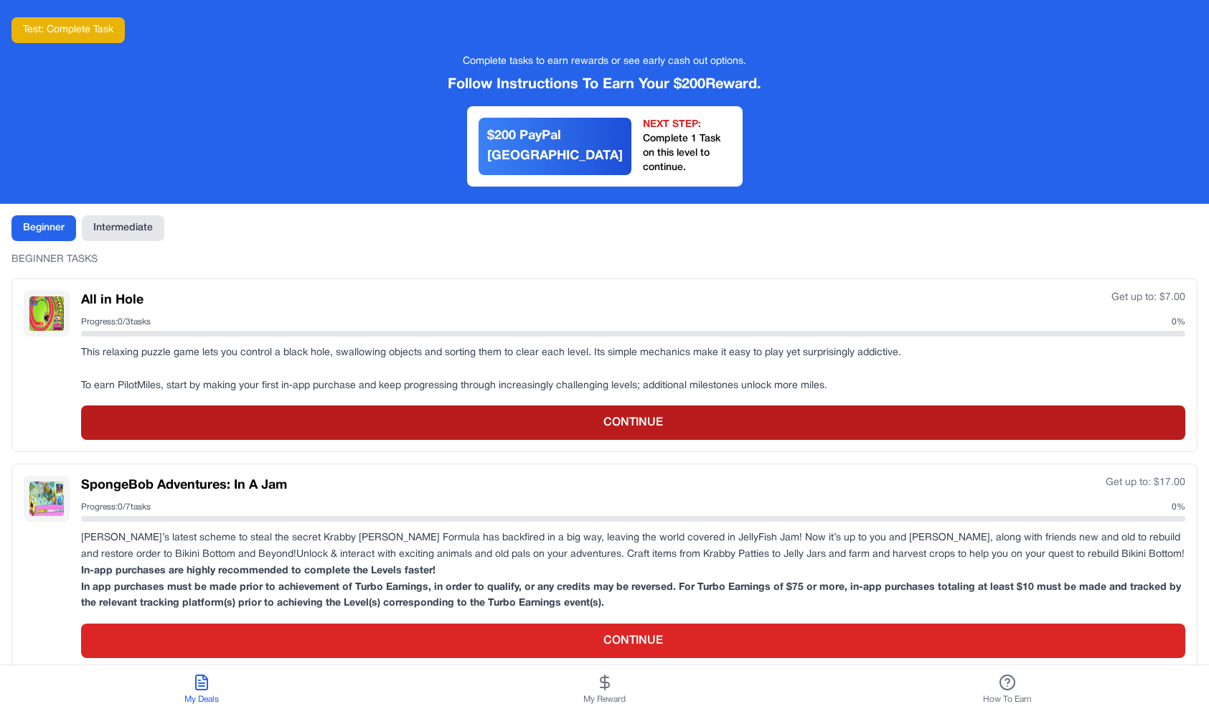
click at [217, 414] on button "CONTINUE" at bounding box center [633, 423] width 1105 height 34
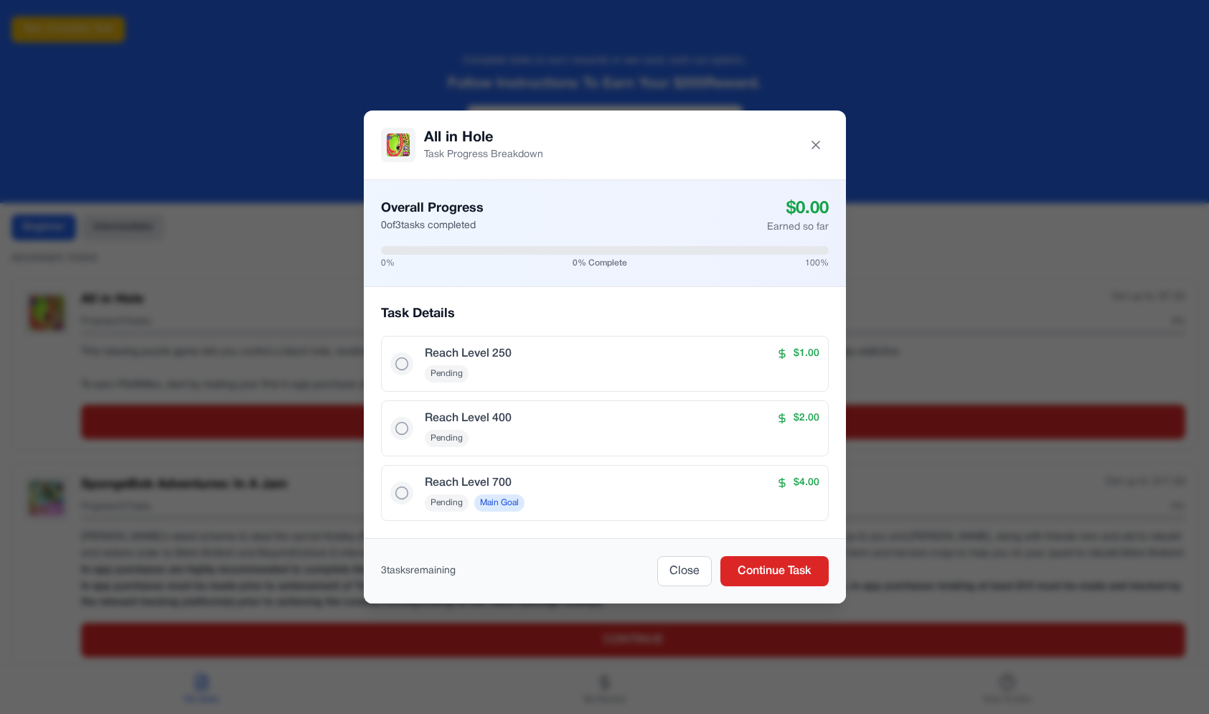
scroll to position [0, 0]
click at [309, 424] on div "All in Hole Task Progress Breakdown Overall Progress 0 of 3 tasks completed $ 0…" at bounding box center [604, 357] width 1209 height 714
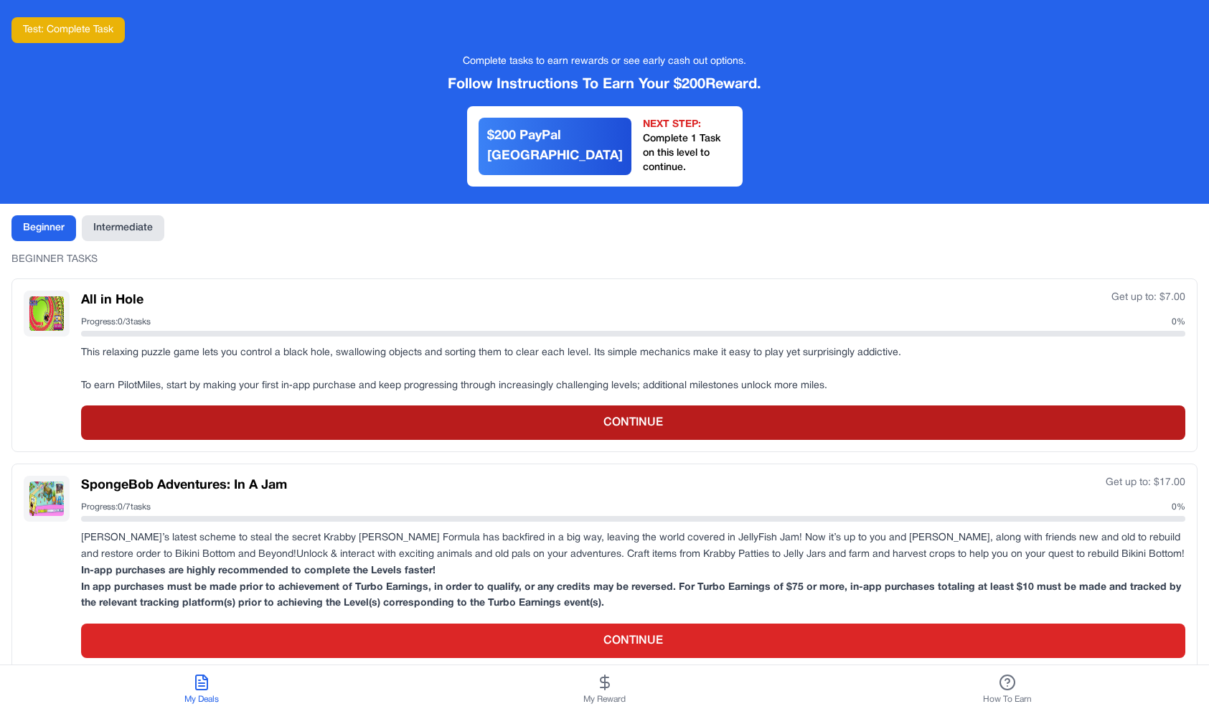
click at [579, 406] on button "CONTINUE" at bounding box center [633, 423] width 1105 height 34
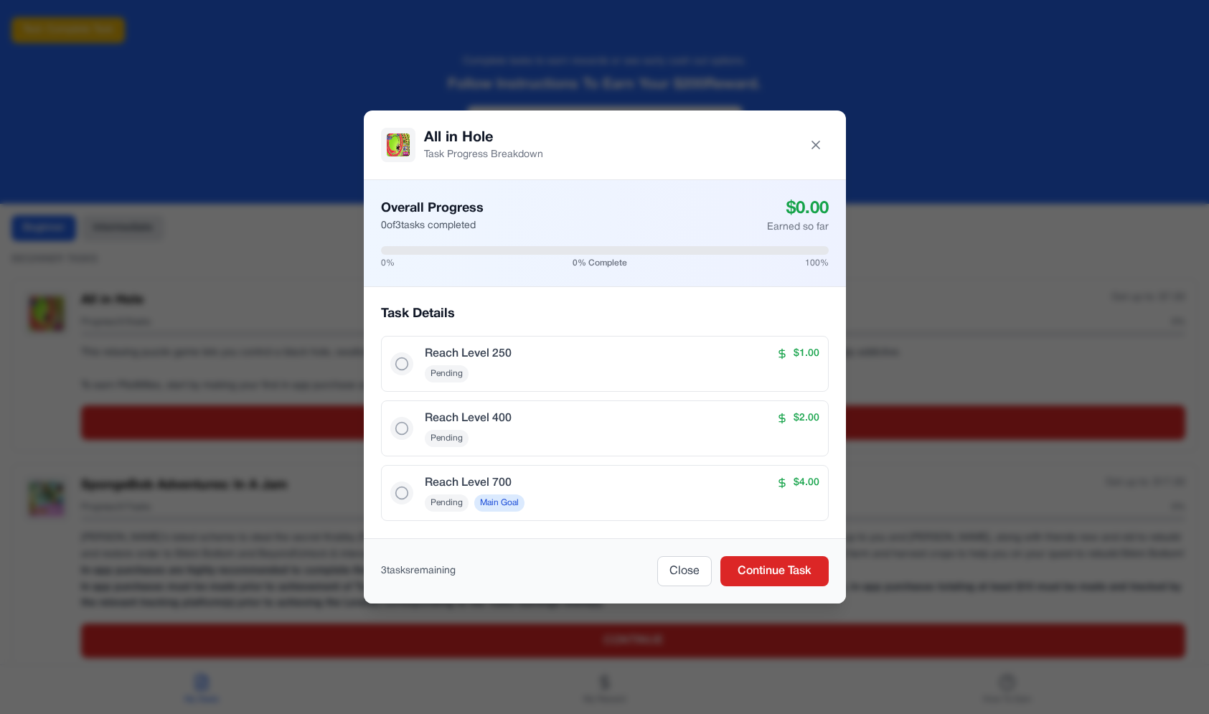
click at [263, 357] on div "All in Hole Task Progress Breakdown Overall Progress 0 of 3 tasks completed $ 0…" at bounding box center [604, 357] width 1209 height 714
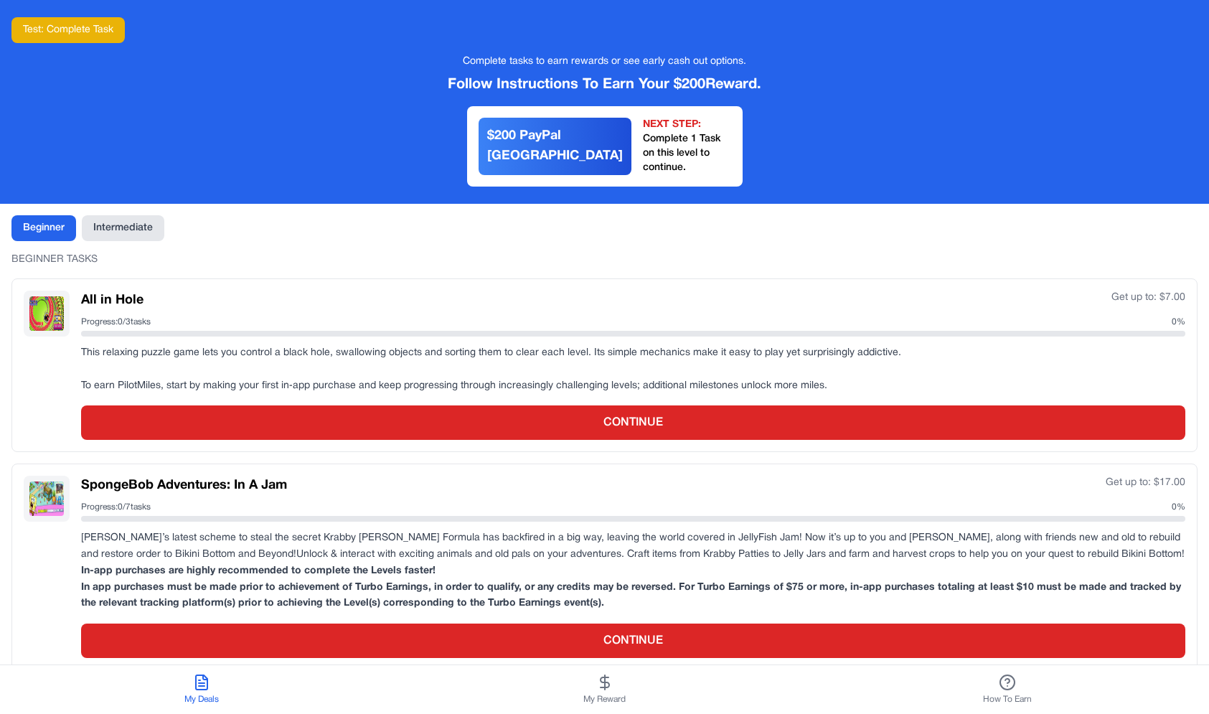
click at [563, 256] on div "Beginner Intermediate BEGINNER TASKS All in Hole Get up to: $ 7.00 Progress: 0 …" at bounding box center [604, 519] width 1209 height 631
click at [87, 32] on button "Test: Complete Task" at bounding box center [67, 30] width 113 height 26
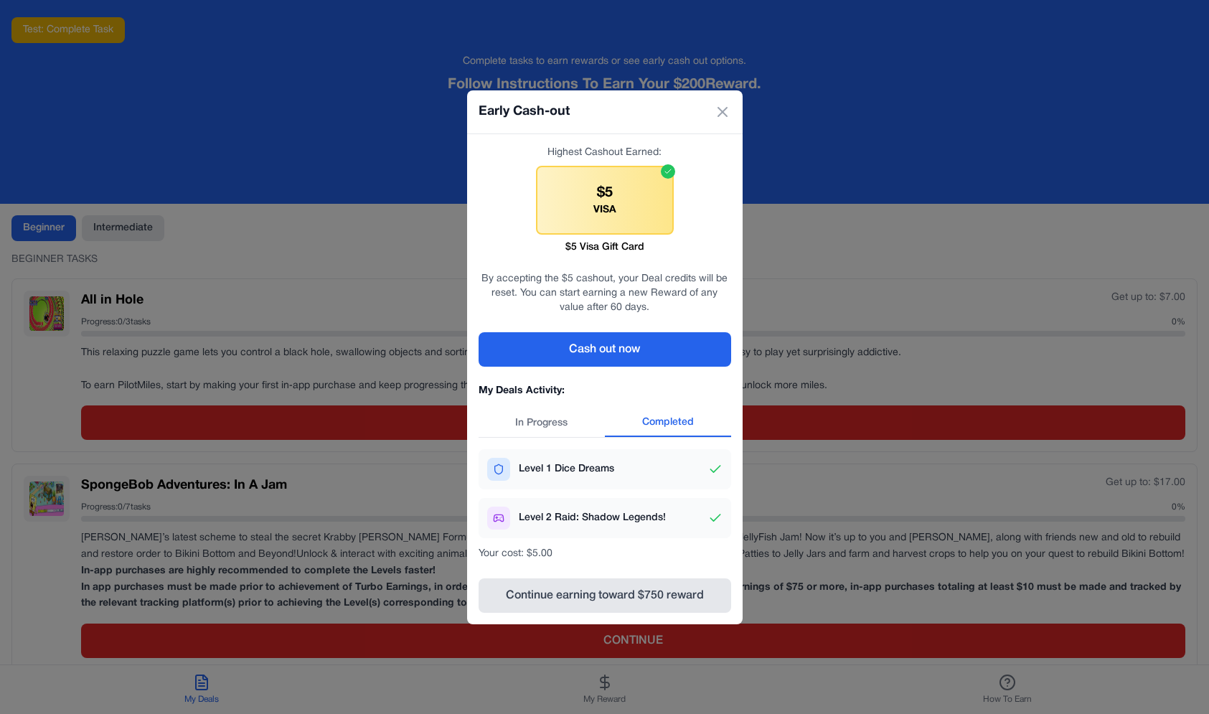
click at [563, 439] on div "My Deals Activity: In Progress Completed Level 1 Dice Dreams Level 2 Raid: Shad…" at bounding box center [605, 472] width 253 height 177
click at [579, 434] on button "In Progress" at bounding box center [542, 423] width 126 height 27
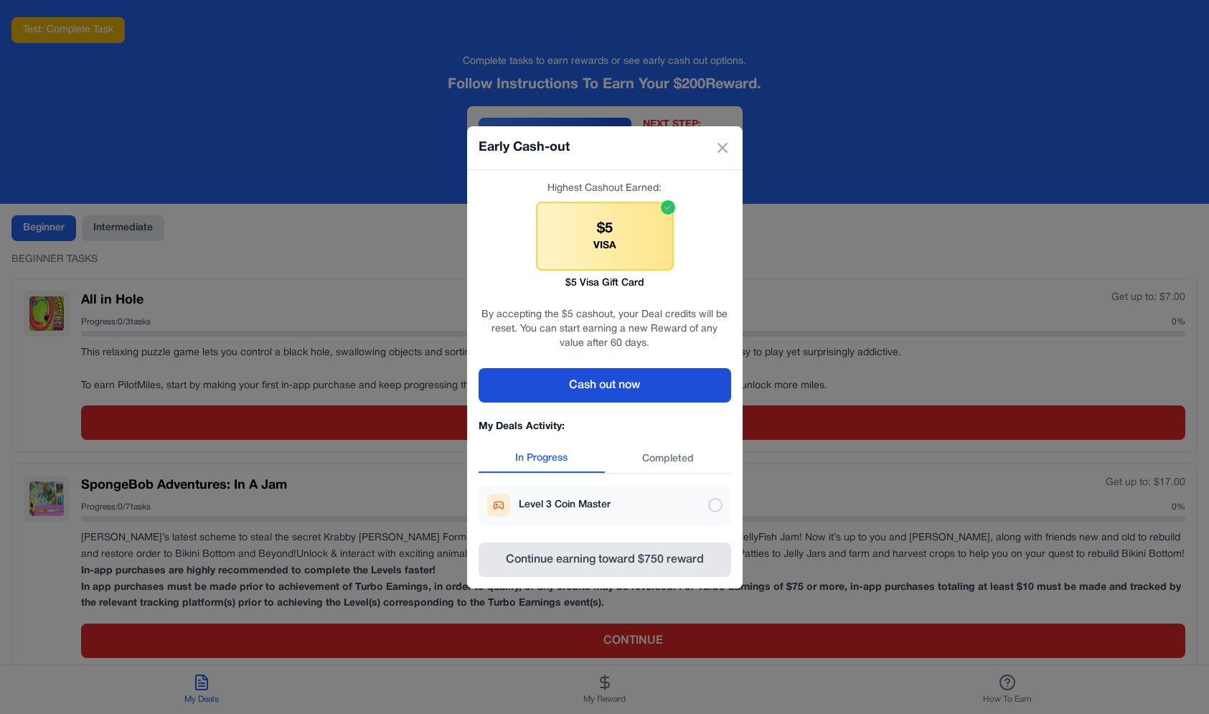
click at [618, 391] on button "Cash out now" at bounding box center [605, 385] width 253 height 34
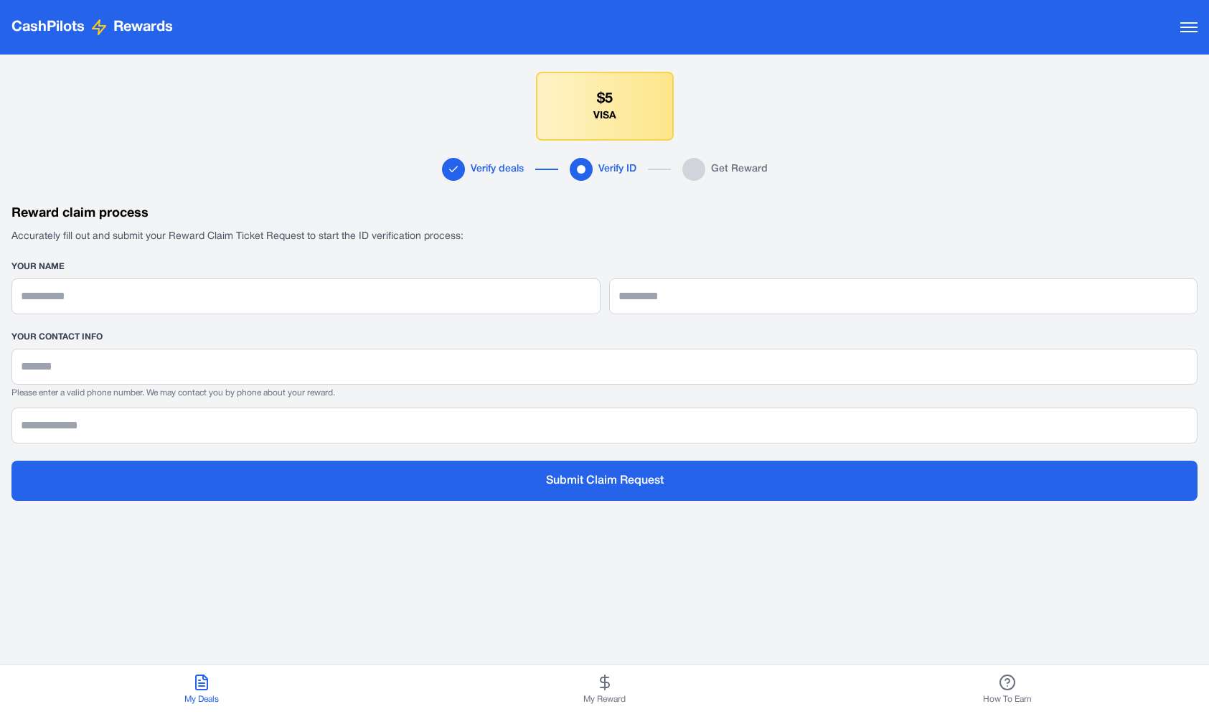
click at [537, 692] on button "My Reward" at bounding box center [604, 689] width 403 height 49
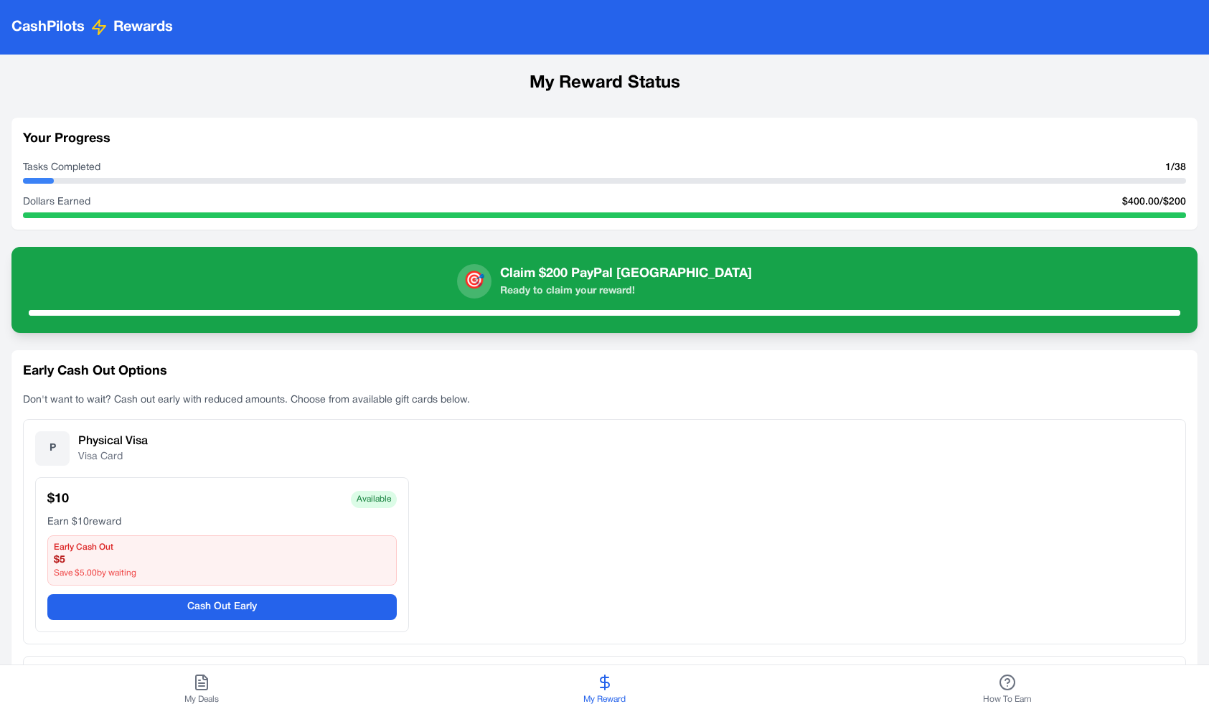
click at [298, 681] on button "My Deals" at bounding box center [201, 689] width 403 height 49
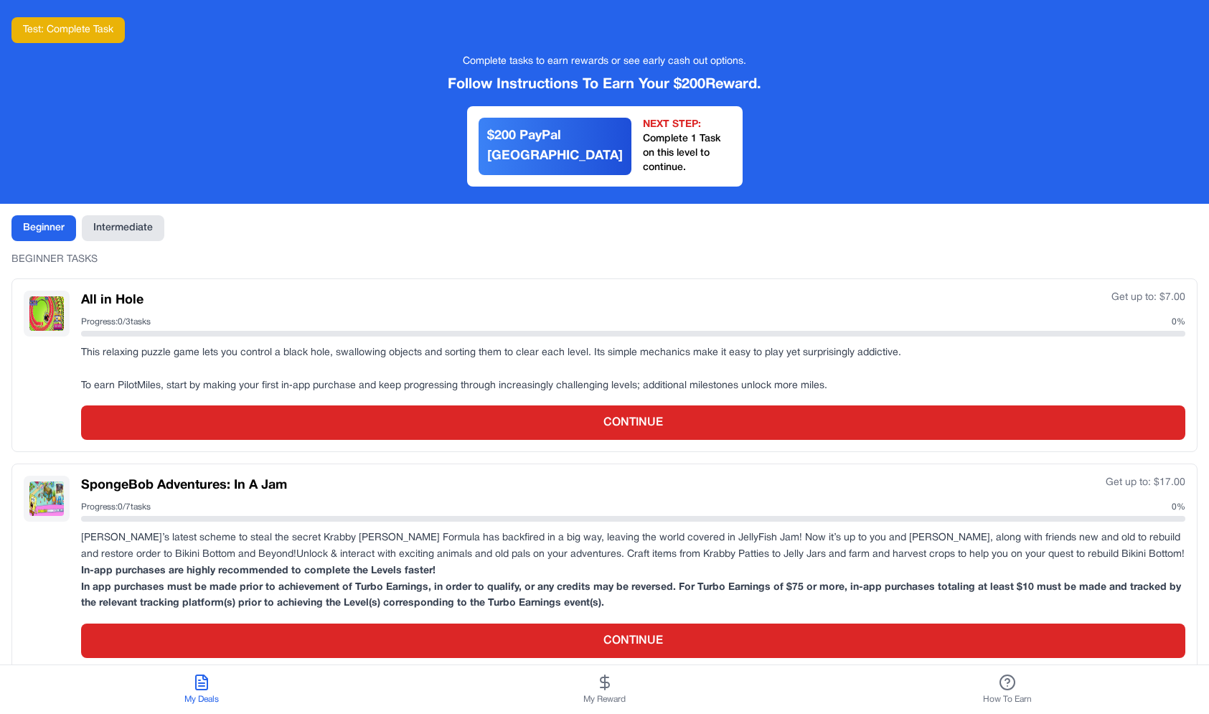
click at [479, 294] on div "All in Hole Get up to: $ 7.00" at bounding box center [633, 301] width 1105 height 20
